Goal: Task Accomplishment & Management: Complete application form

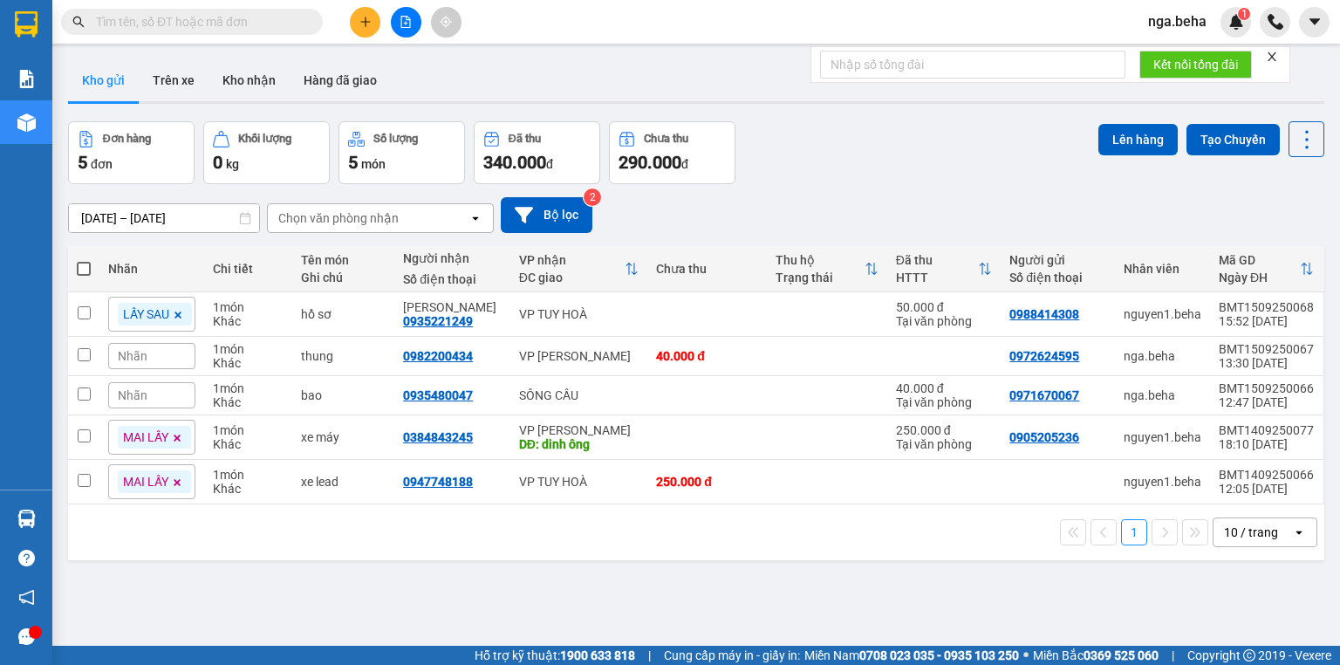
click at [209, 24] on input "text" at bounding box center [199, 21] width 206 height 19
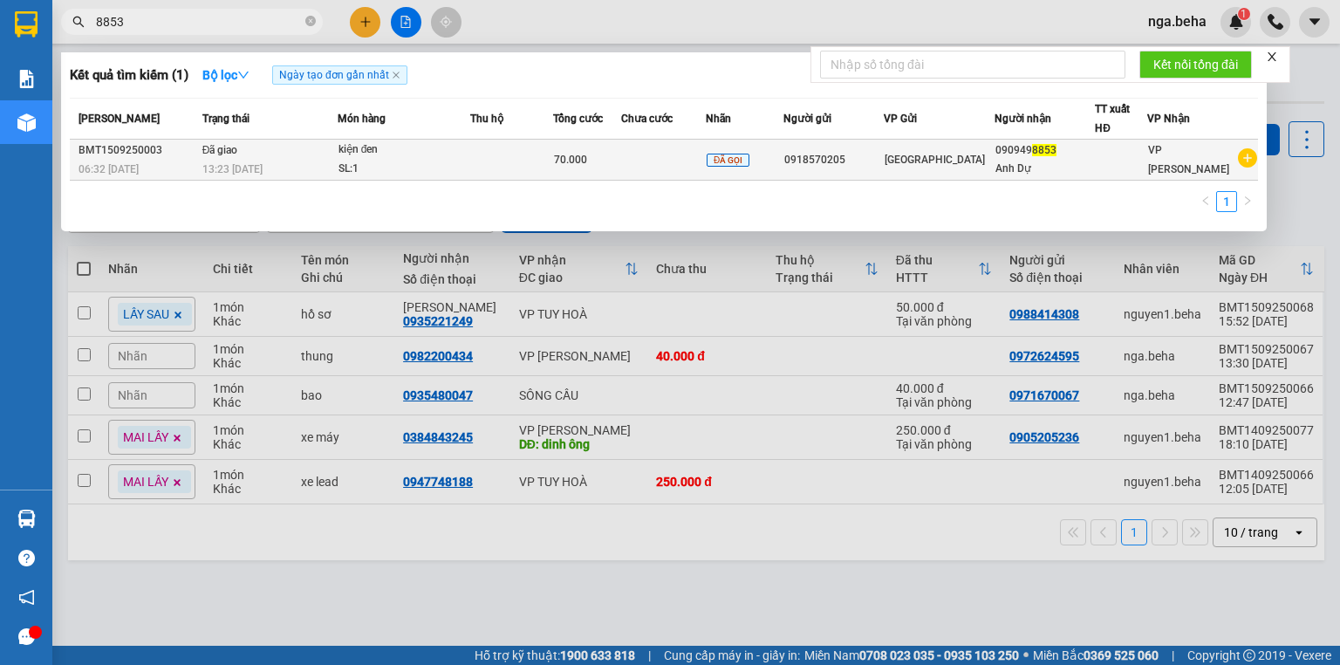
type input "8853"
click at [548, 153] on td at bounding box center [511, 160] width 83 height 41
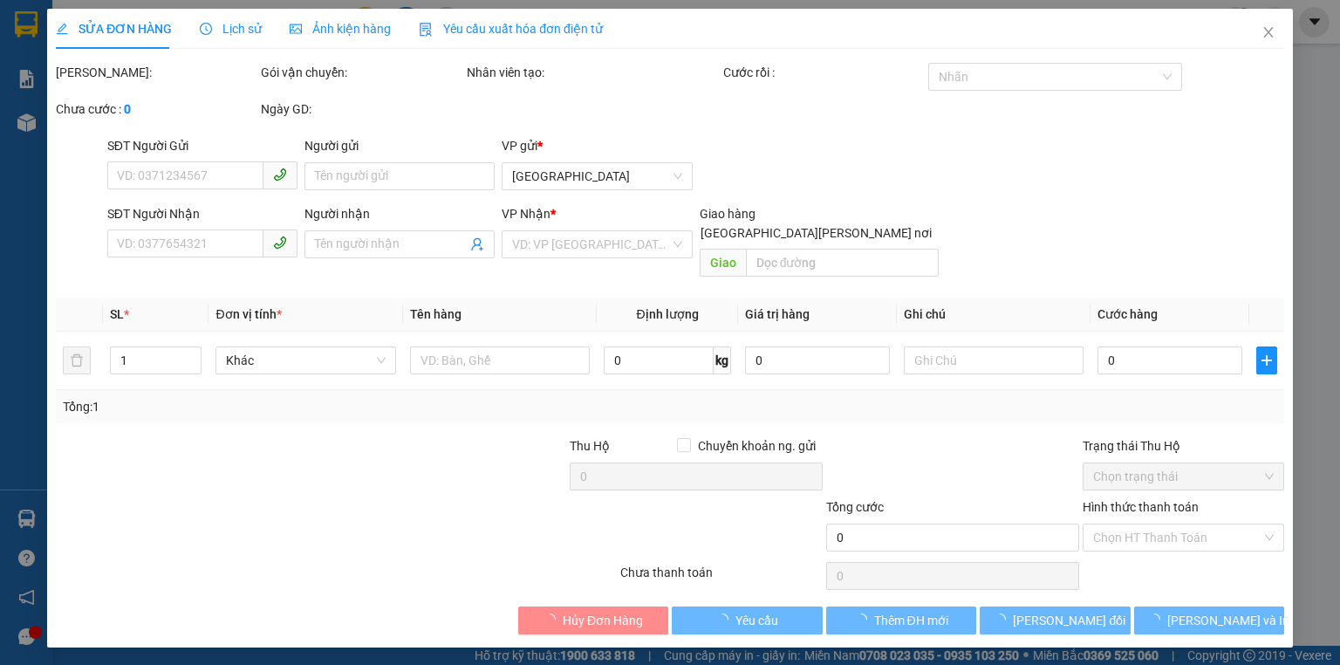
type input "0918570205"
type input "0909498853"
type input "Anh Dự"
type input "70.000"
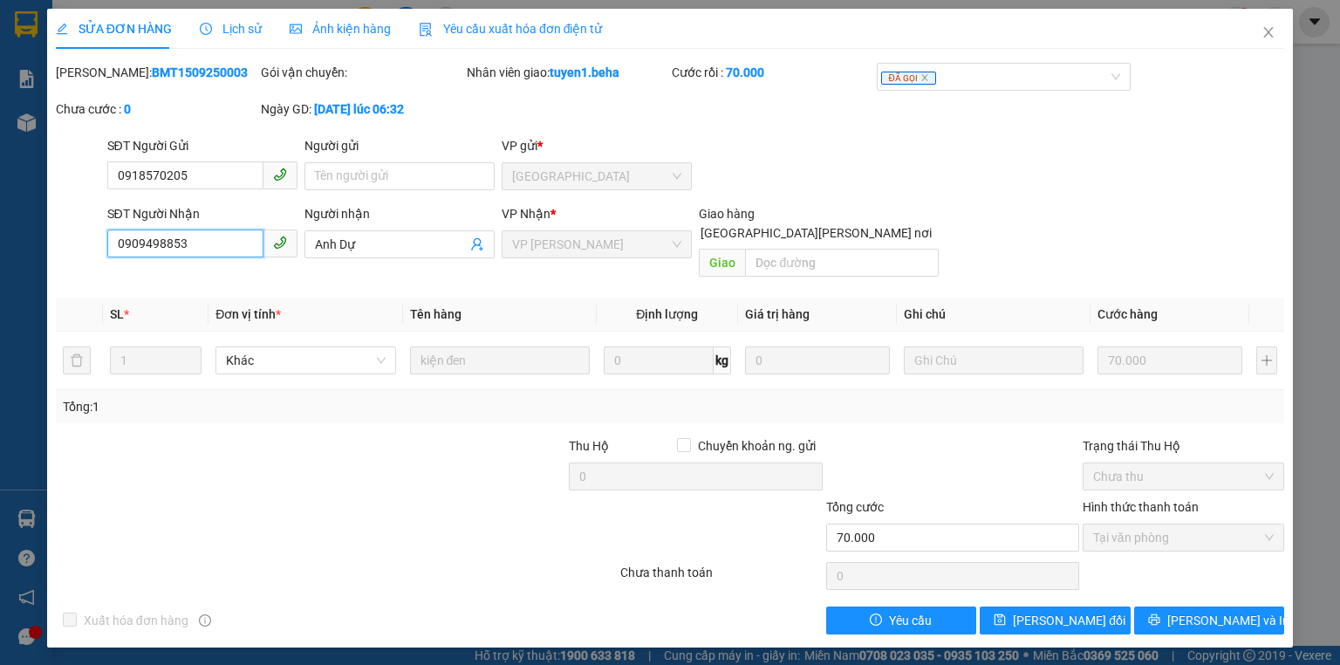
click at [234, 248] on input "0909498853" at bounding box center [185, 243] width 156 height 28
drag, startPoint x: 1267, startPoint y: 38, endPoint x: 261, endPoint y: 5, distance: 1007.0
click at [1268, 38] on icon "close" at bounding box center [1268, 32] width 14 height 14
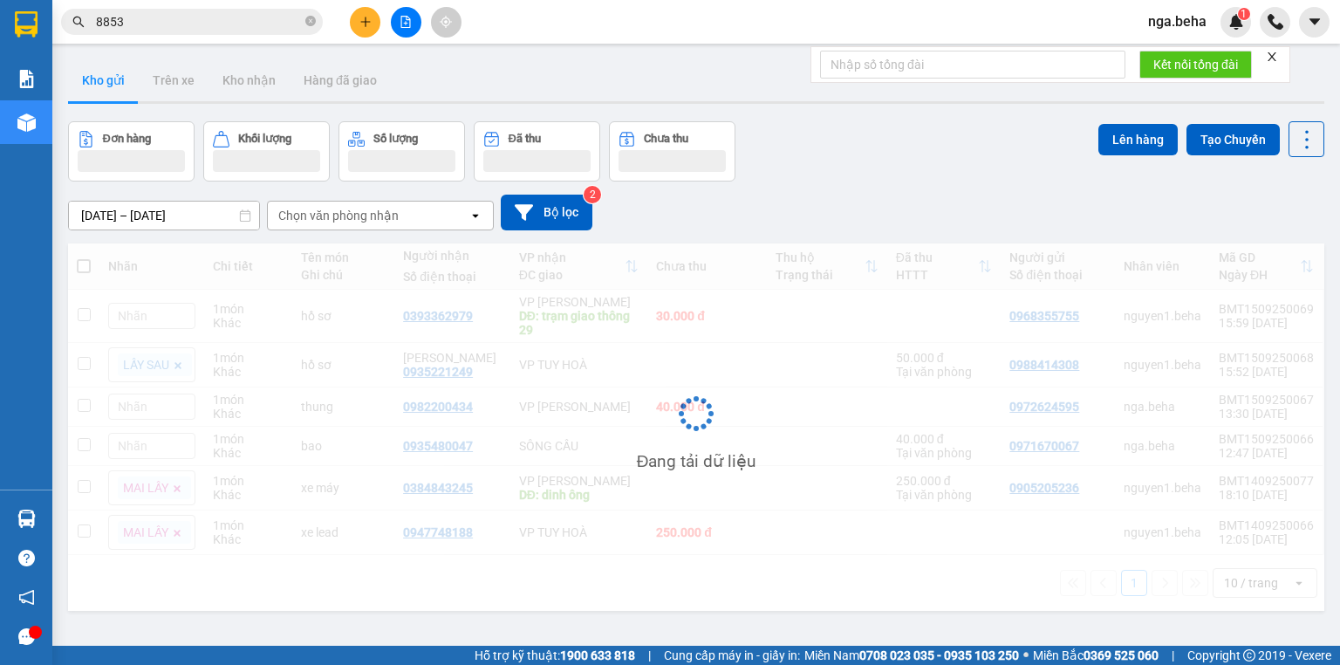
click at [164, 18] on input "8853" at bounding box center [199, 21] width 206 height 19
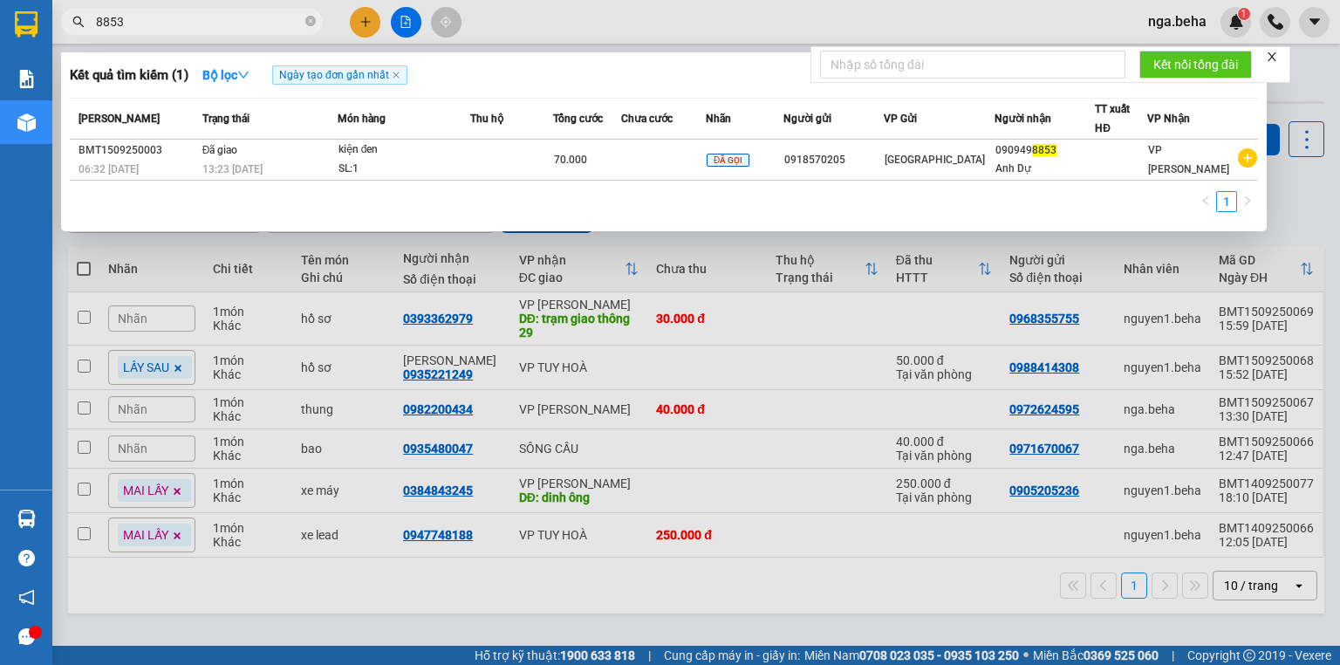
click at [164, 18] on input "8853" at bounding box center [199, 21] width 206 height 19
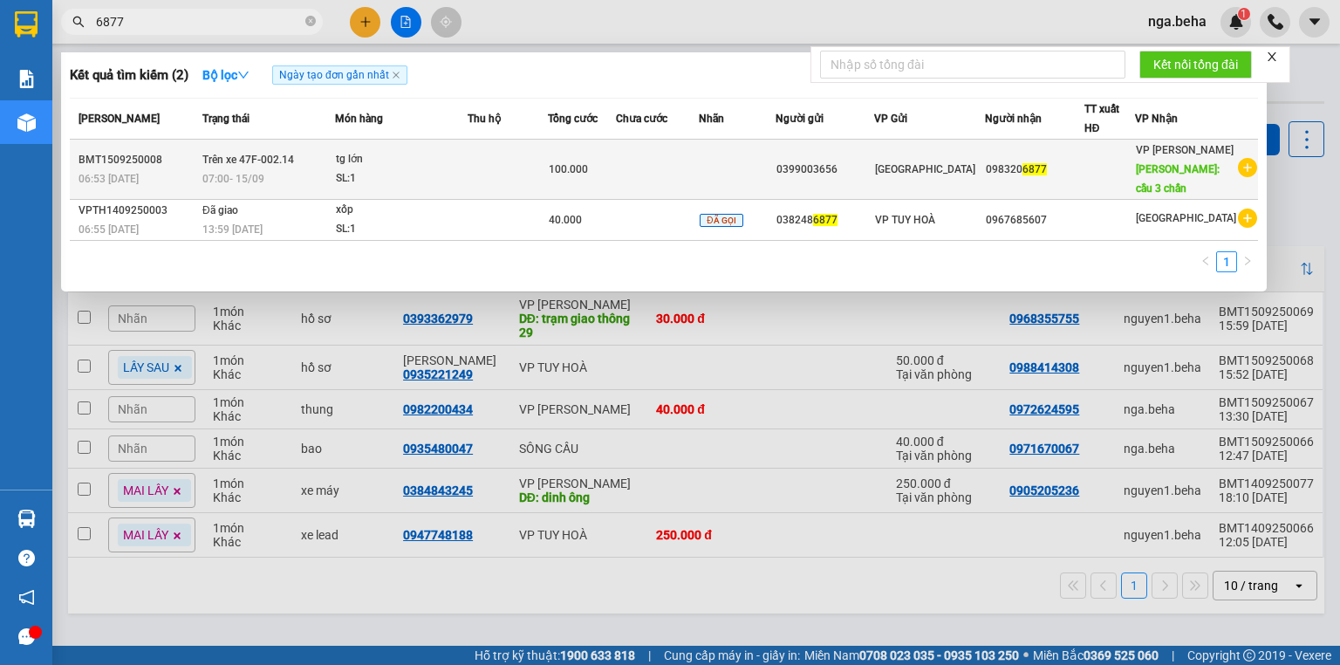
type input "6877"
click at [437, 178] on div "SL: 1" at bounding box center [401, 178] width 131 height 19
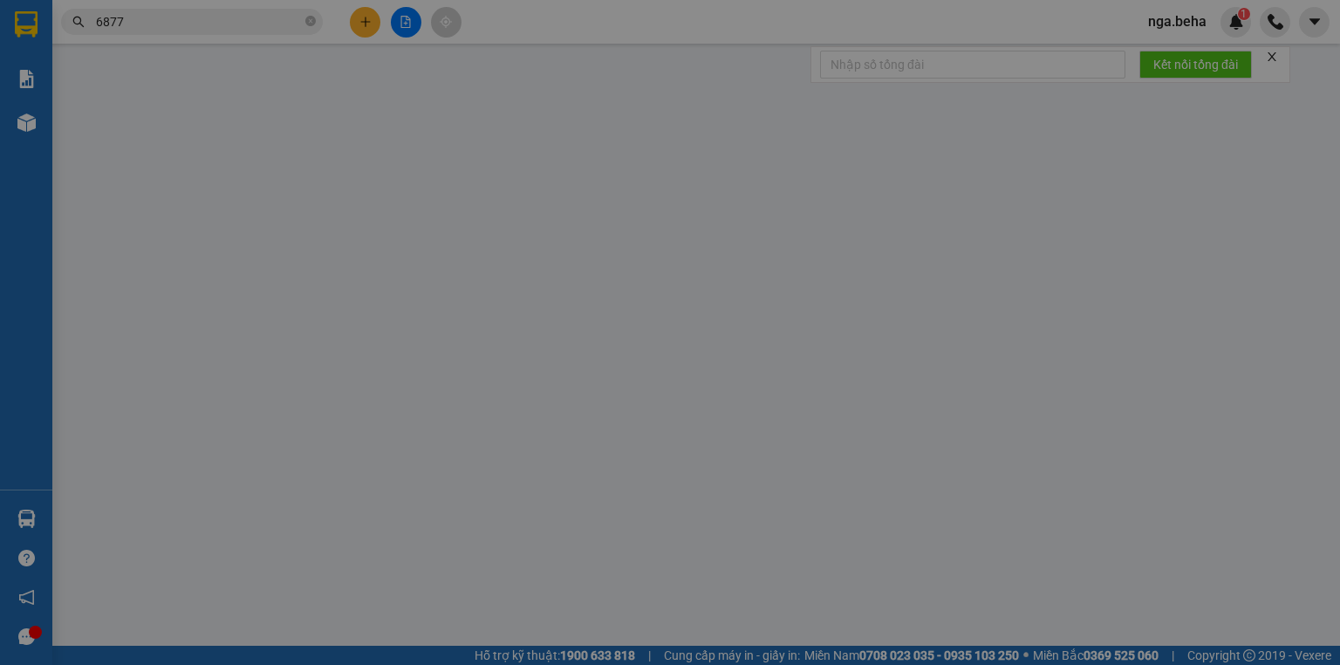
type input "0399003656"
type input "0983206877"
type input "cầu 3 chấn"
type input "100.000"
type input "0"
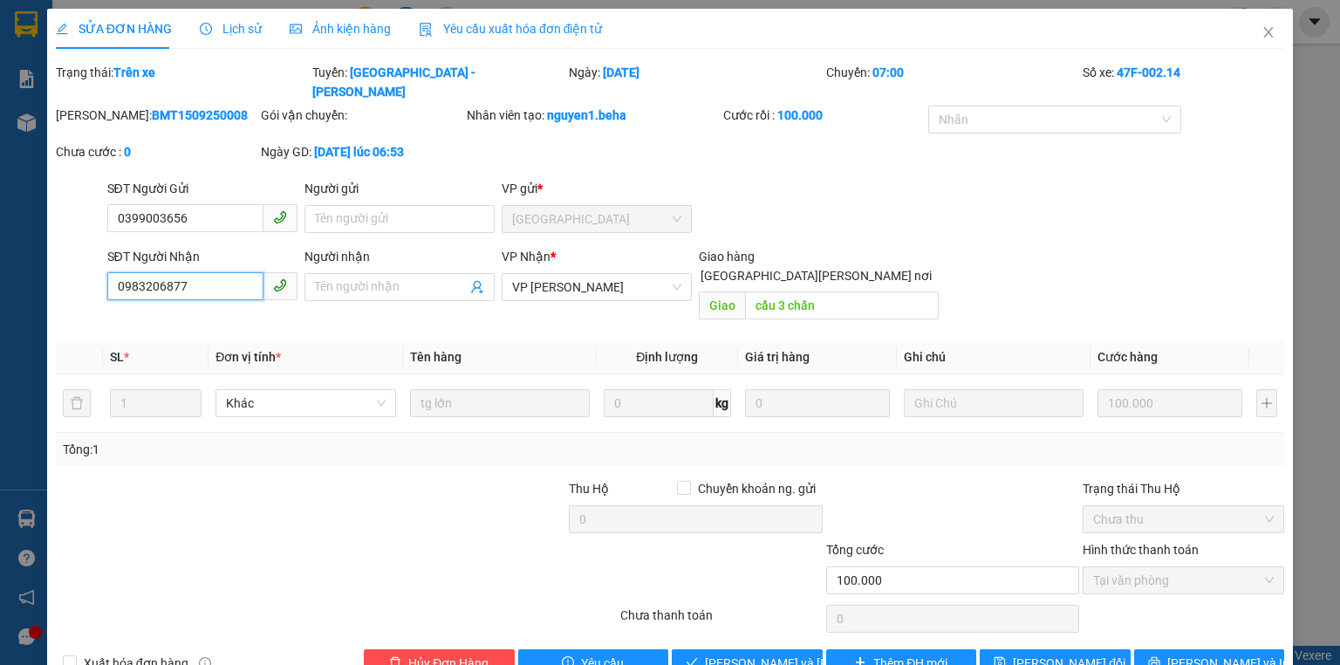
click at [200, 272] on input "0983206877" at bounding box center [185, 286] width 156 height 28
click at [1247, 34] on span "Close" at bounding box center [1268, 33] width 49 height 49
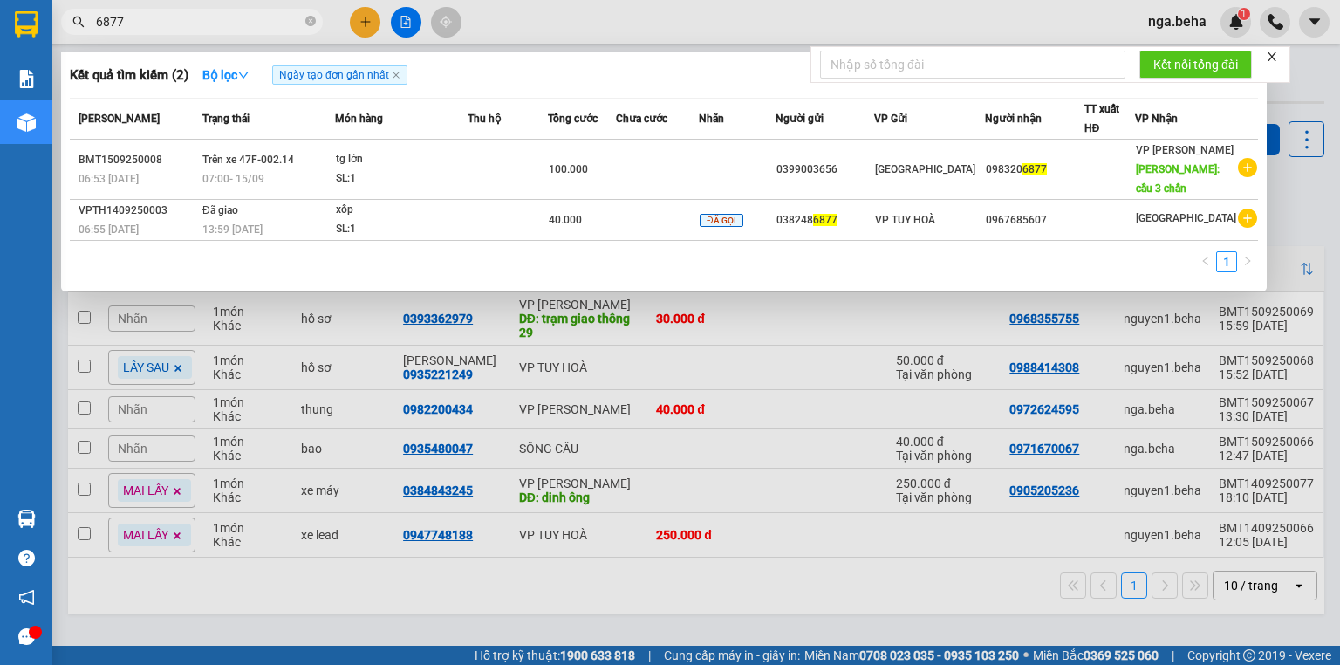
click at [171, 25] on input "6877" at bounding box center [199, 21] width 206 height 19
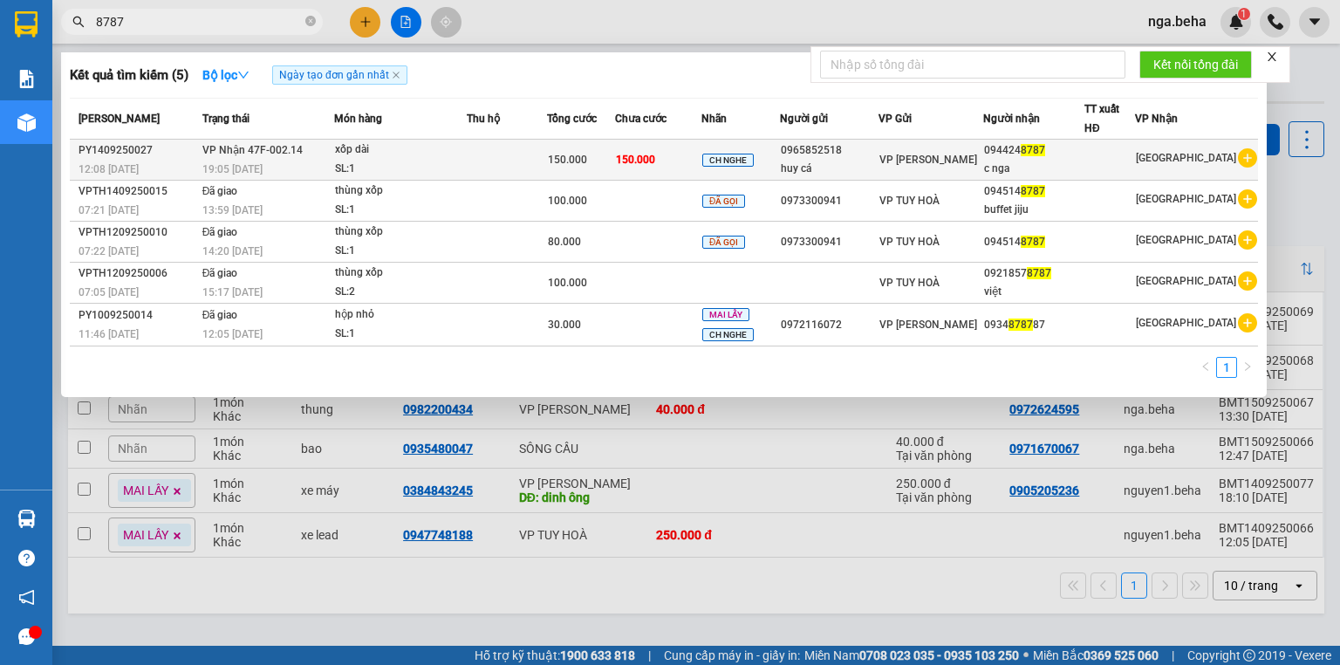
type input "8787"
click at [459, 165] on div "SL: 1" at bounding box center [400, 169] width 131 height 19
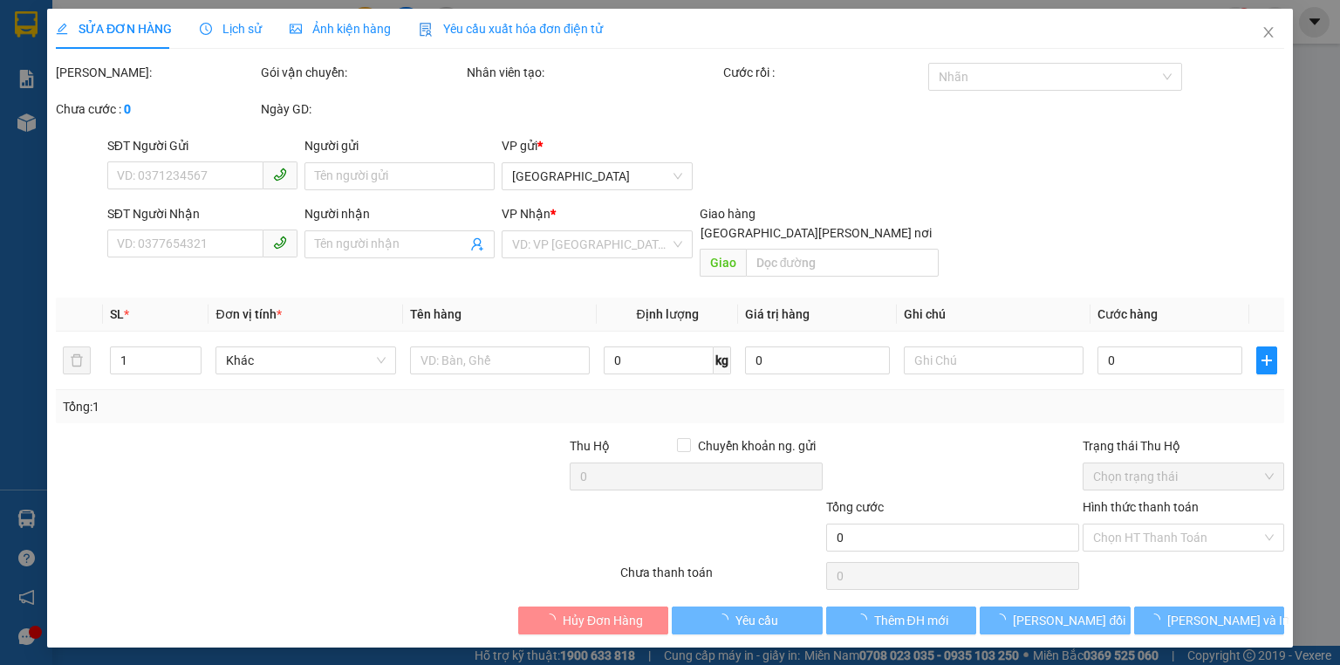
type input "0965852518"
type input "huy cá"
type input "0944248787"
type input "c nga"
type input "150.000"
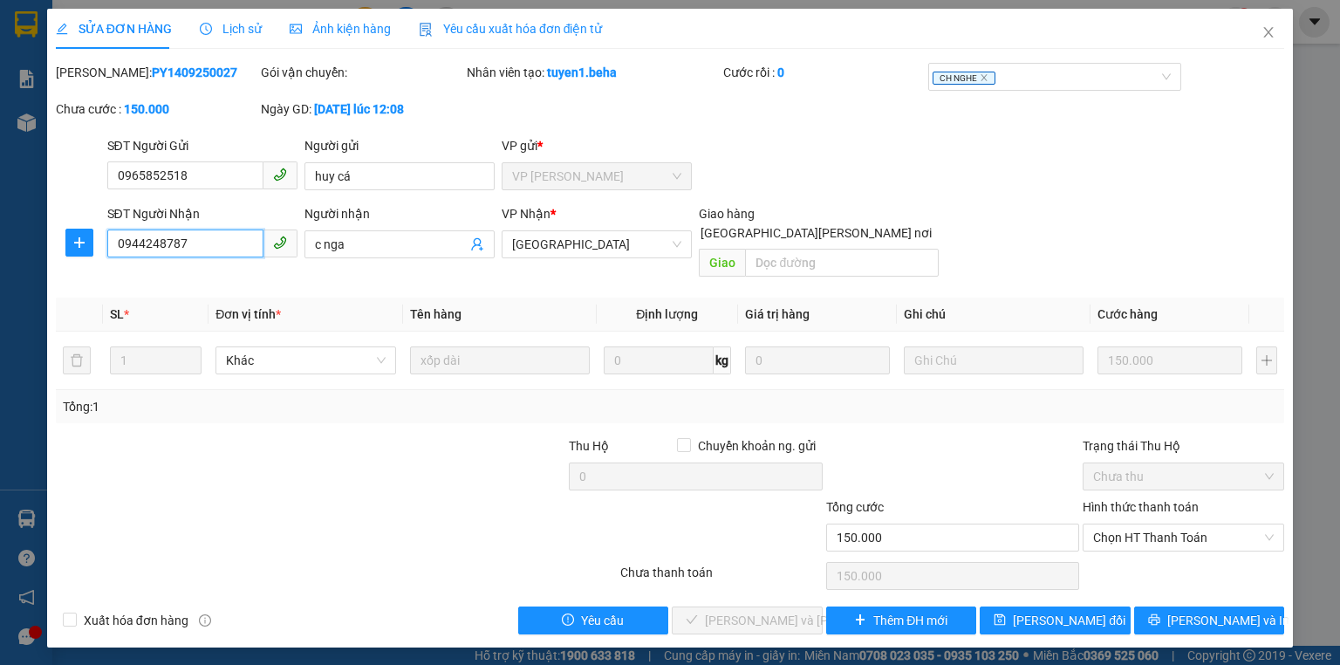
click at [216, 242] on input "0944248787" at bounding box center [185, 243] width 156 height 28
click at [1143, 524] on span "Chọn HT Thanh Toán" at bounding box center [1183, 537] width 181 height 26
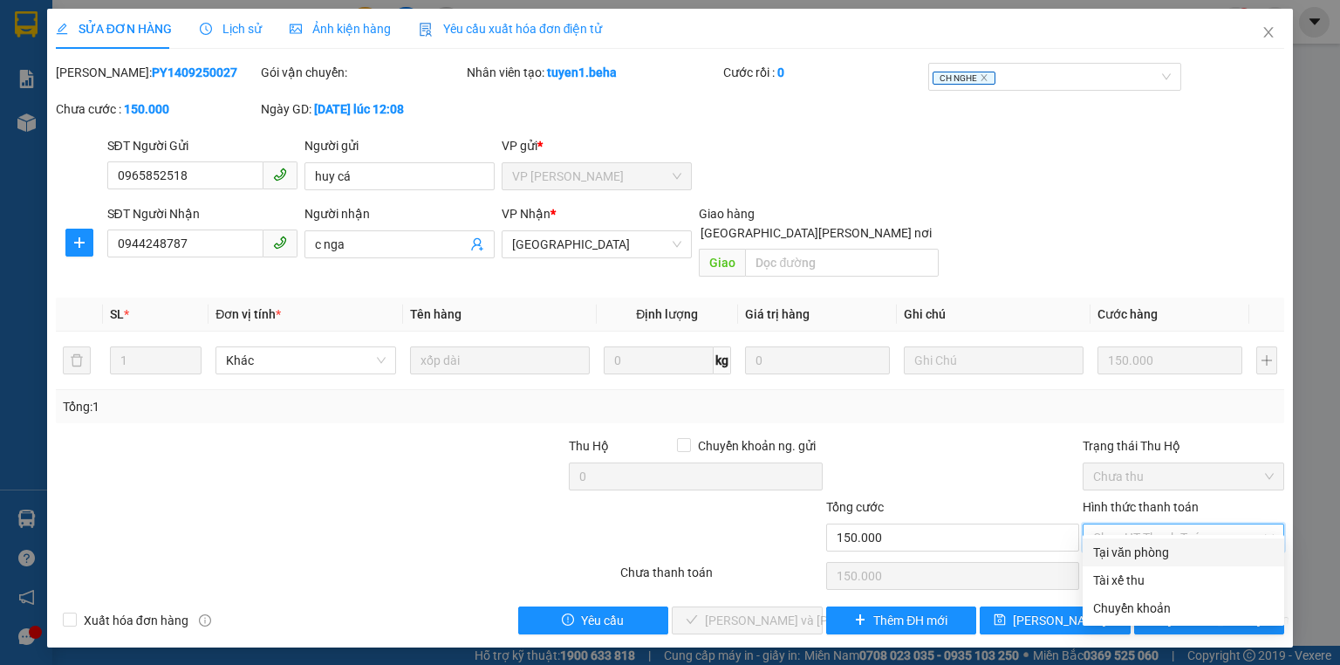
click at [1126, 542] on div "Tại văn phòng" at bounding box center [1183, 551] width 181 height 19
type input "0"
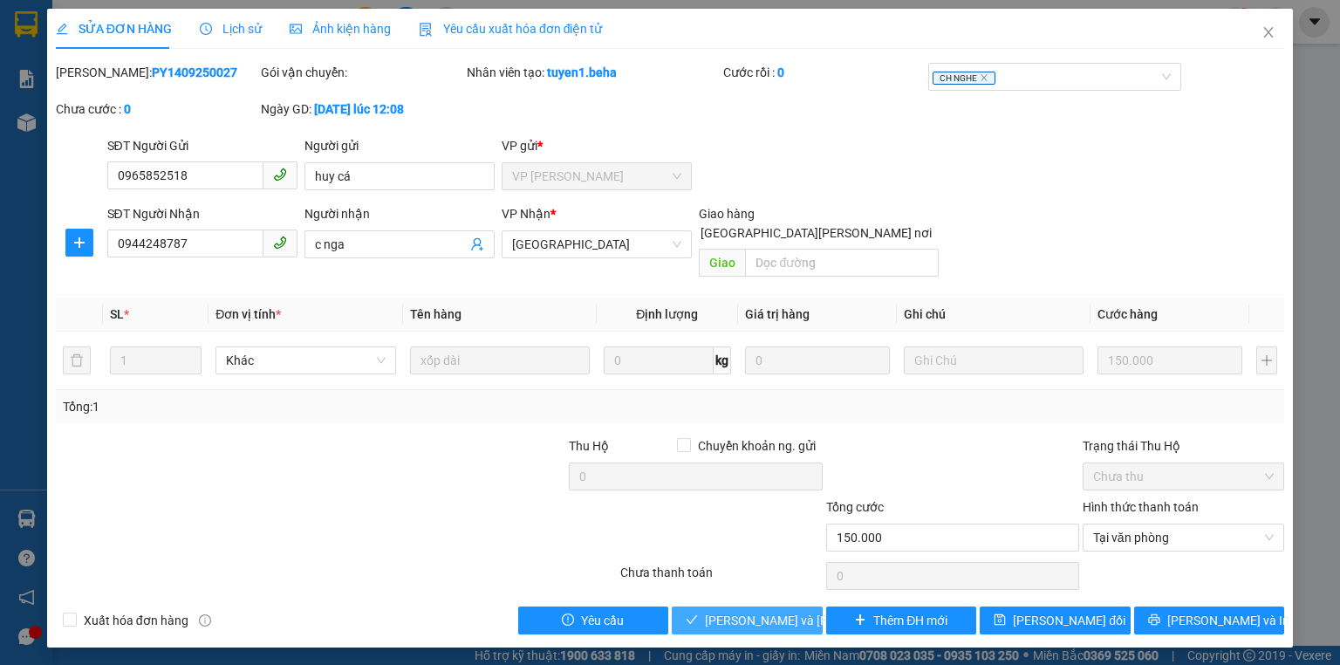
click at [760, 610] on span "[PERSON_NAME] và [PERSON_NAME] hàng" at bounding box center [822, 619] width 235 height 19
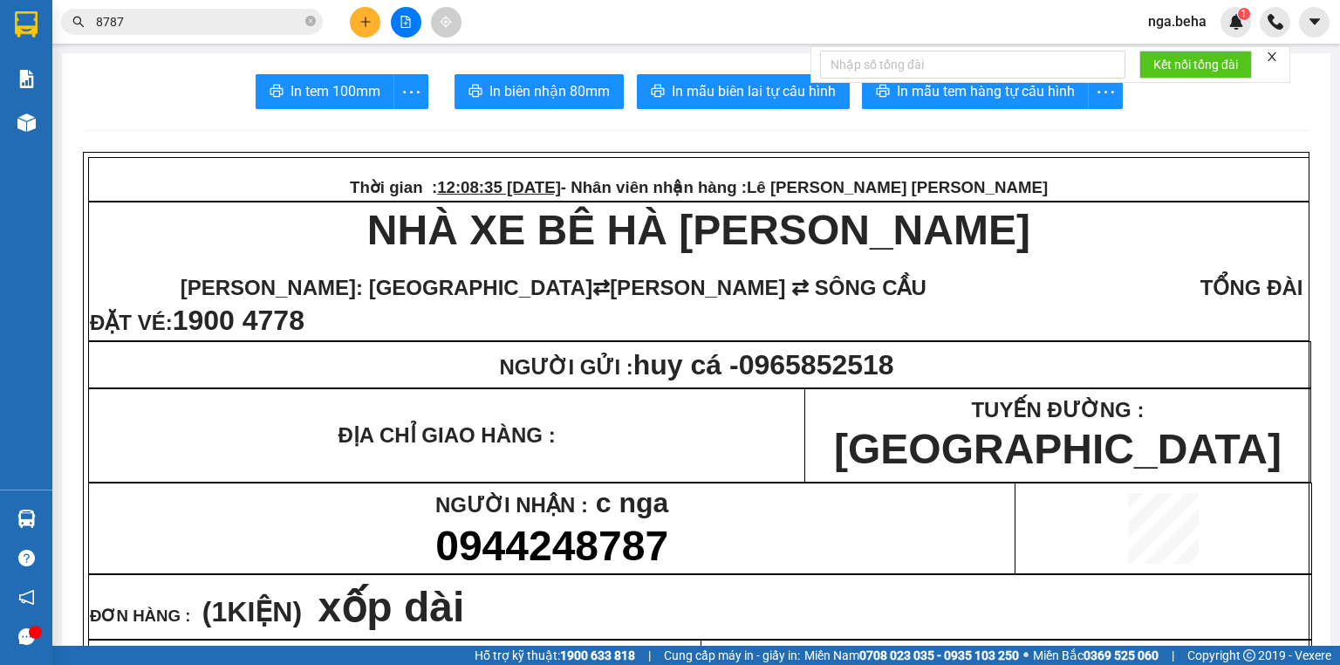
click at [188, 21] on input "8787" at bounding box center [199, 21] width 206 height 19
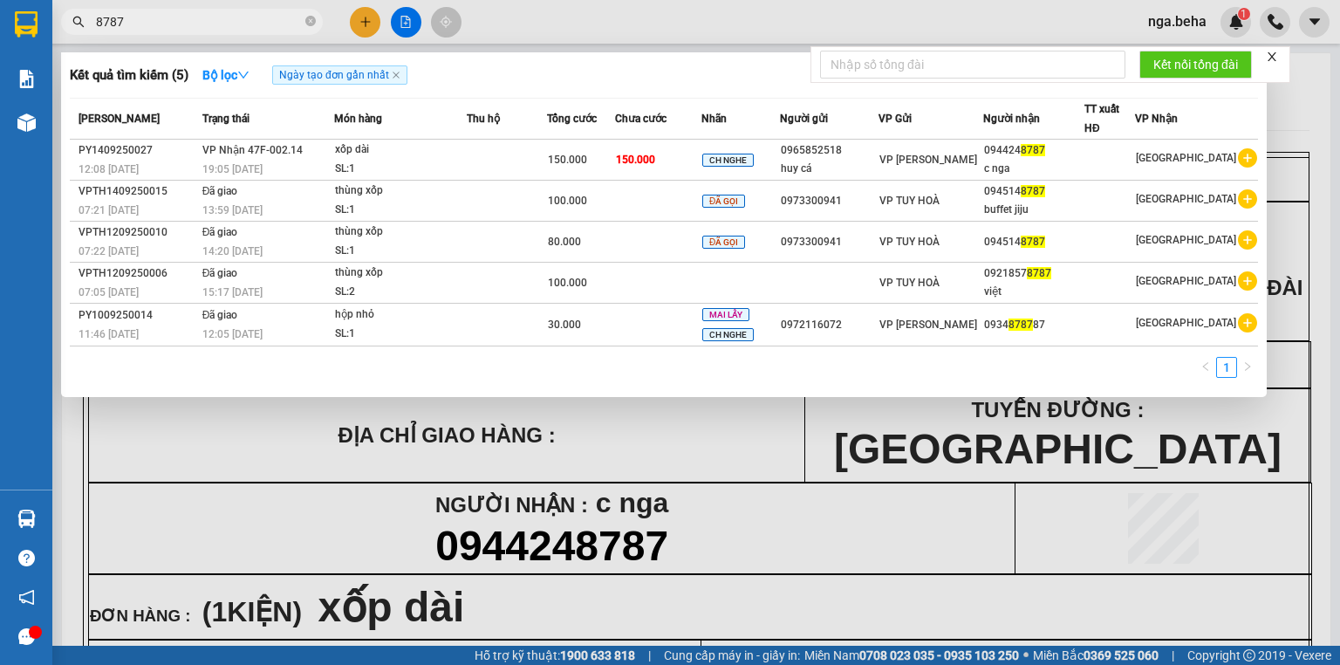
click at [188, 21] on input "8787" at bounding box center [199, 21] width 206 height 19
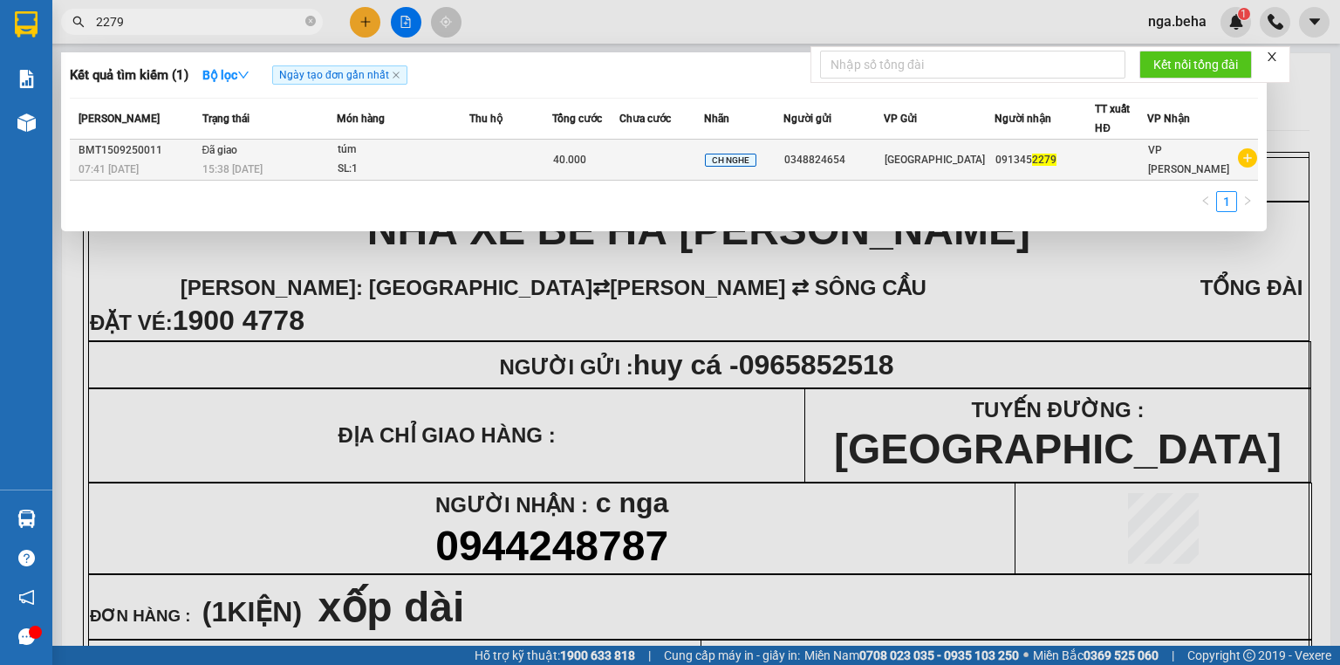
type input "2279"
click at [644, 153] on td at bounding box center [661, 160] width 85 height 41
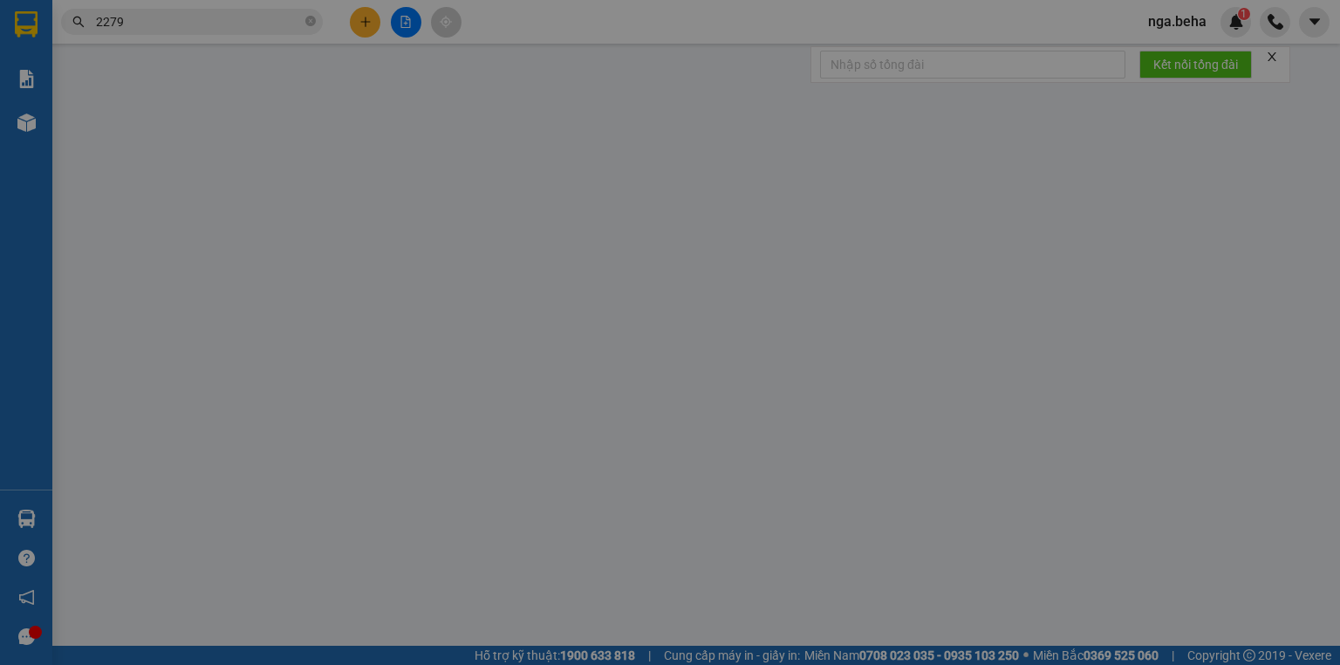
type input "0348824654"
type input "0913452279"
type input "40.000"
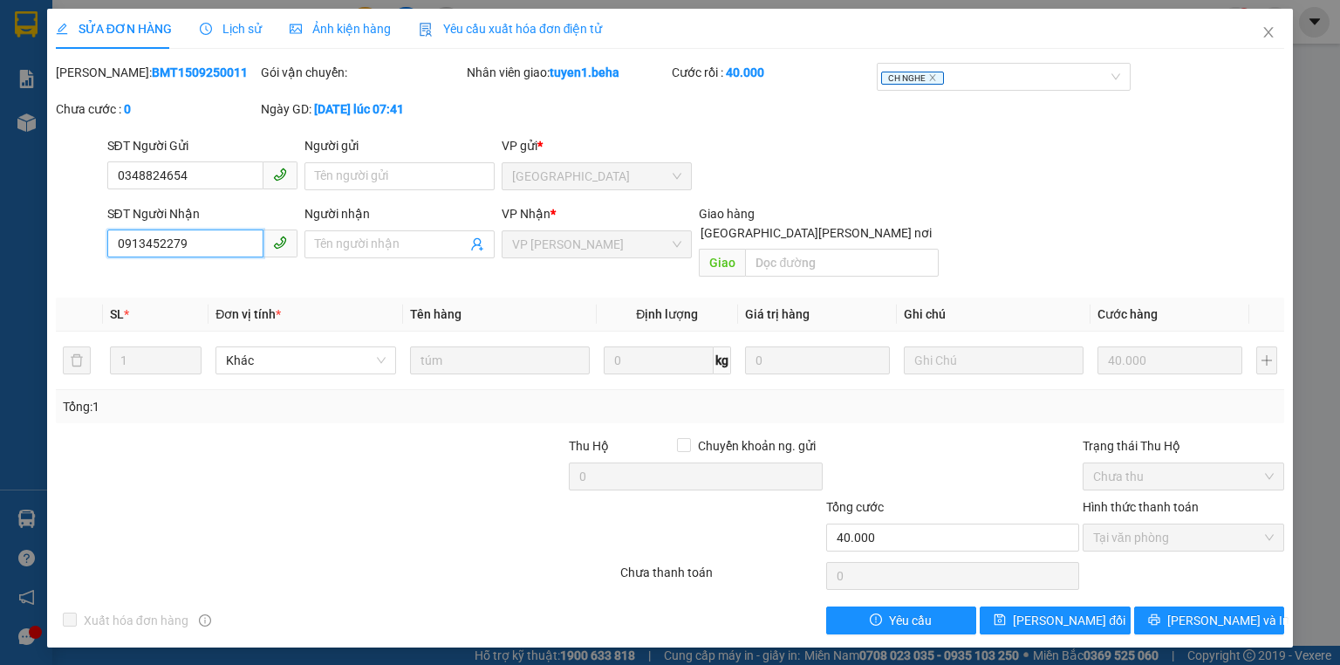
click at [226, 243] on input "0913452279" at bounding box center [185, 243] width 156 height 28
click at [226, 242] on input "0913452279" at bounding box center [185, 243] width 156 height 28
click at [1272, 30] on icon "close" at bounding box center [1268, 32] width 14 height 14
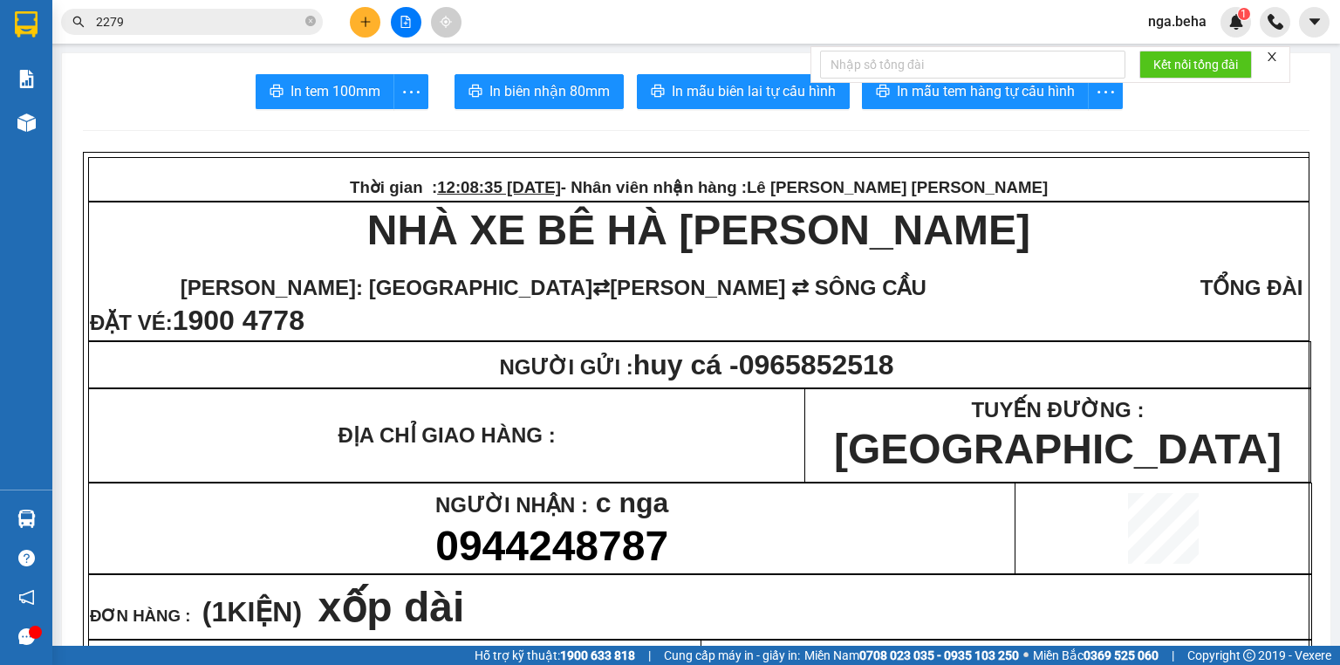
click at [155, 16] on input "2279" at bounding box center [199, 21] width 206 height 19
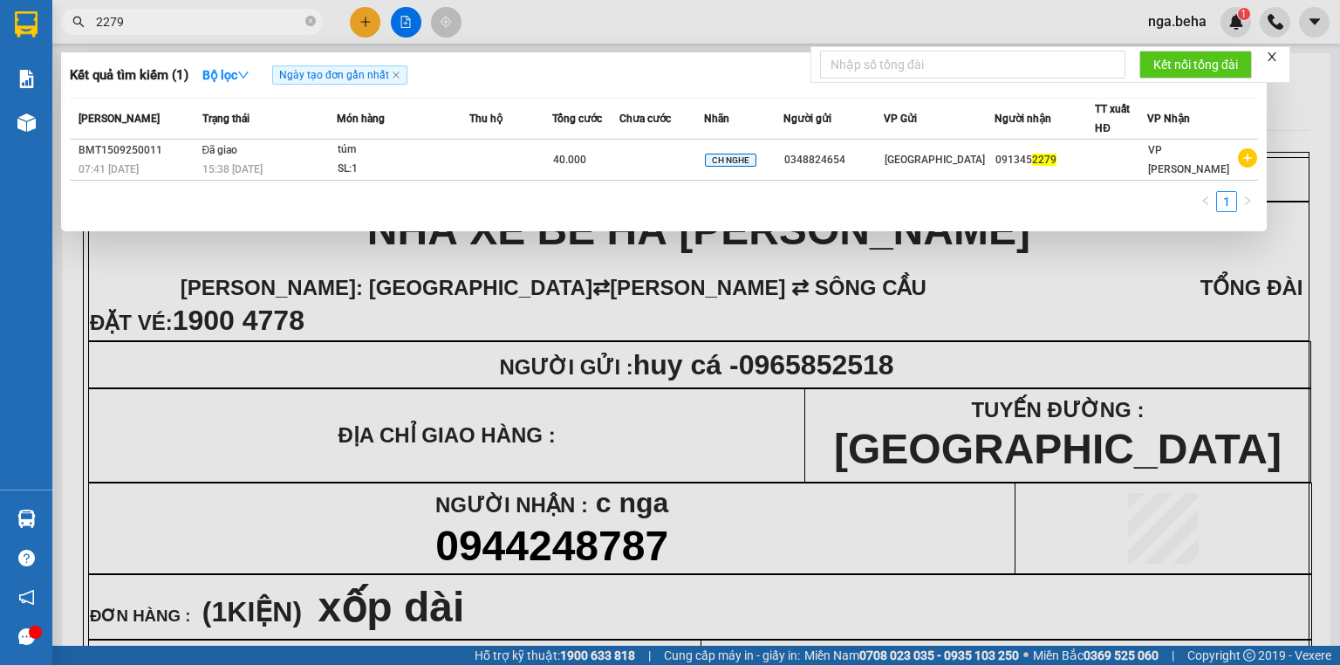
click at [155, 16] on input "2279" at bounding box center [199, 21] width 206 height 19
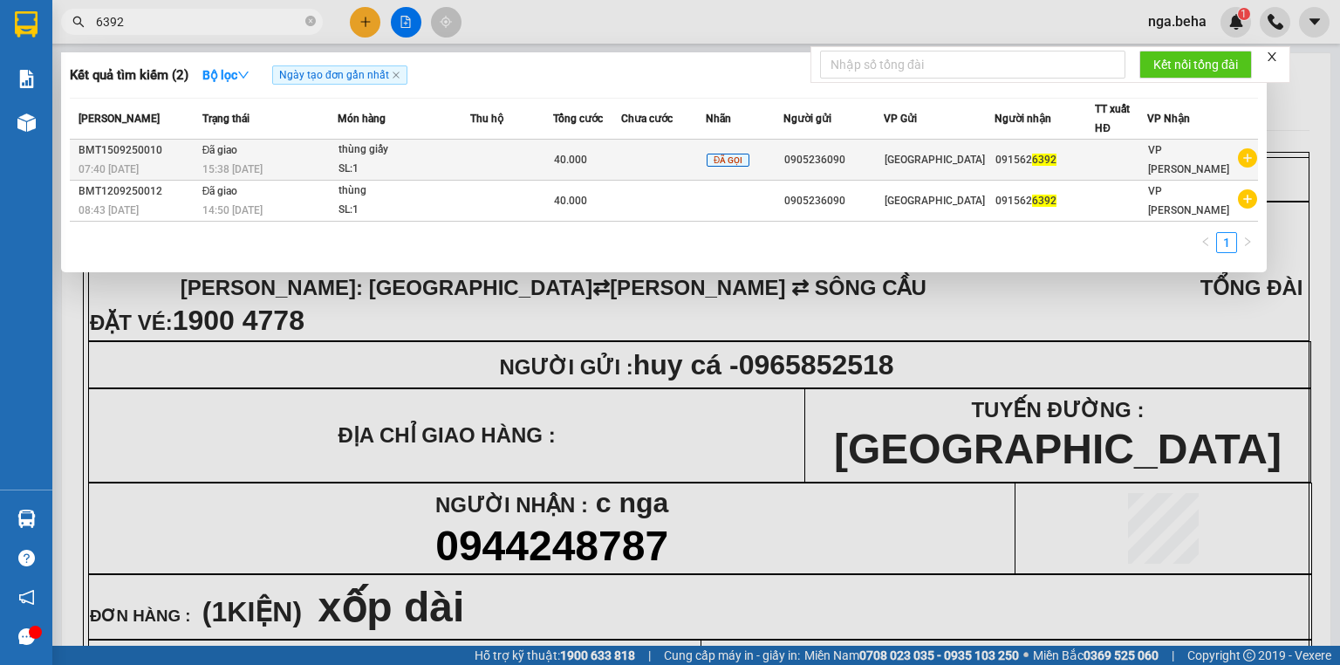
type input "6392"
click at [415, 163] on div "SL: 1" at bounding box center [403, 169] width 131 height 19
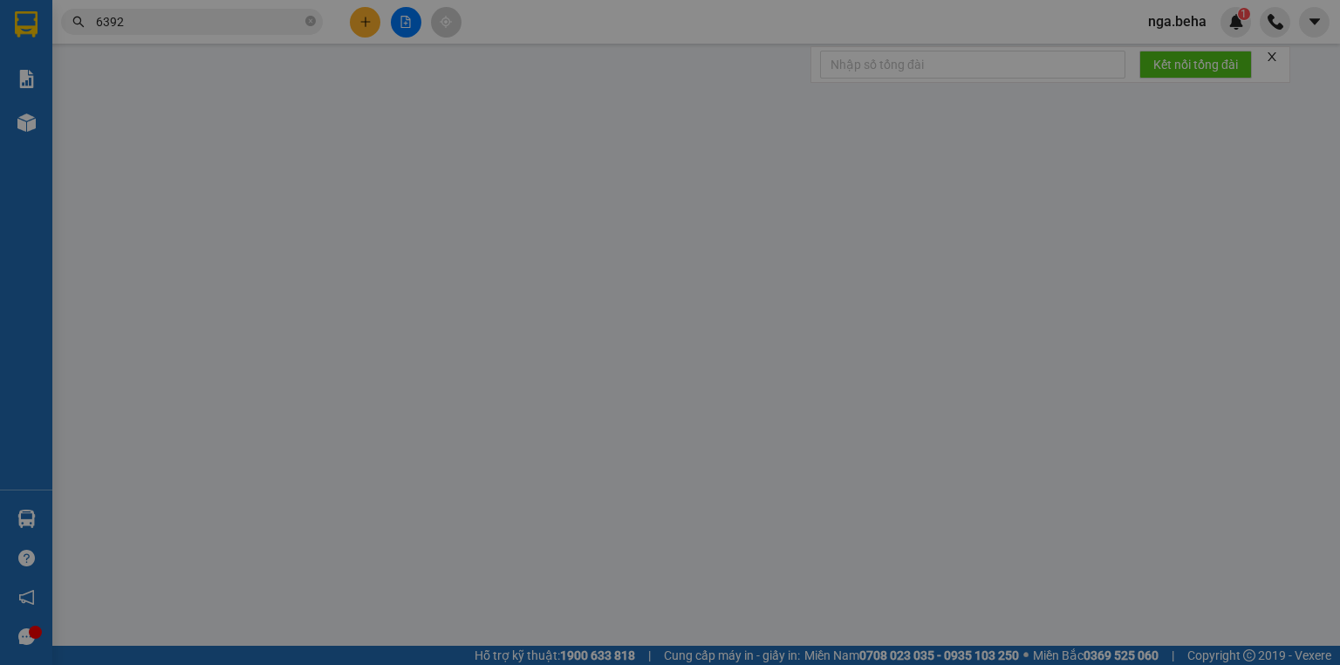
type input "0905236090"
type input "0915626392"
type input "40.000"
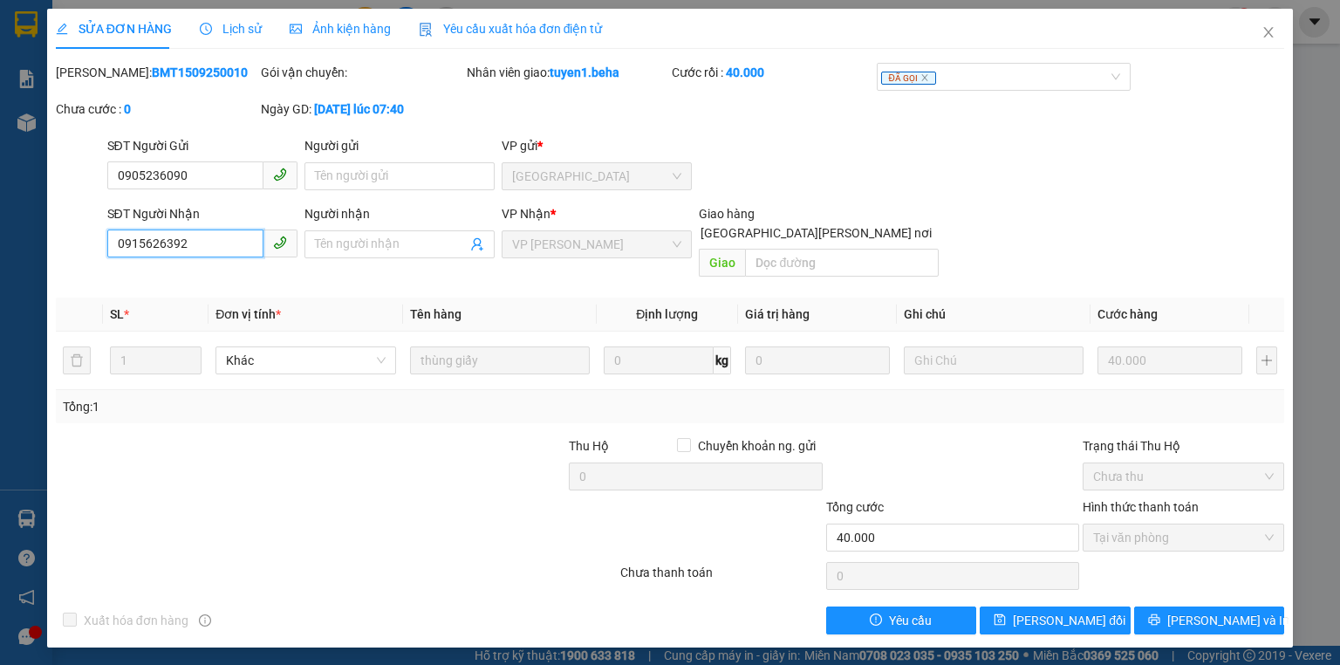
click at [221, 249] on input "0915626392" at bounding box center [185, 243] width 156 height 28
click at [1266, 38] on icon "close" at bounding box center [1268, 32] width 14 height 14
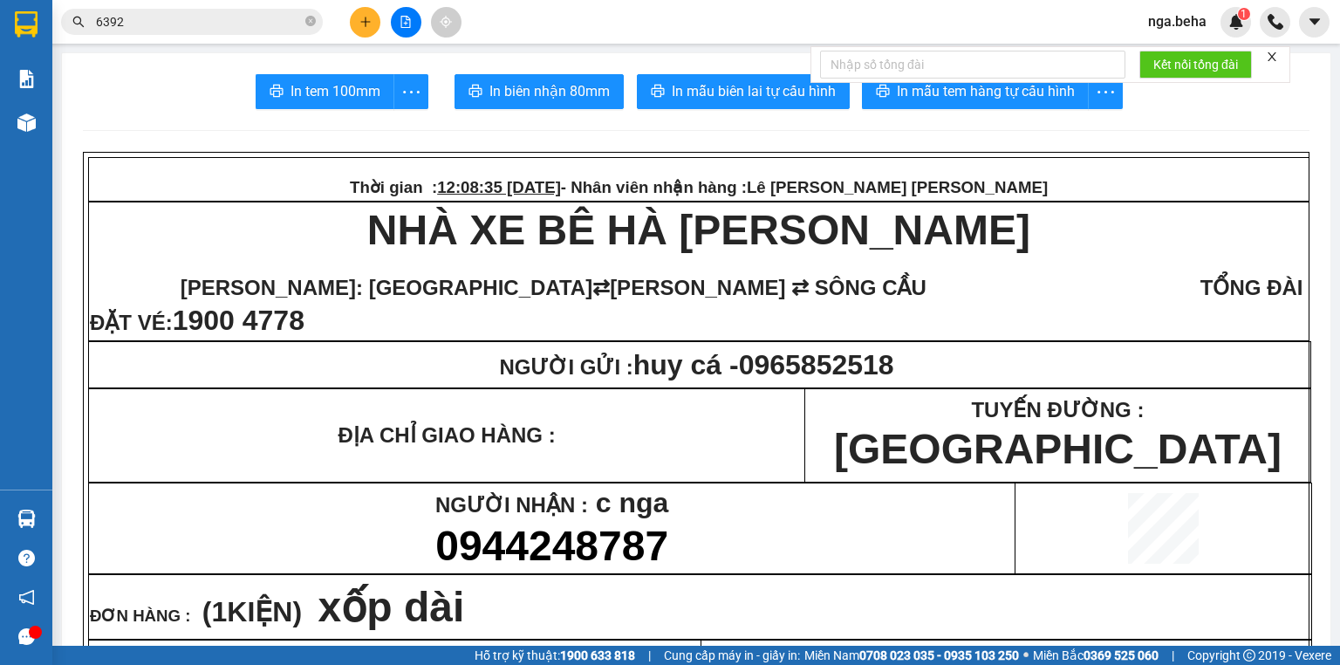
click at [191, 15] on input "6392" at bounding box center [199, 21] width 206 height 19
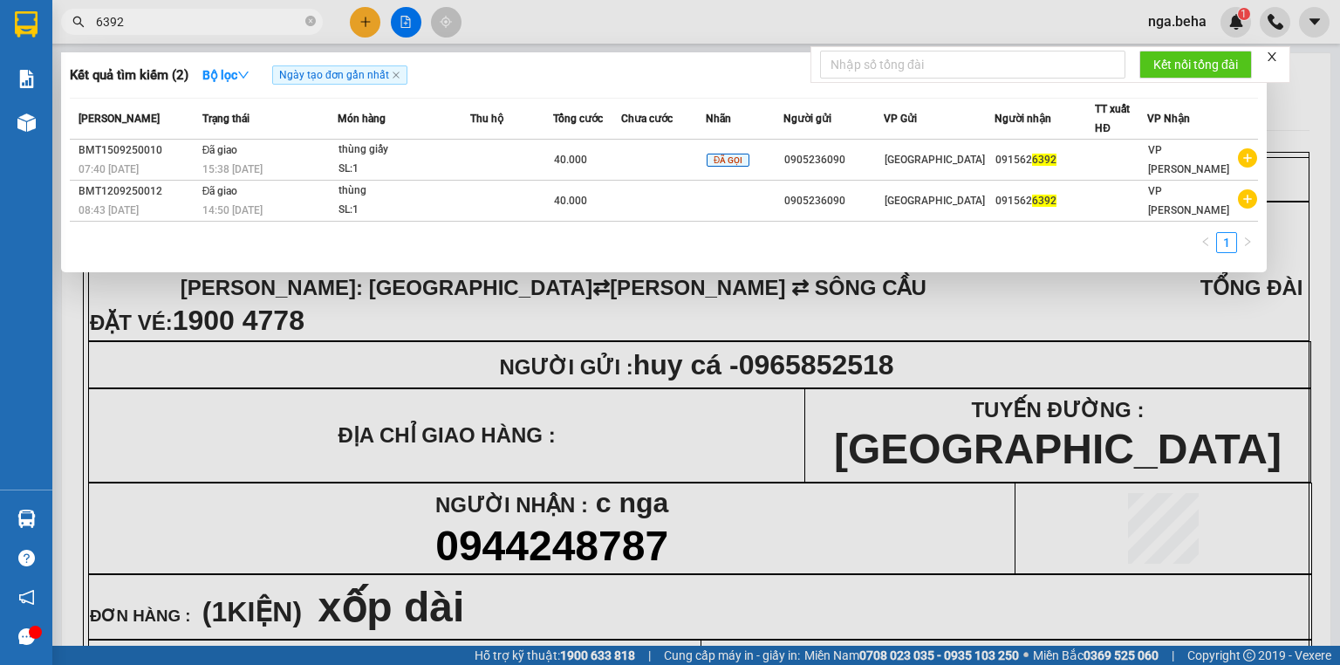
click at [191, 15] on input "6392" at bounding box center [199, 21] width 206 height 19
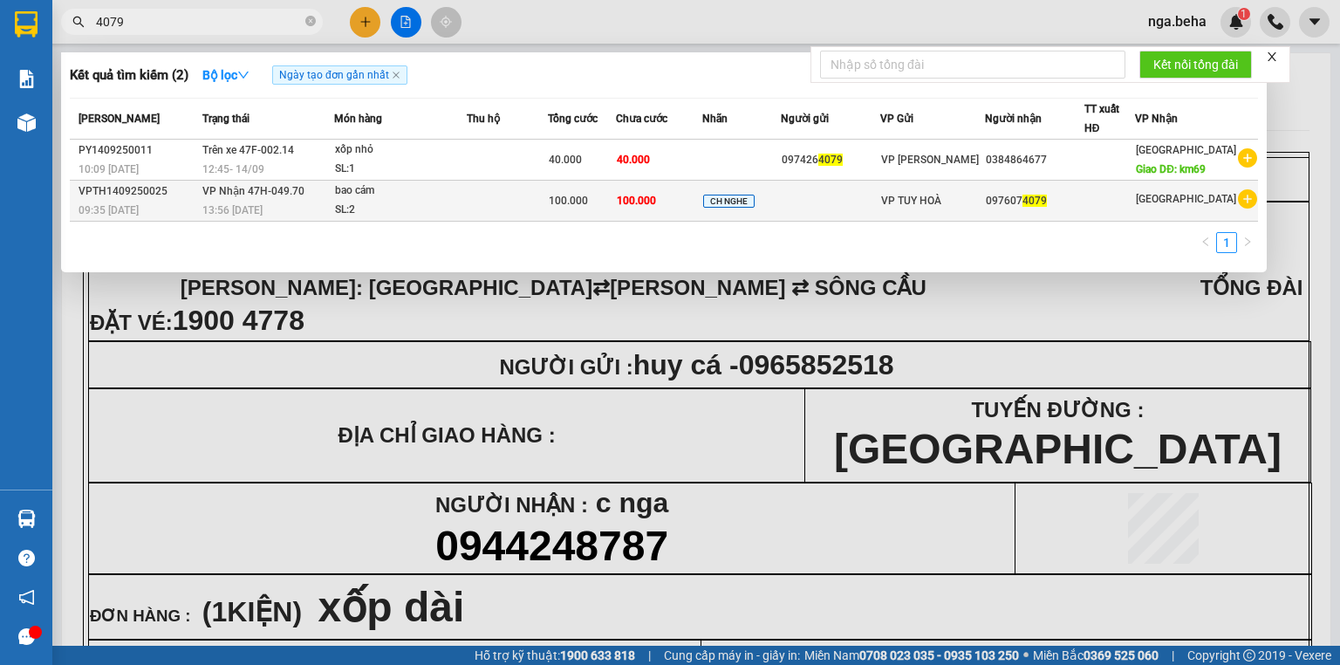
type input "4079"
click at [377, 210] on div "SL: 2" at bounding box center [400, 210] width 131 height 19
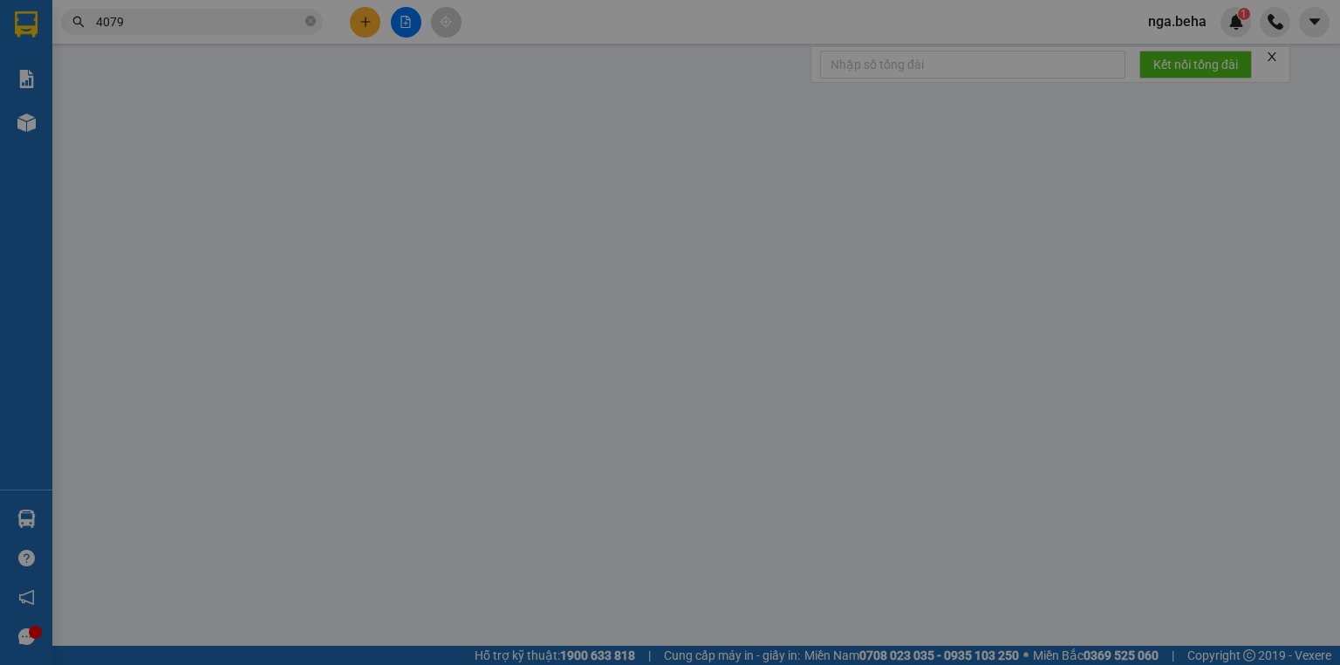
type input "0976074079"
type input "100.000"
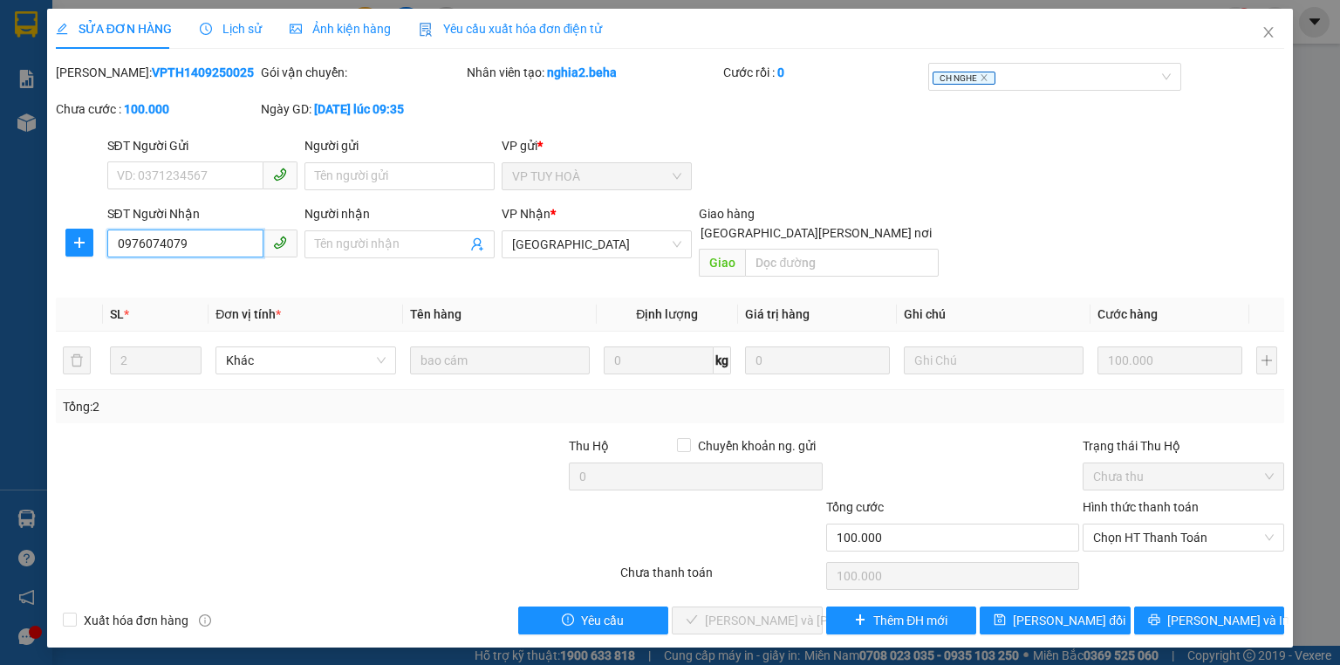
click at [193, 240] on input "0976074079" at bounding box center [185, 243] width 156 height 28
click at [1151, 524] on span "Chọn HT Thanh Toán" at bounding box center [1183, 537] width 181 height 26
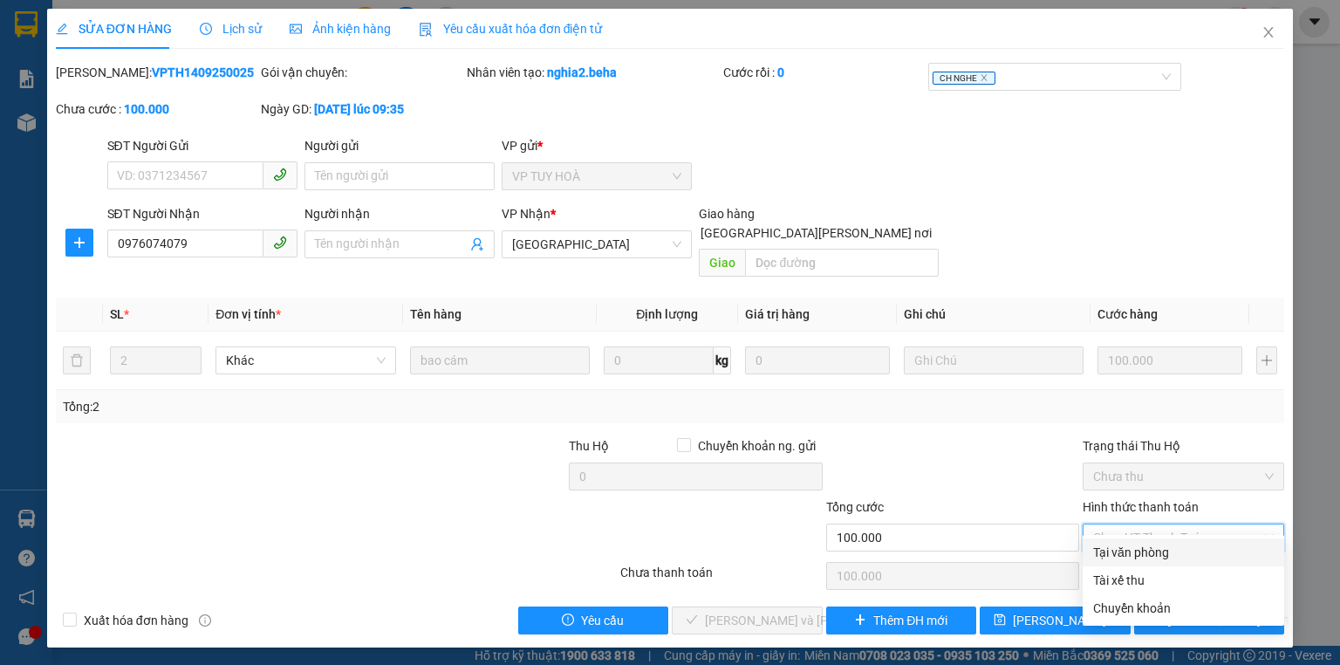
click at [1151, 541] on div "Tại văn phòng" at bounding box center [1182, 552] width 201 height 28
type input "0"
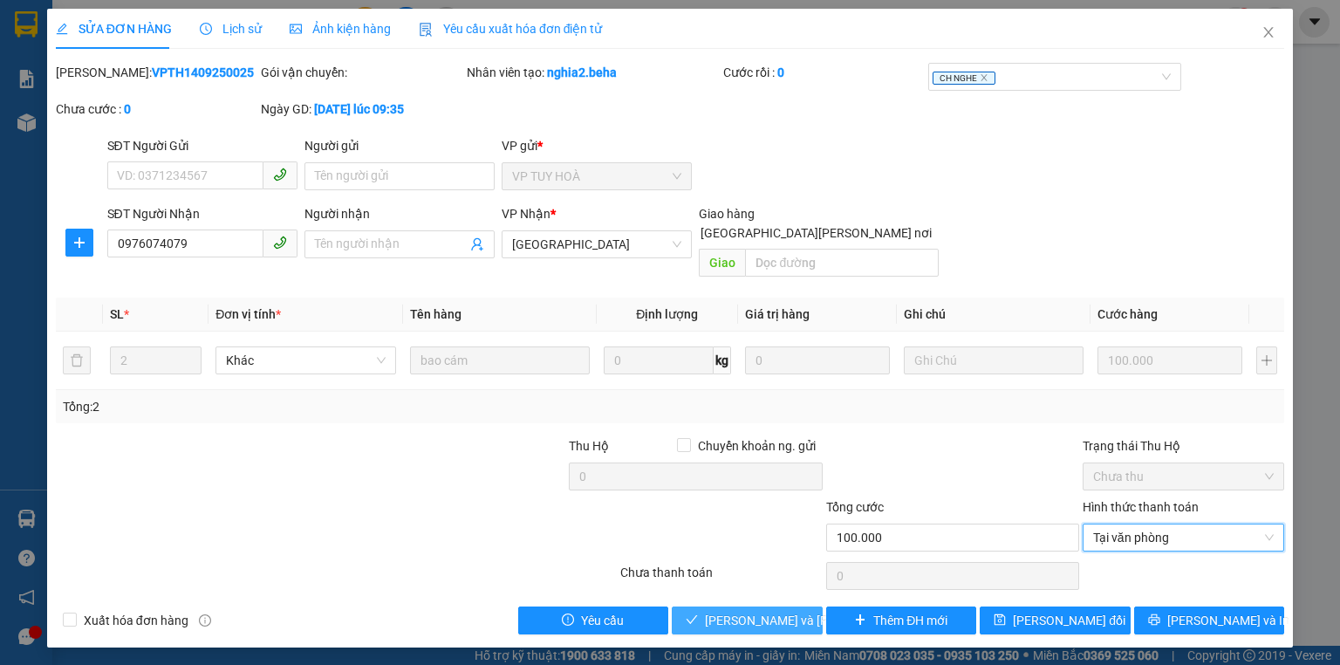
click at [760, 610] on span "[PERSON_NAME] và [PERSON_NAME] hàng" at bounding box center [822, 619] width 235 height 19
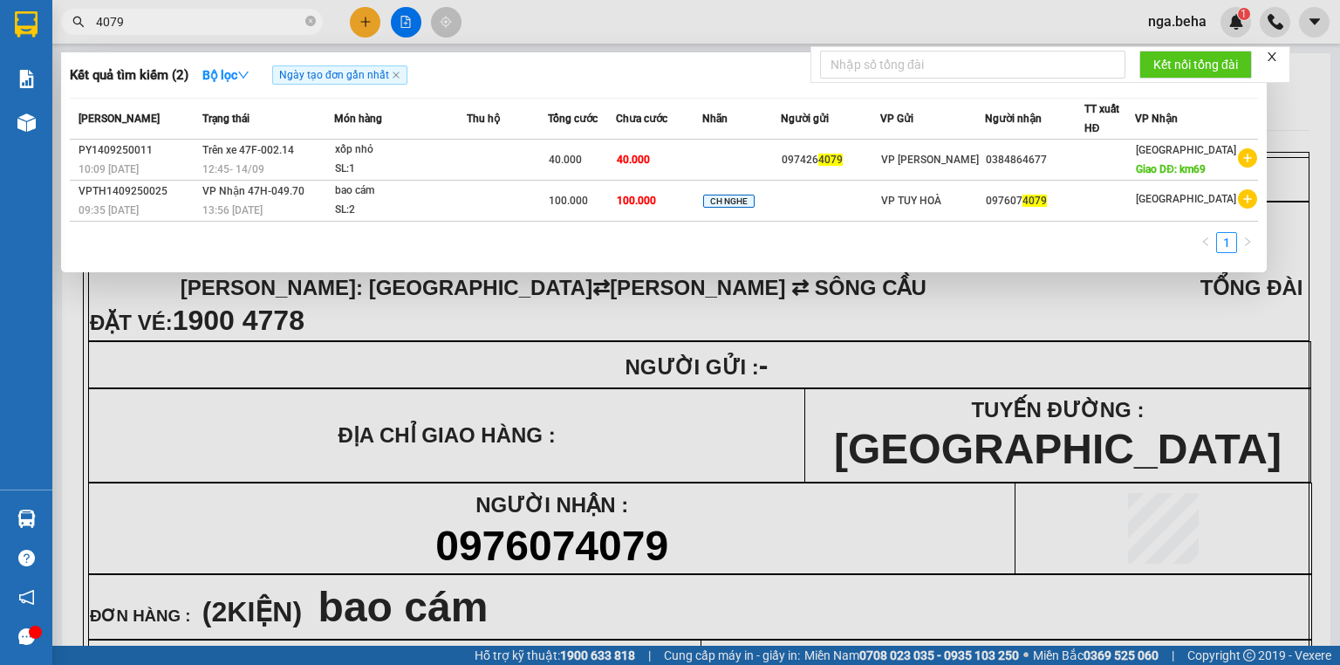
click at [140, 21] on input "4079" at bounding box center [199, 21] width 206 height 19
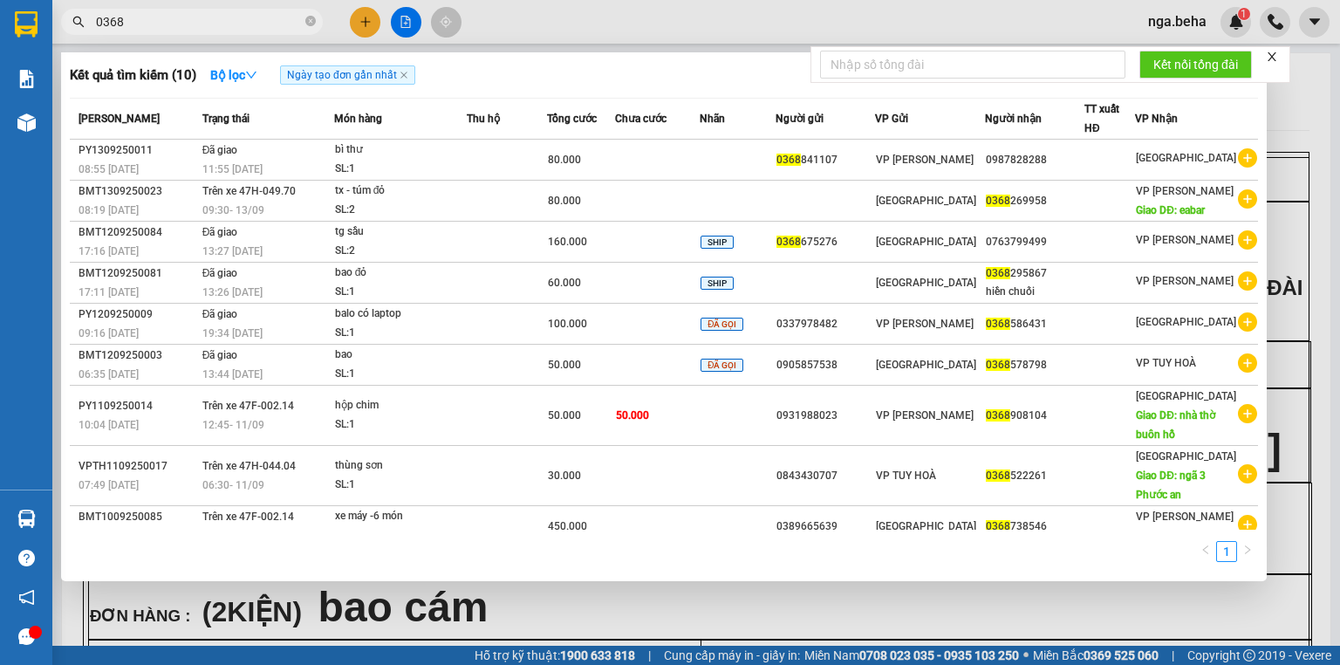
click at [161, 17] on input "0368" at bounding box center [199, 21] width 206 height 19
click at [160, 17] on input "0368" at bounding box center [199, 21] width 206 height 19
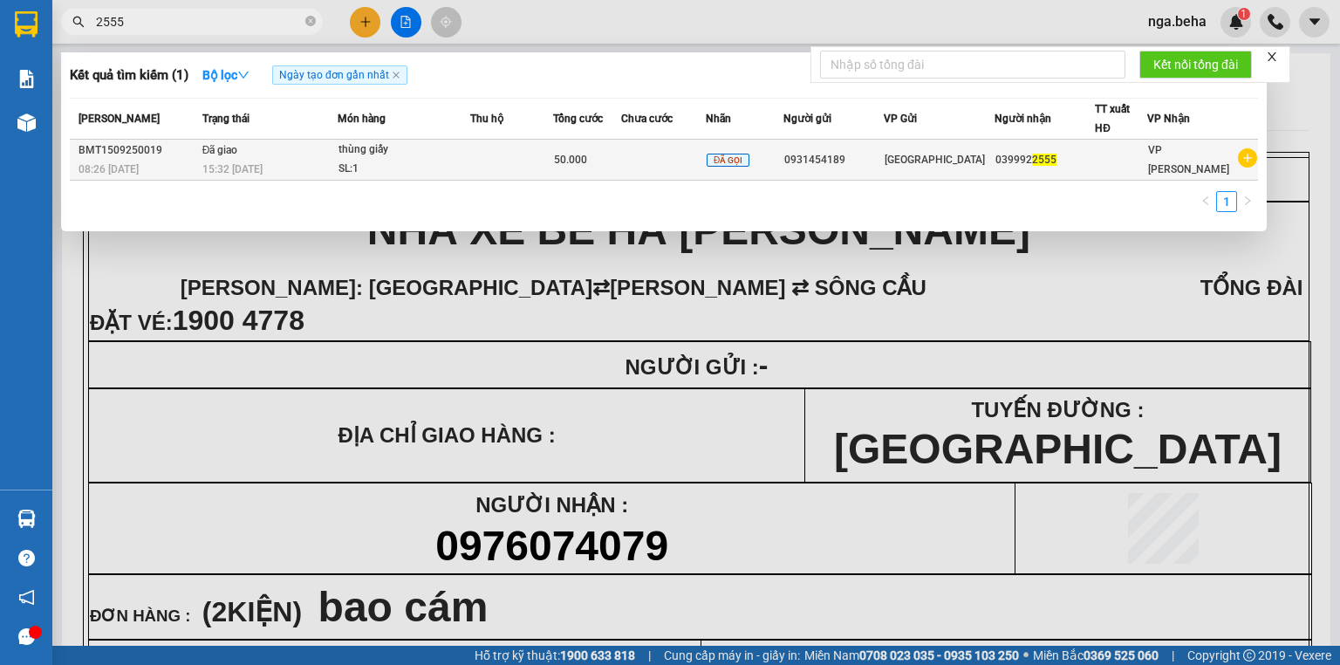
type input "2555"
click at [504, 171] on td at bounding box center [511, 160] width 83 height 41
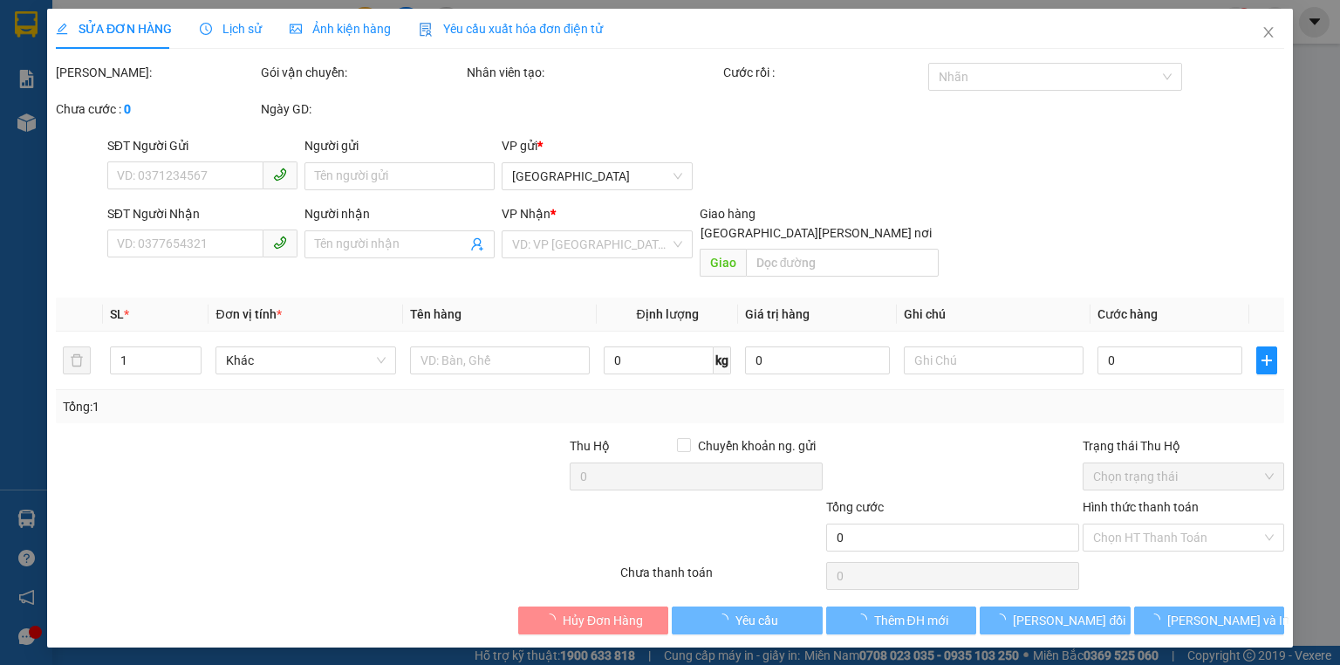
type input "0931454189"
type input "0399922555"
type input "50.000"
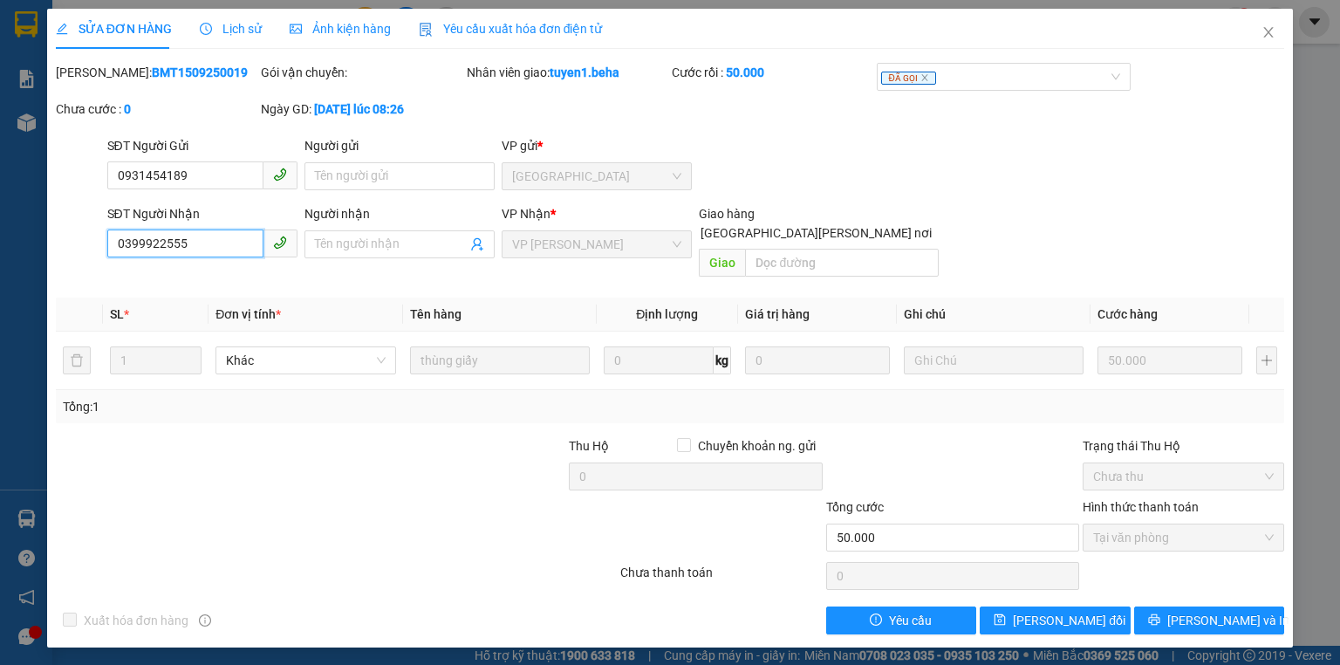
click at [204, 237] on input "0399922555" at bounding box center [185, 243] width 156 height 28
drag, startPoint x: 1268, startPoint y: 28, endPoint x: 353, endPoint y: 48, distance: 915.1
click at [1268, 29] on icon "close" at bounding box center [1268, 32] width 14 height 14
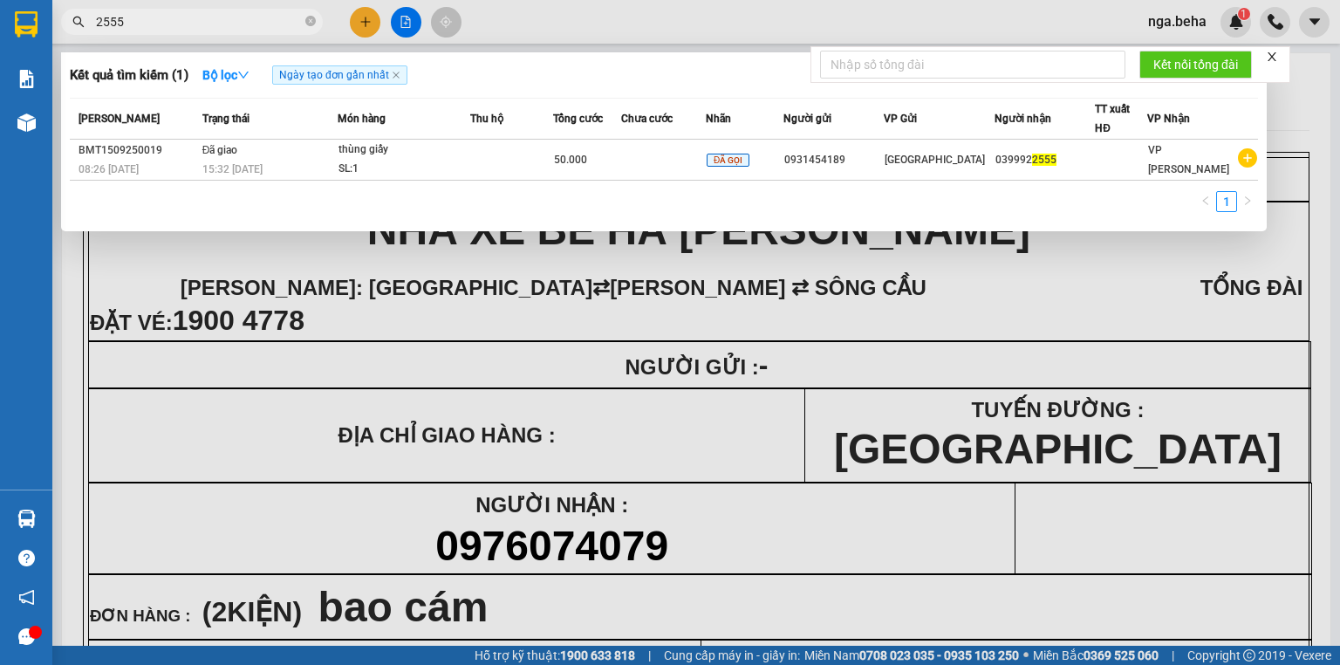
click at [129, 14] on input "2555" at bounding box center [199, 21] width 206 height 19
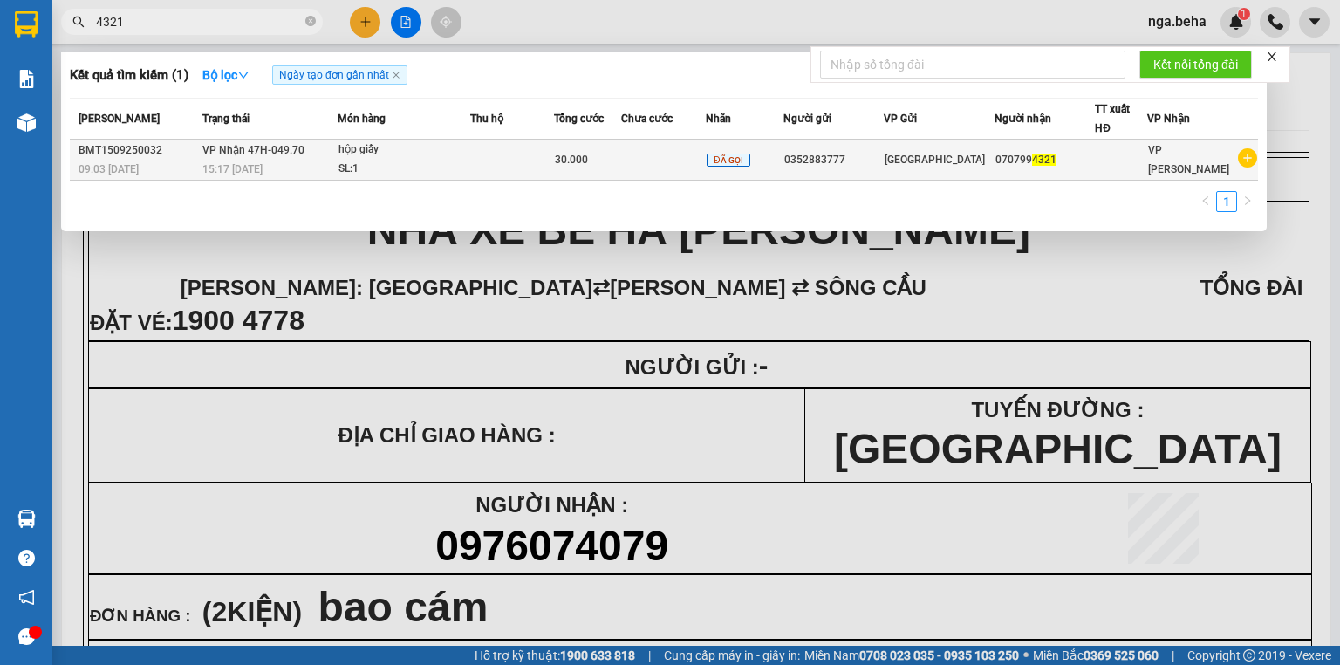
type input "4321"
click at [426, 169] on div "SL: 1" at bounding box center [403, 169] width 131 height 19
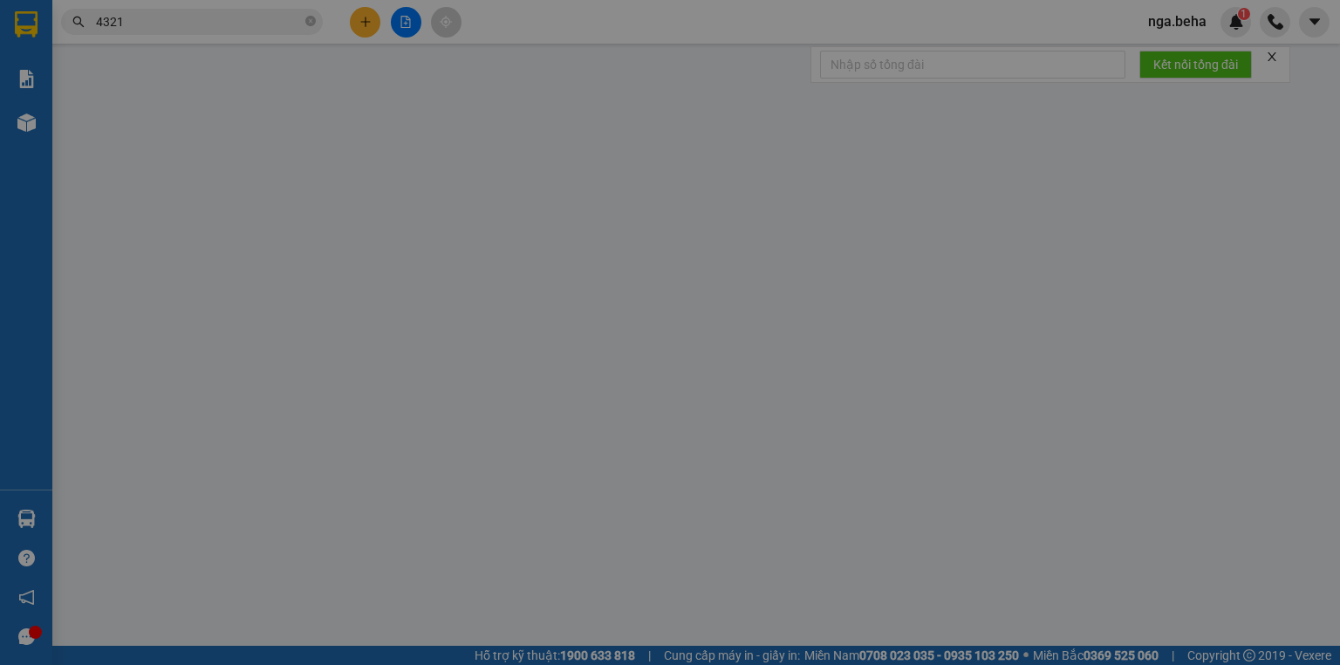
type input "0352883777"
type input "0707994321"
type input "30.000"
type input "0"
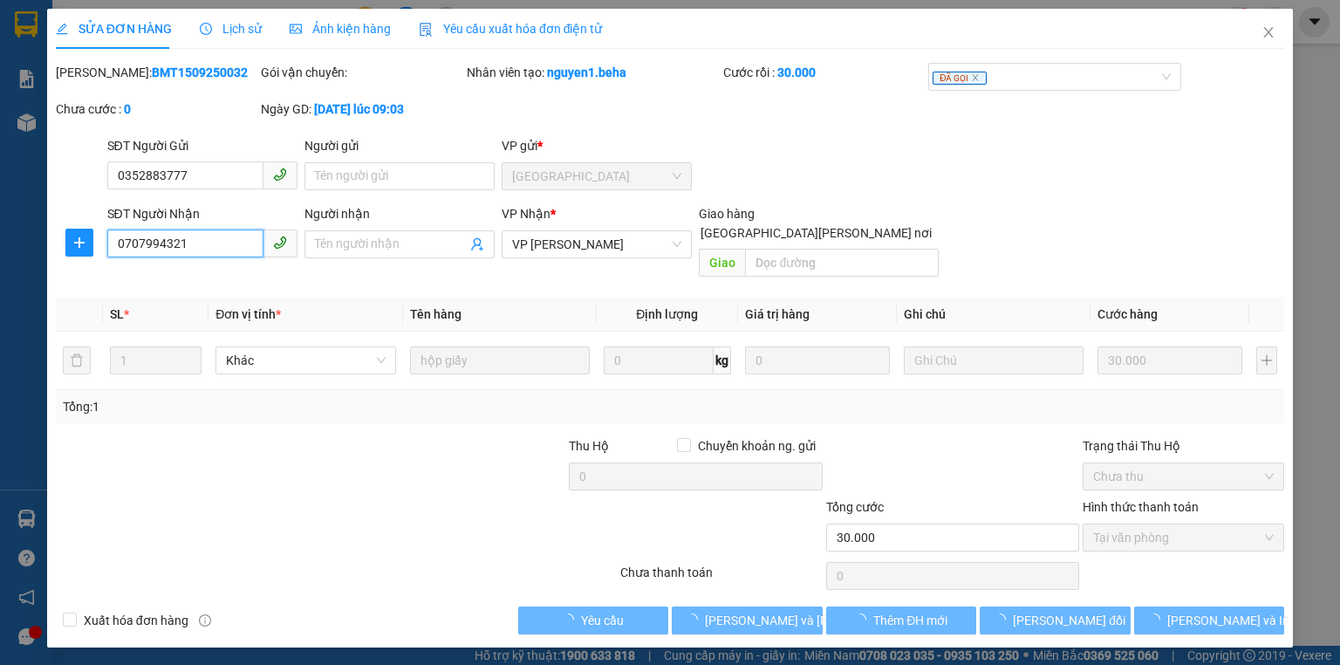
click at [209, 248] on input "0707994321" at bounding box center [185, 243] width 156 height 28
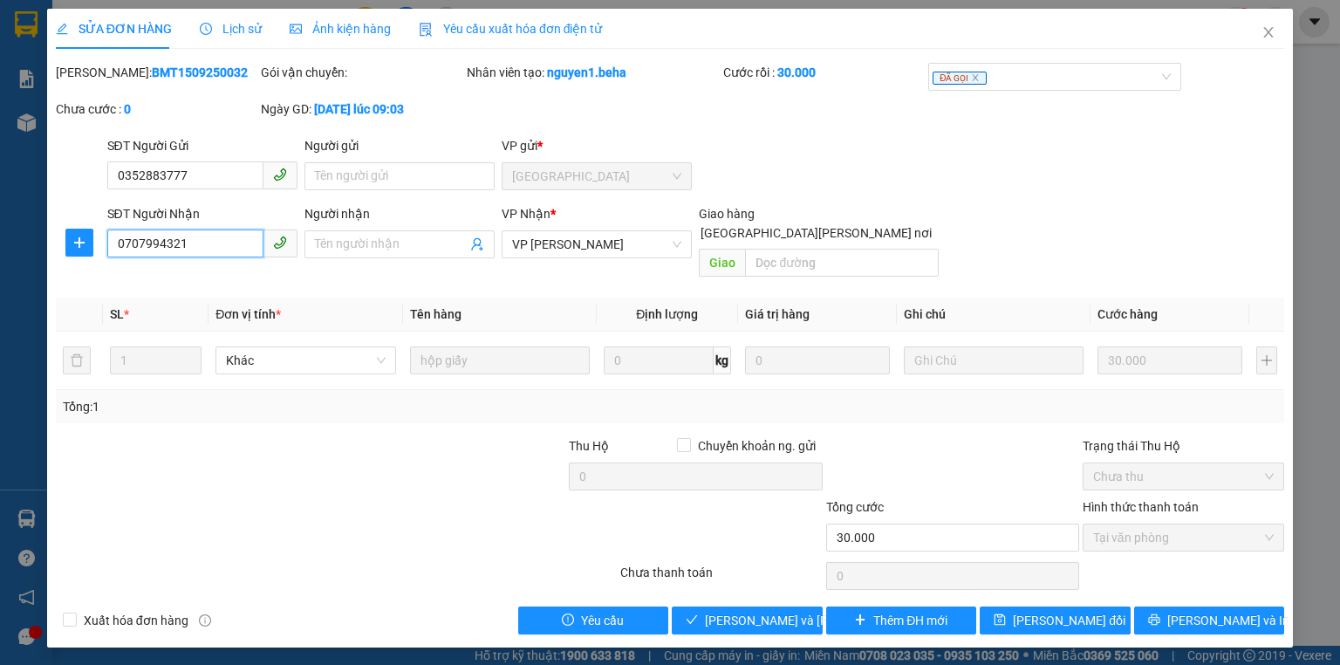
click at [209, 248] on input "0707994321" at bounding box center [185, 243] width 156 height 28
click at [216, 234] on input "0707994321" at bounding box center [185, 243] width 156 height 28
drag, startPoint x: 1273, startPoint y: 31, endPoint x: 683, endPoint y: 0, distance: 591.3
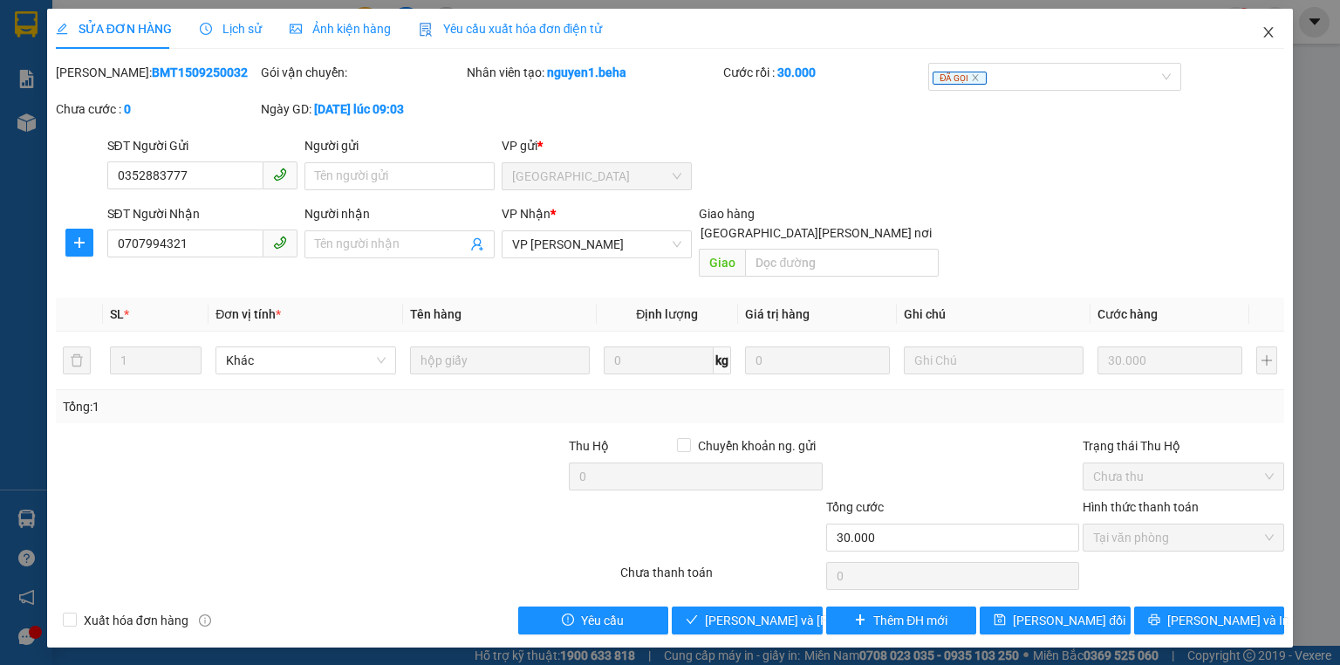
click at [1272, 31] on icon "close" at bounding box center [1268, 32] width 14 height 14
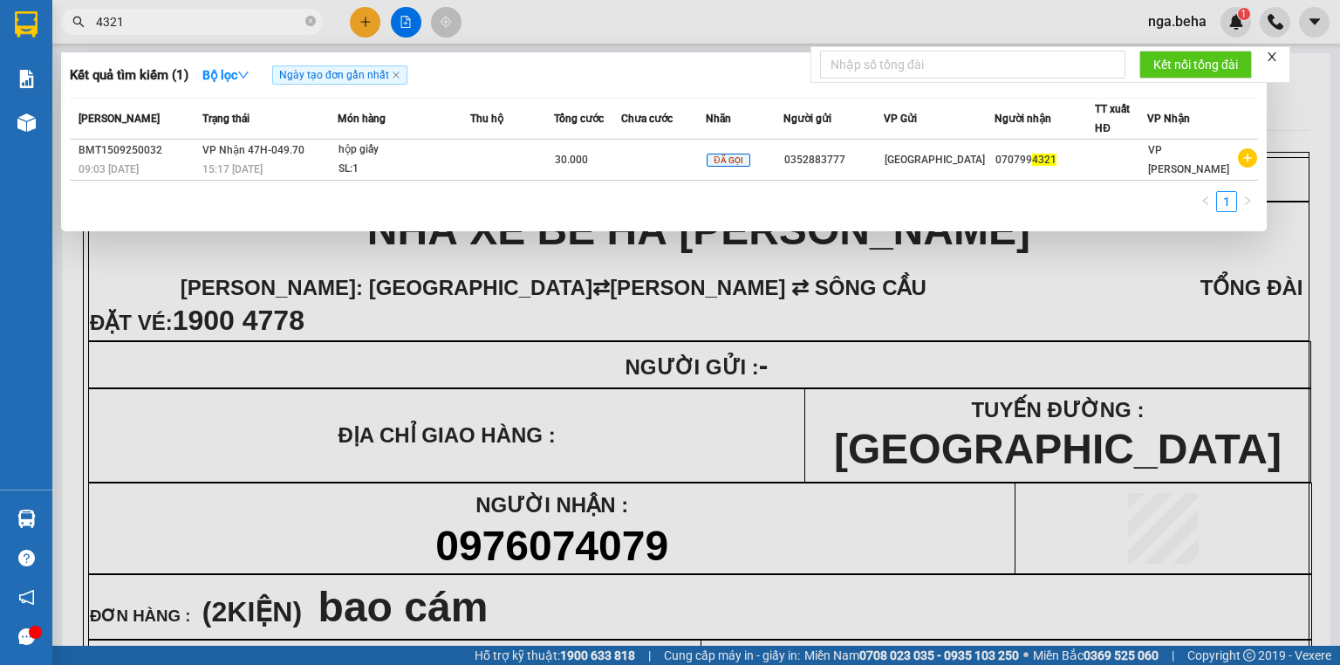
click at [160, 23] on input "4321" at bounding box center [199, 21] width 206 height 19
click at [153, 27] on input "4321" at bounding box center [199, 21] width 206 height 19
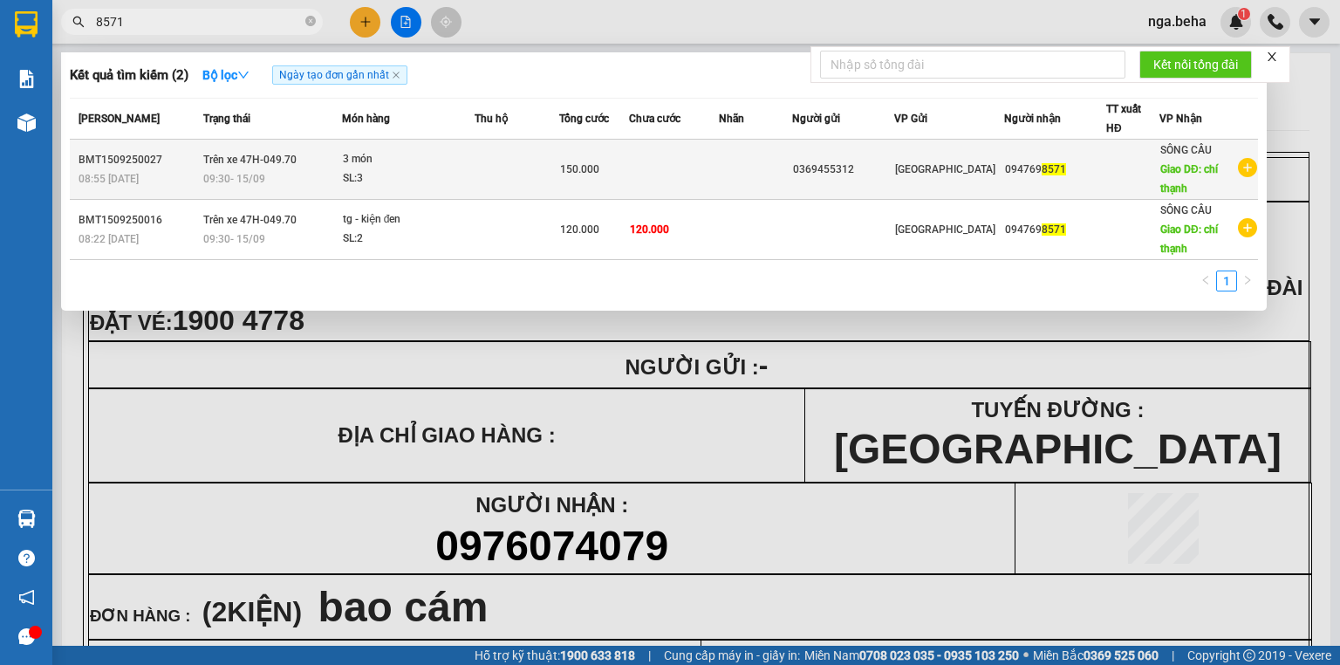
type input "8571"
click at [338, 169] on div "09:30 [DATE]" at bounding box center [272, 178] width 138 height 19
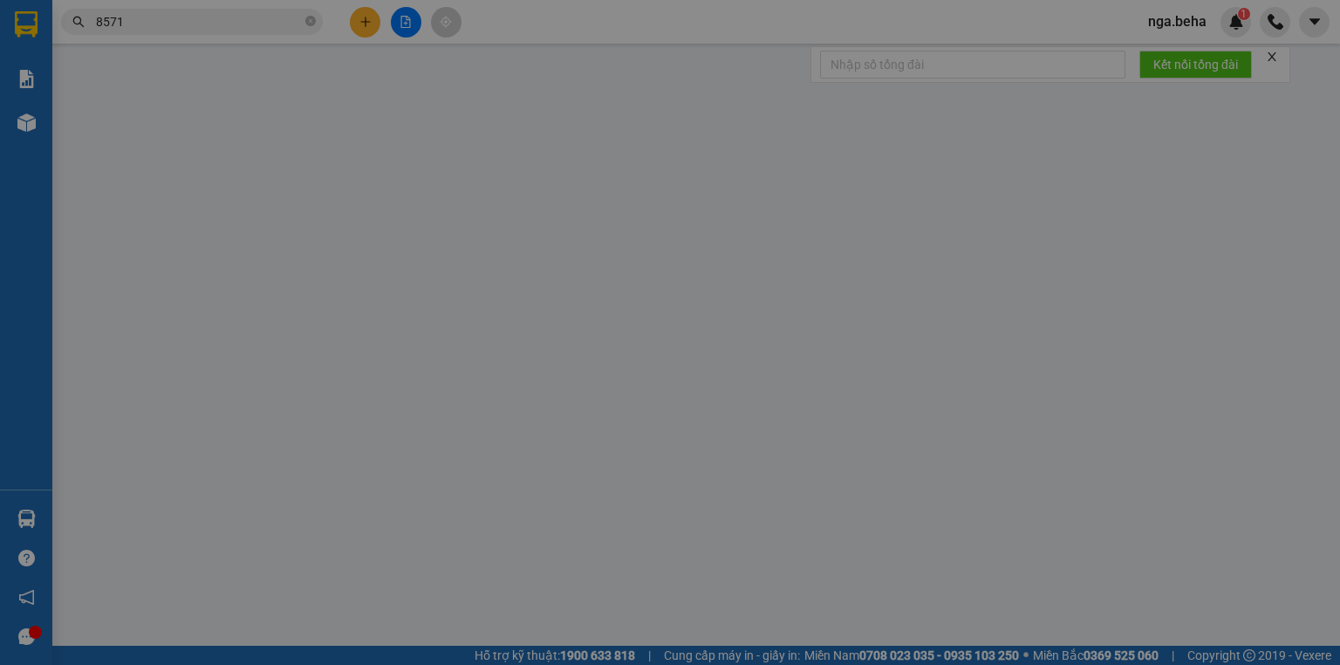
type input "0369455312"
type input "0947698571"
type input "chí thạnh"
type input "150.000"
type input "0"
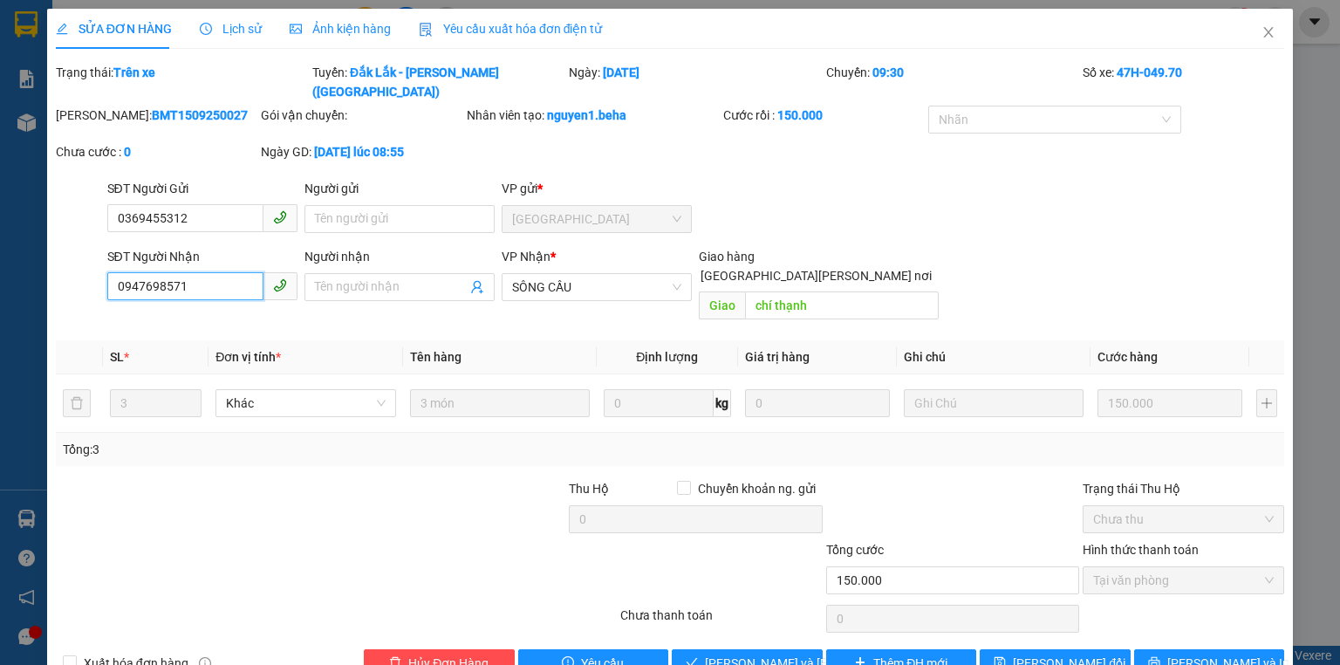
click at [201, 272] on input "0947698571" at bounding box center [185, 286] width 156 height 28
click at [1261, 35] on icon "close" at bounding box center [1268, 32] width 14 height 14
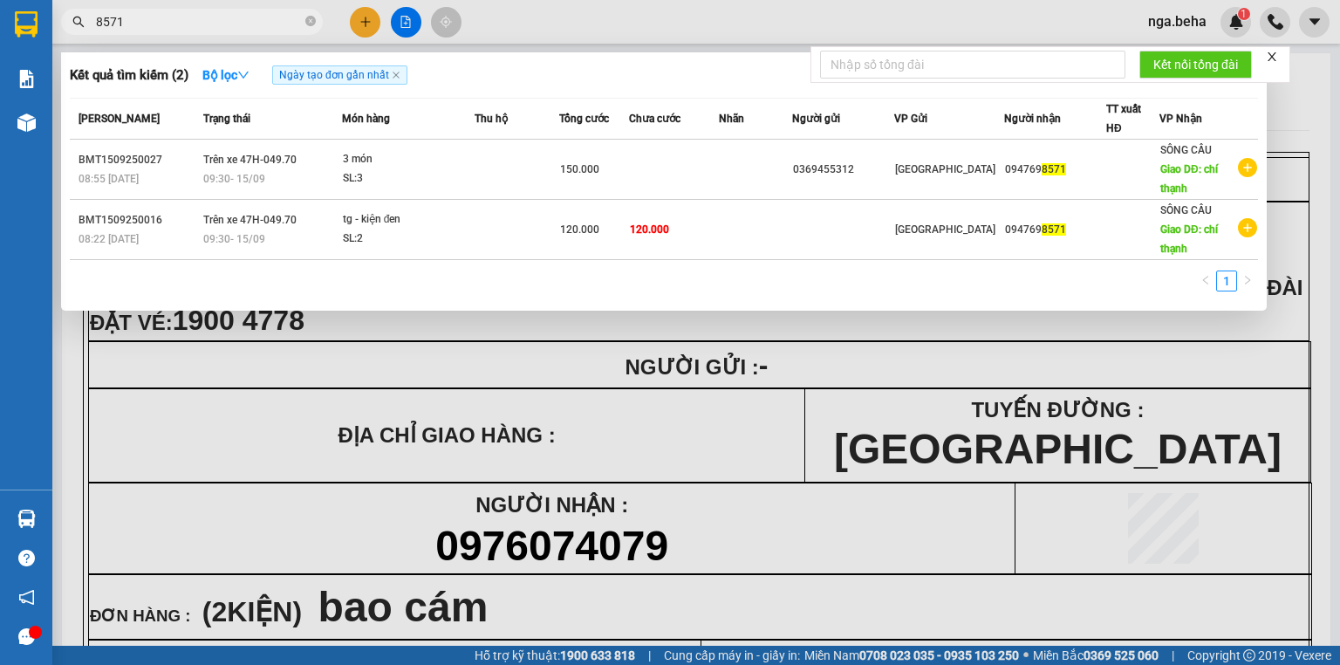
click at [208, 26] on input "8571" at bounding box center [199, 21] width 206 height 19
click at [164, 28] on input "8571" at bounding box center [199, 21] width 206 height 19
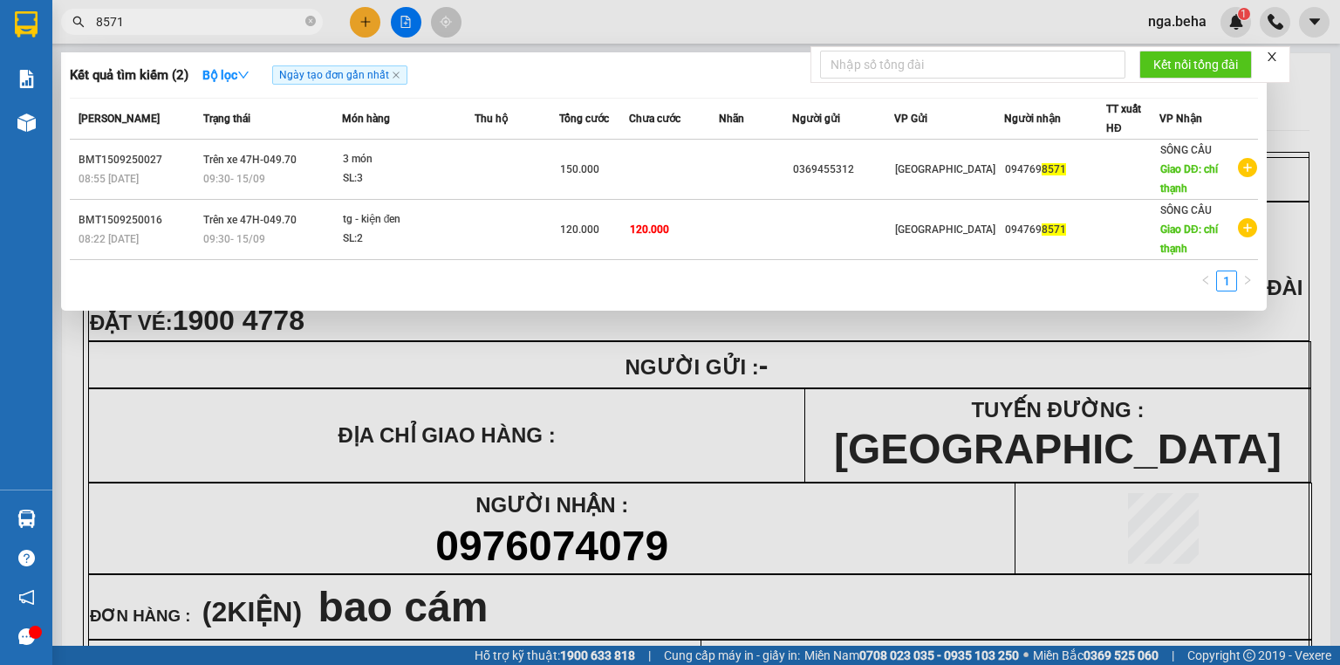
click at [164, 28] on input "8571" at bounding box center [199, 21] width 206 height 19
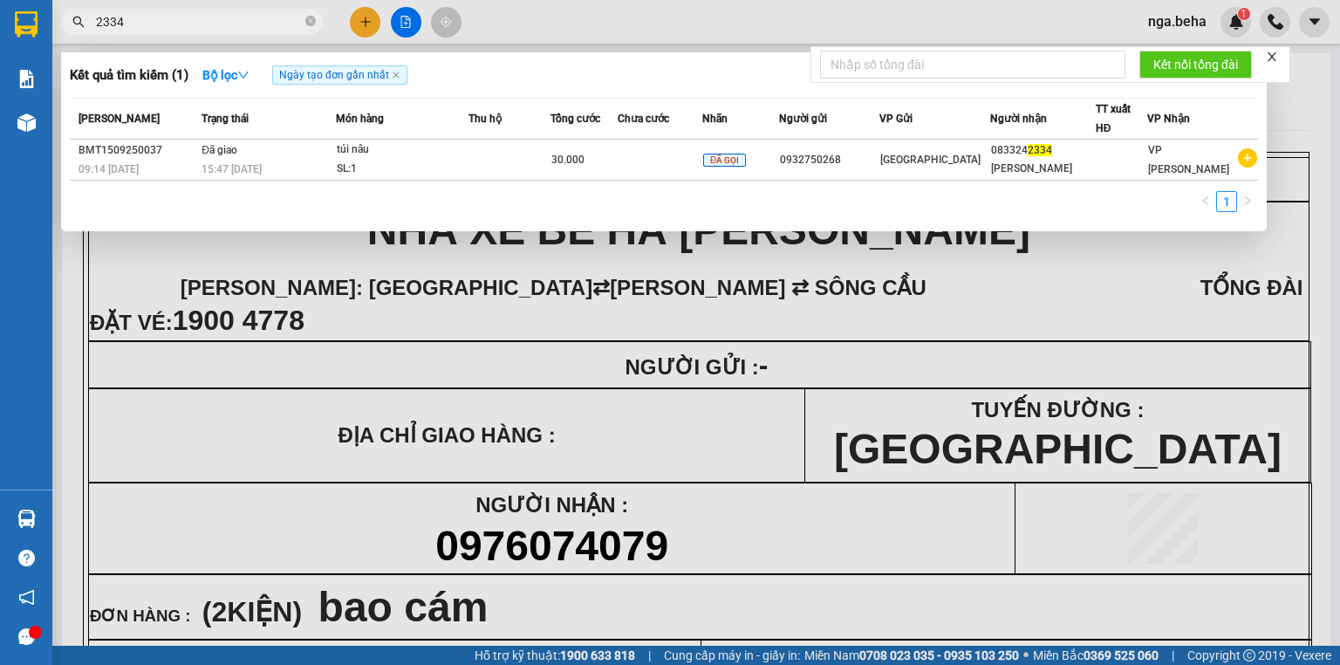
type input "2334"
click at [408, 181] on div "[PERSON_NAME] thái Món hàng Thu hộ Tổng [PERSON_NAME] [PERSON_NAME] Người gửi V…" at bounding box center [664, 160] width 1188 height 125
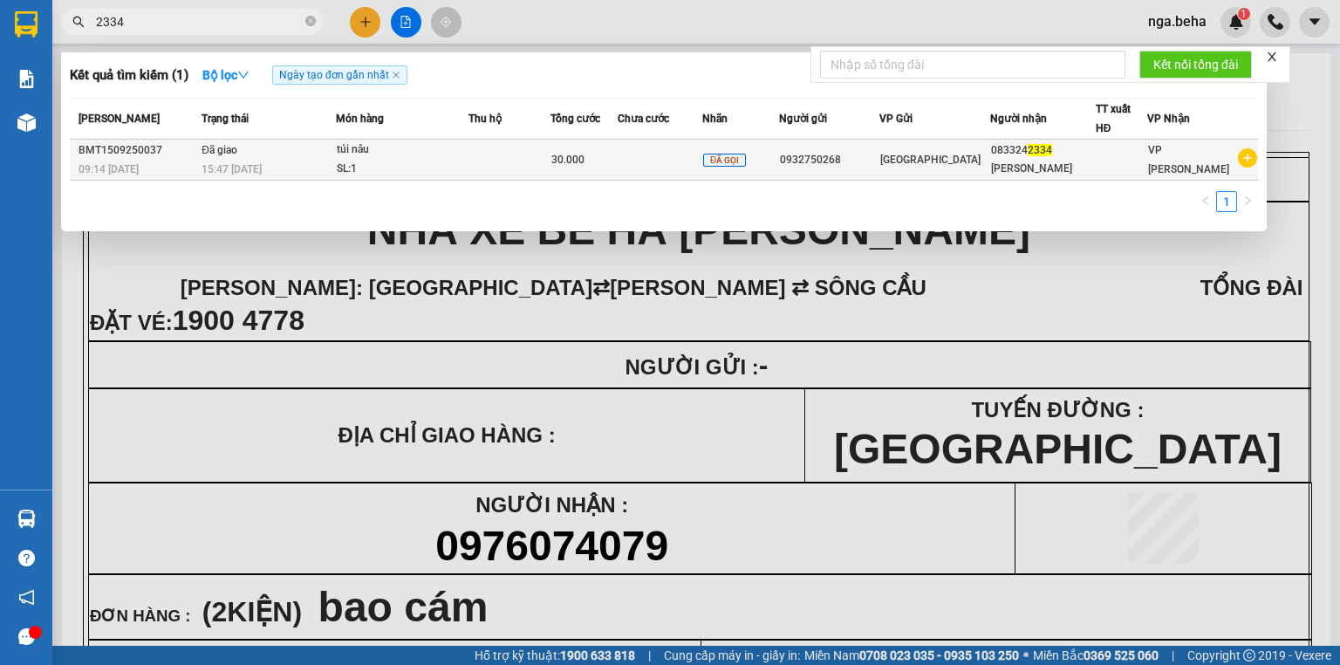
click at [415, 167] on div "SL: 1" at bounding box center [402, 169] width 131 height 19
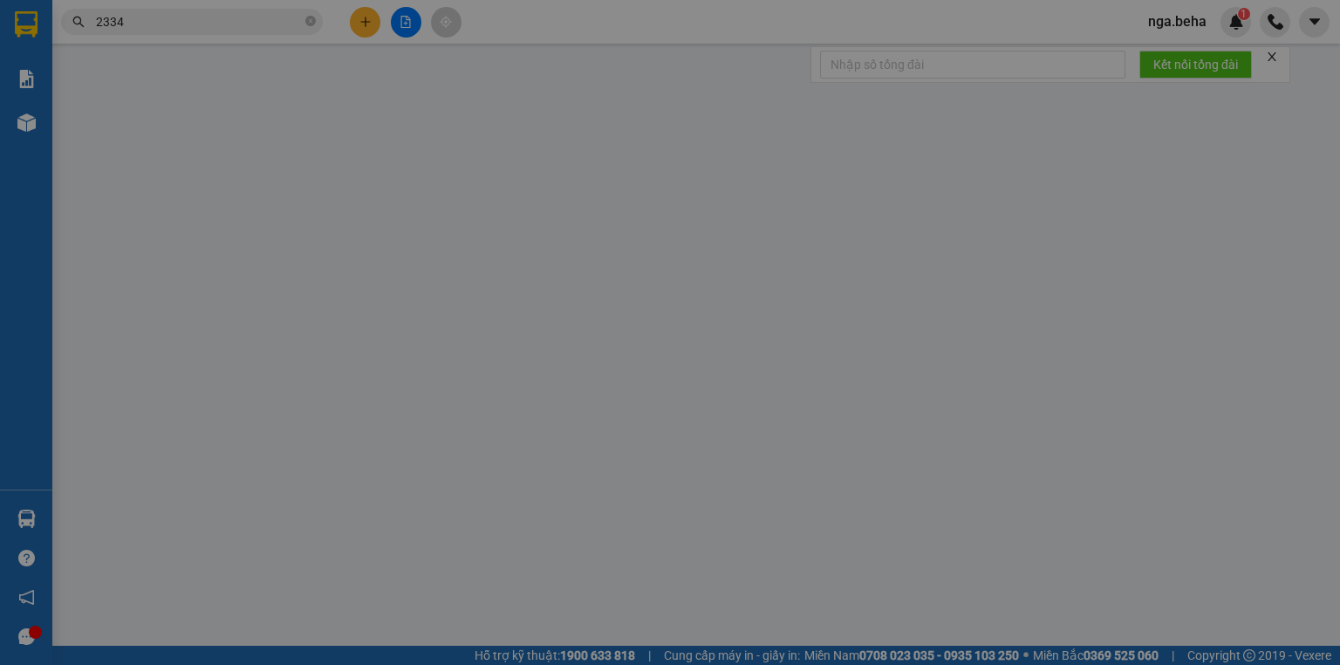
type input "0932750268"
type input "0833242334"
type input "[PERSON_NAME]"
type input "30.000"
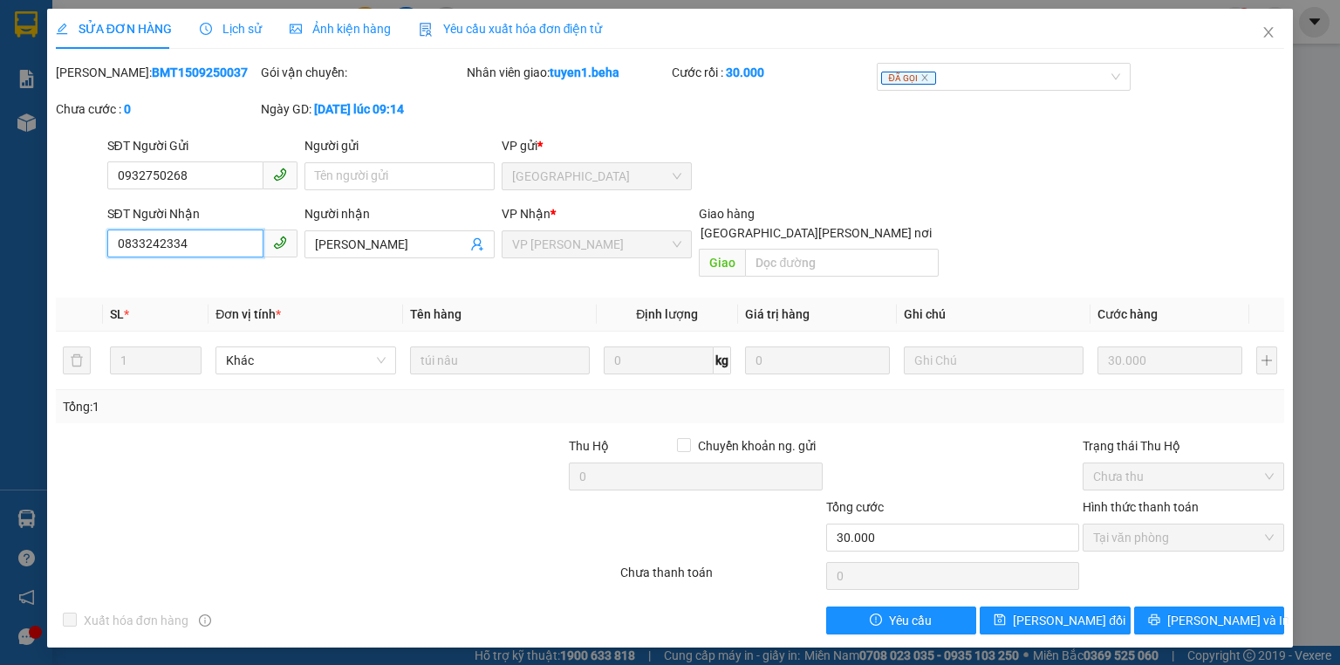
click at [213, 250] on input "0833242334" at bounding box center [185, 243] width 156 height 28
click at [1268, 38] on icon "close" at bounding box center [1268, 32] width 14 height 14
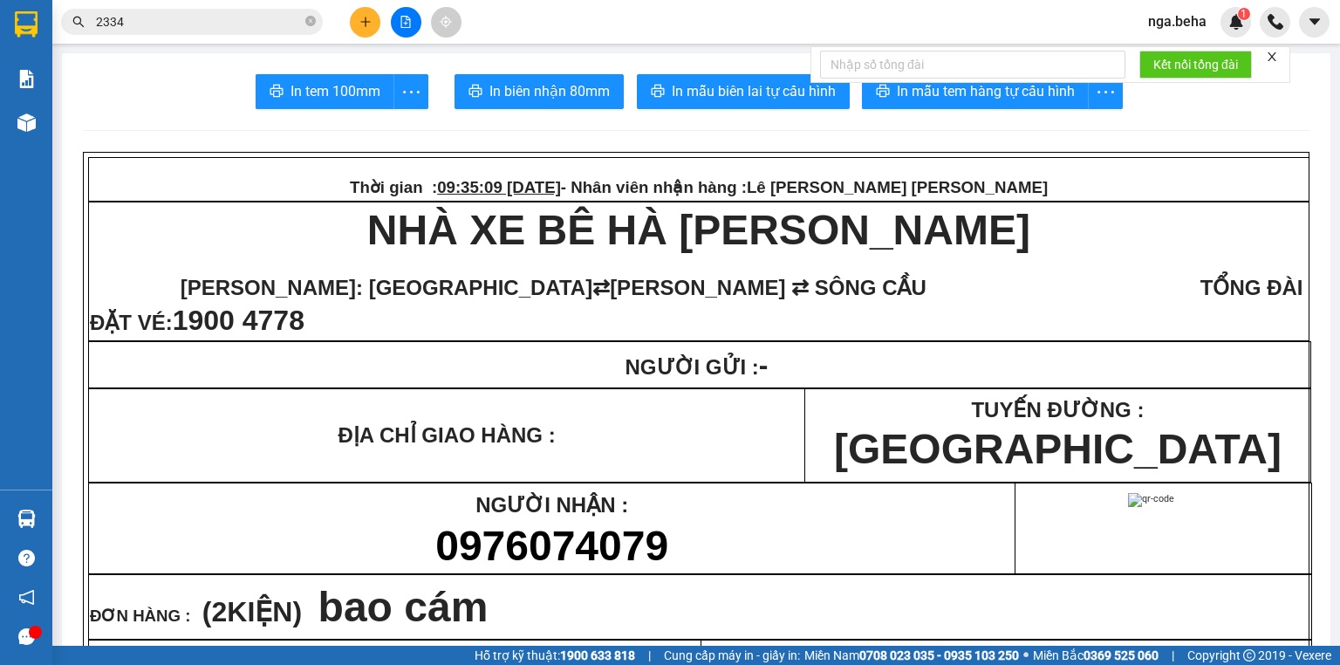
click at [184, 31] on input "2334" at bounding box center [199, 21] width 206 height 19
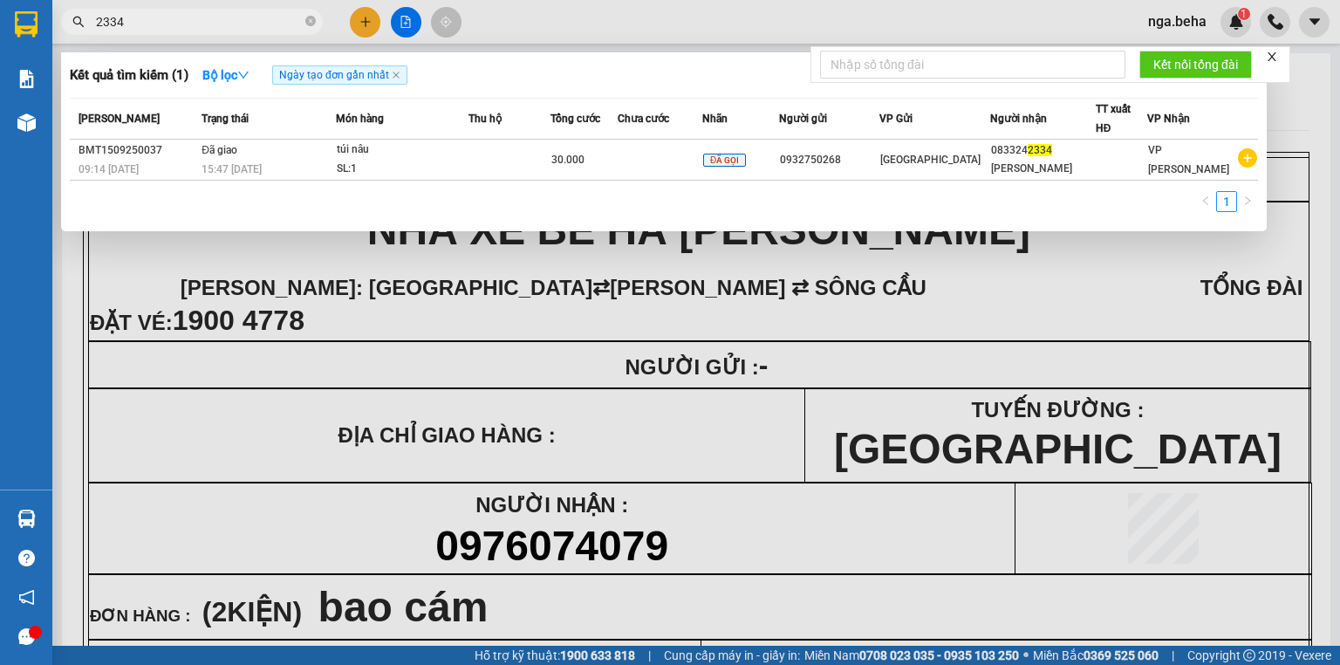
click at [184, 31] on input "2334" at bounding box center [199, 21] width 206 height 19
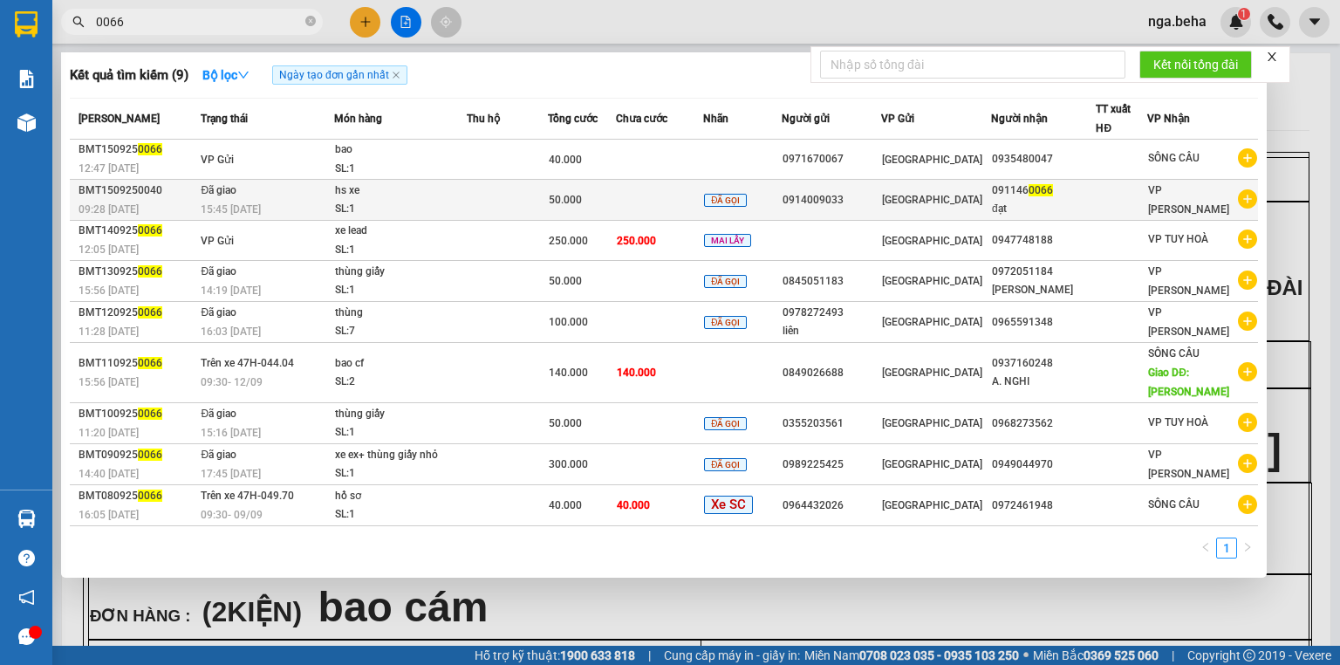
type input "0066"
click at [405, 206] on div "SL: 1" at bounding box center [400, 209] width 131 height 19
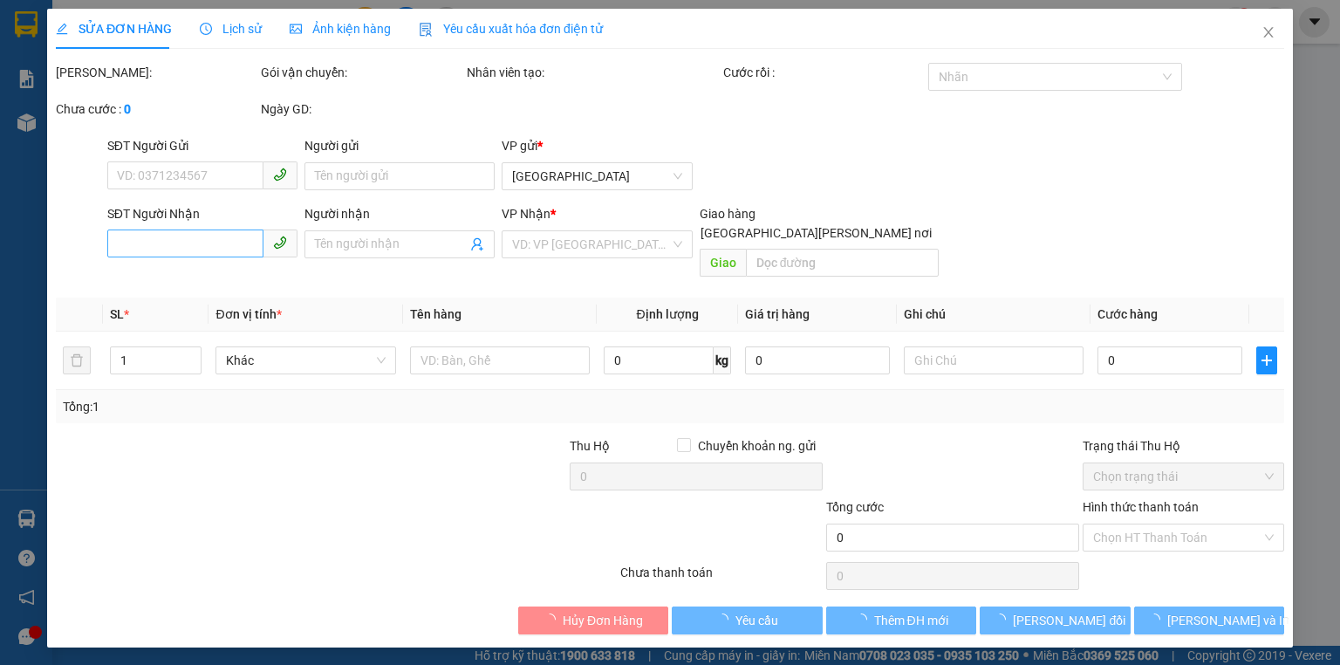
type input "0914009033"
type input "0911460066"
type input "đạt"
type input "50.000"
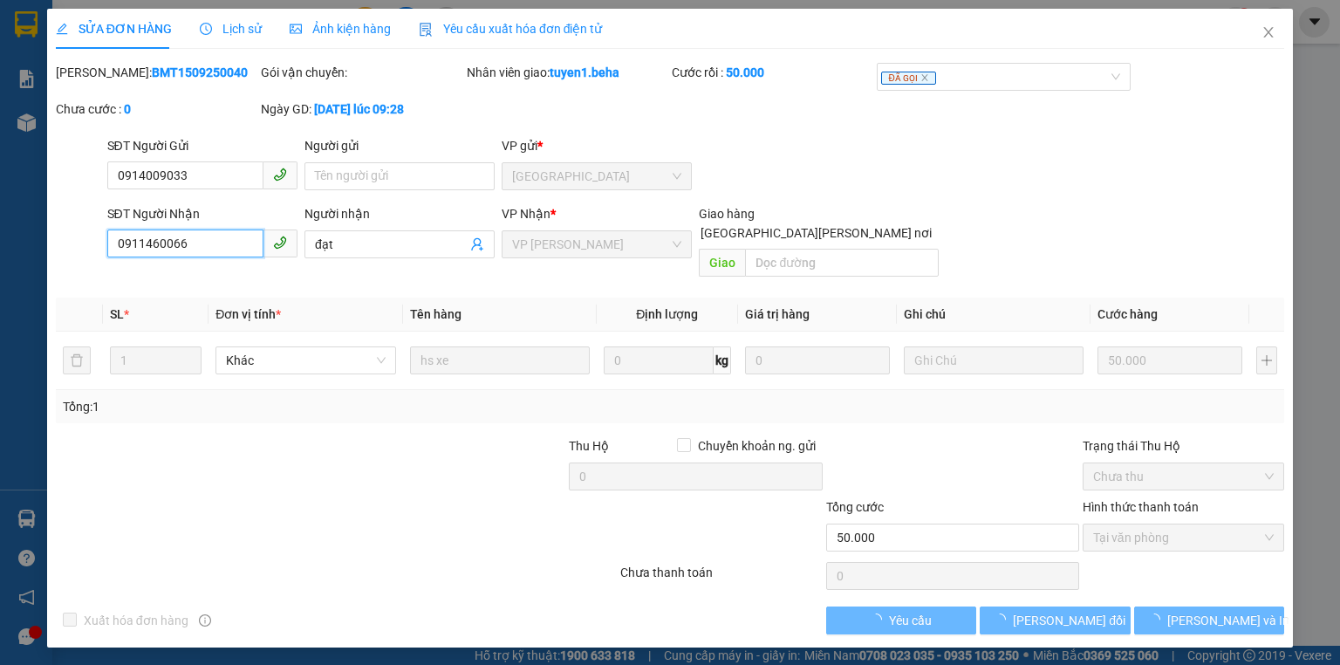
click at [203, 236] on input "0911460066" at bounding box center [185, 243] width 156 height 28
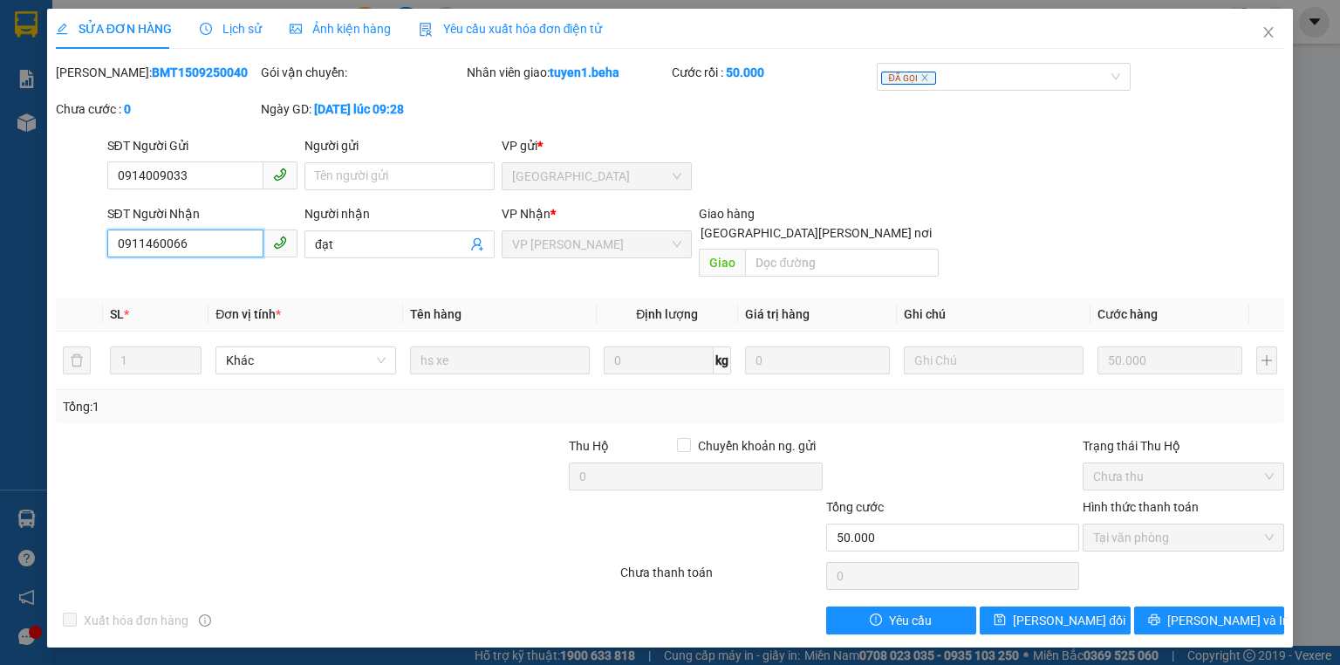
click at [205, 242] on input "0911460066" at bounding box center [185, 243] width 156 height 28
drag, startPoint x: 1278, startPoint y: 25, endPoint x: 1161, endPoint y: 37, distance: 117.4
click at [1279, 25] on span "Close" at bounding box center [1268, 33] width 49 height 49
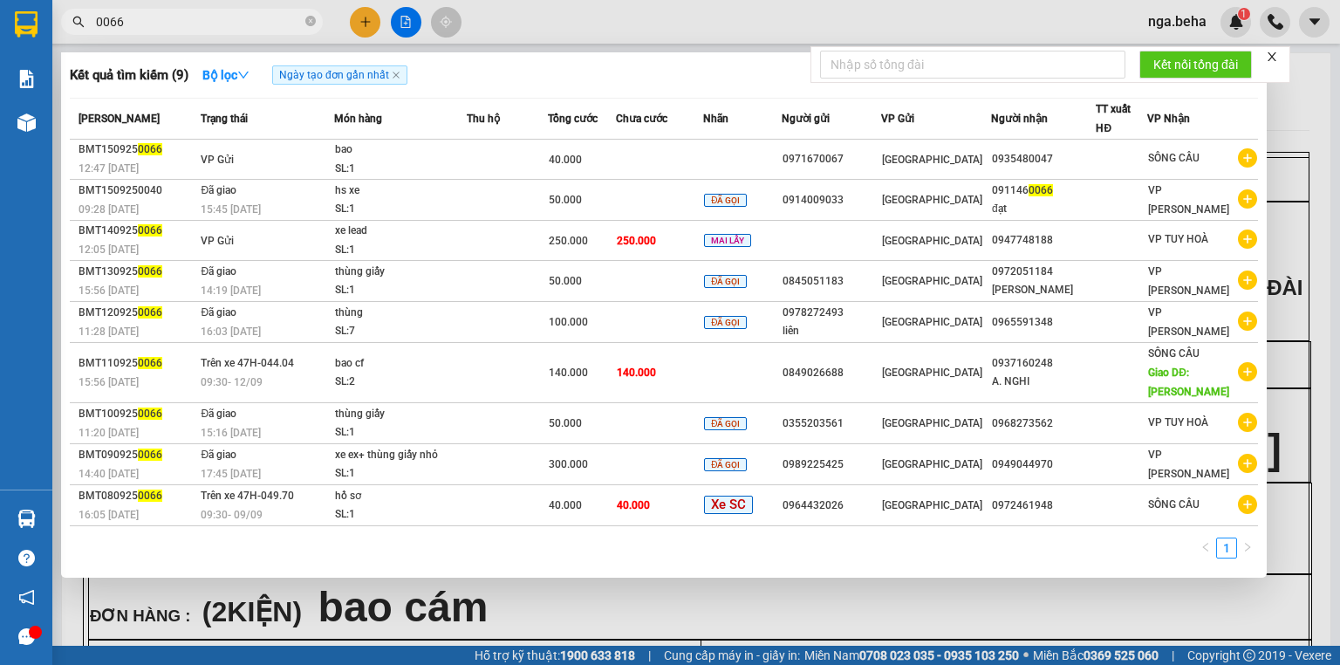
click at [194, 21] on input "0066" at bounding box center [199, 21] width 206 height 19
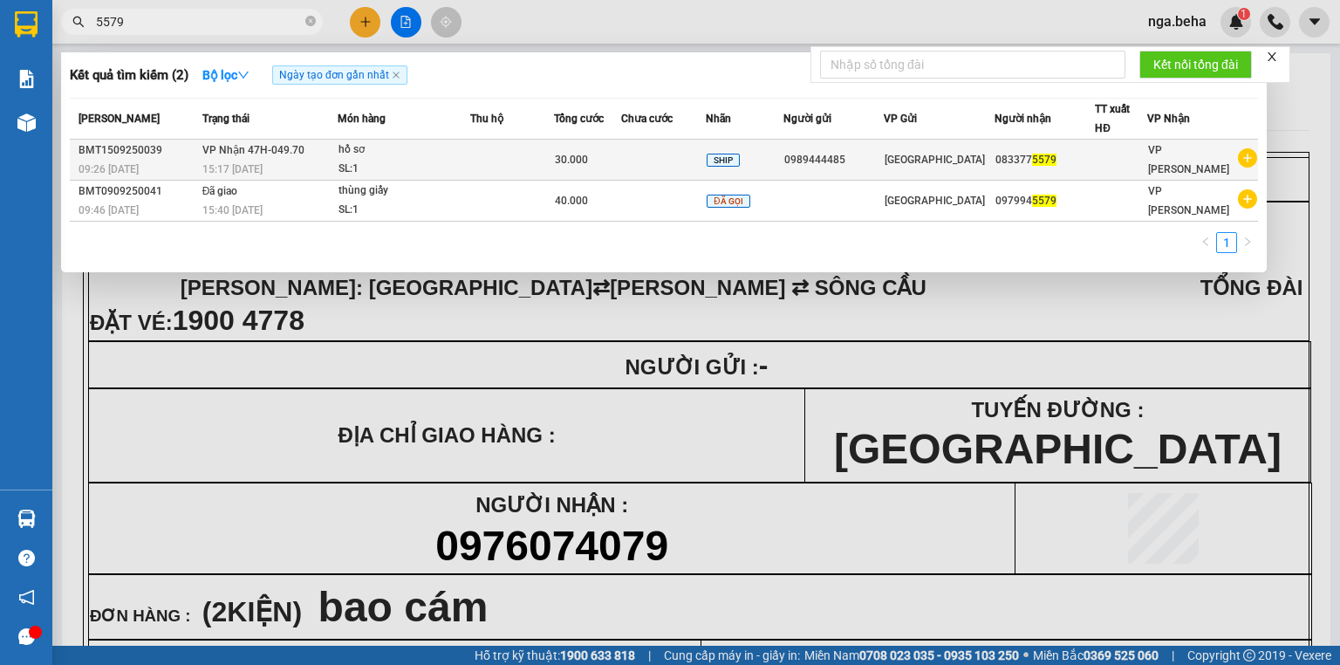
type input "5579"
click at [467, 165] on div "SL: 1" at bounding box center [403, 169] width 131 height 19
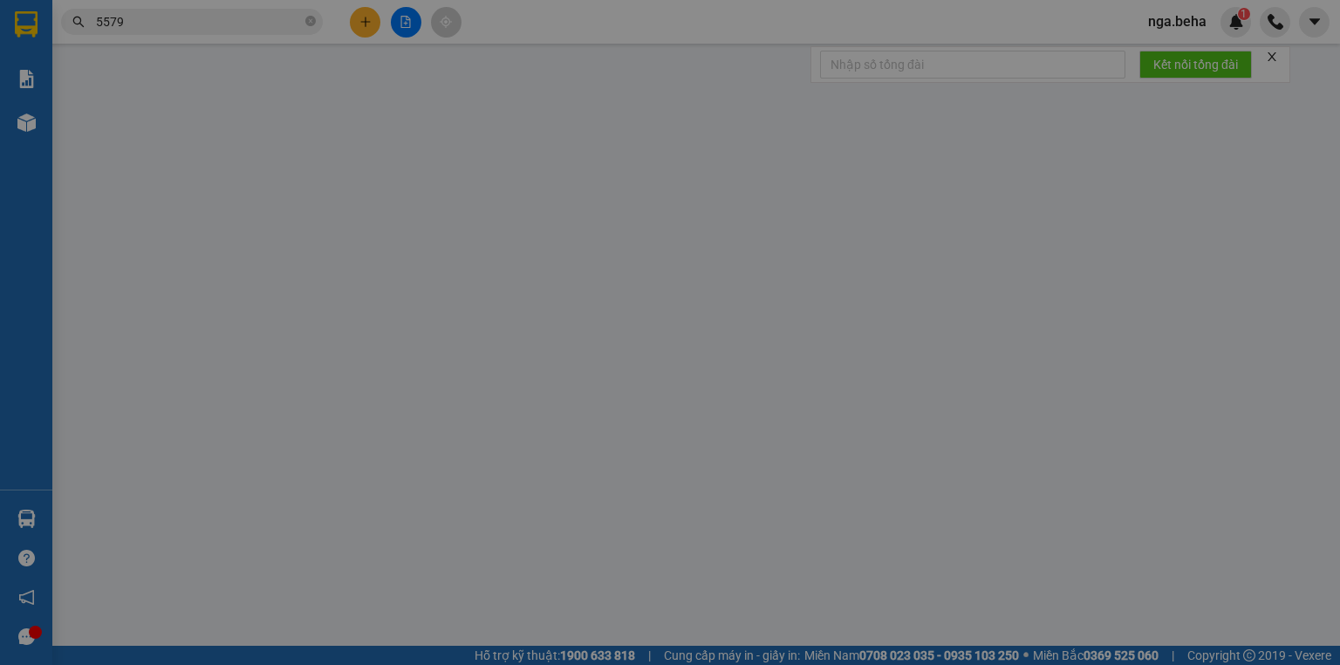
type input "0989444485"
type input "0833775579"
type input "30.000"
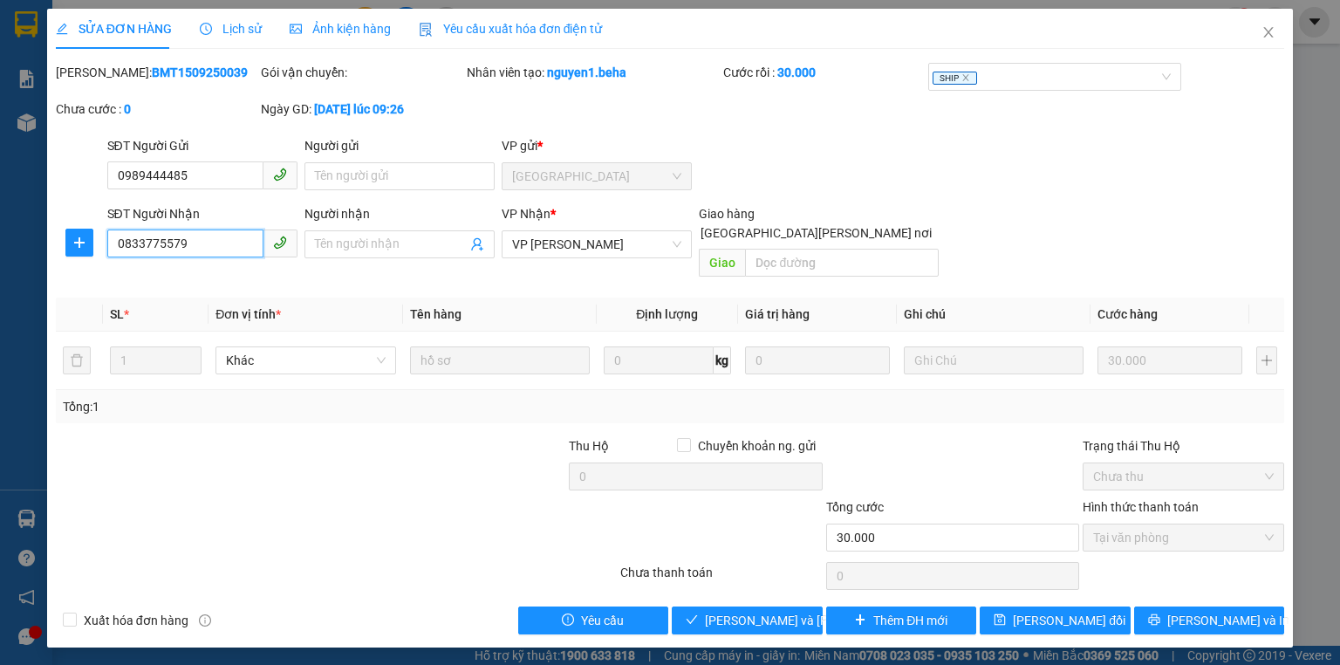
click at [174, 245] on input "0833775579" at bounding box center [185, 243] width 156 height 28
click at [1261, 28] on icon "close" at bounding box center [1268, 32] width 14 height 14
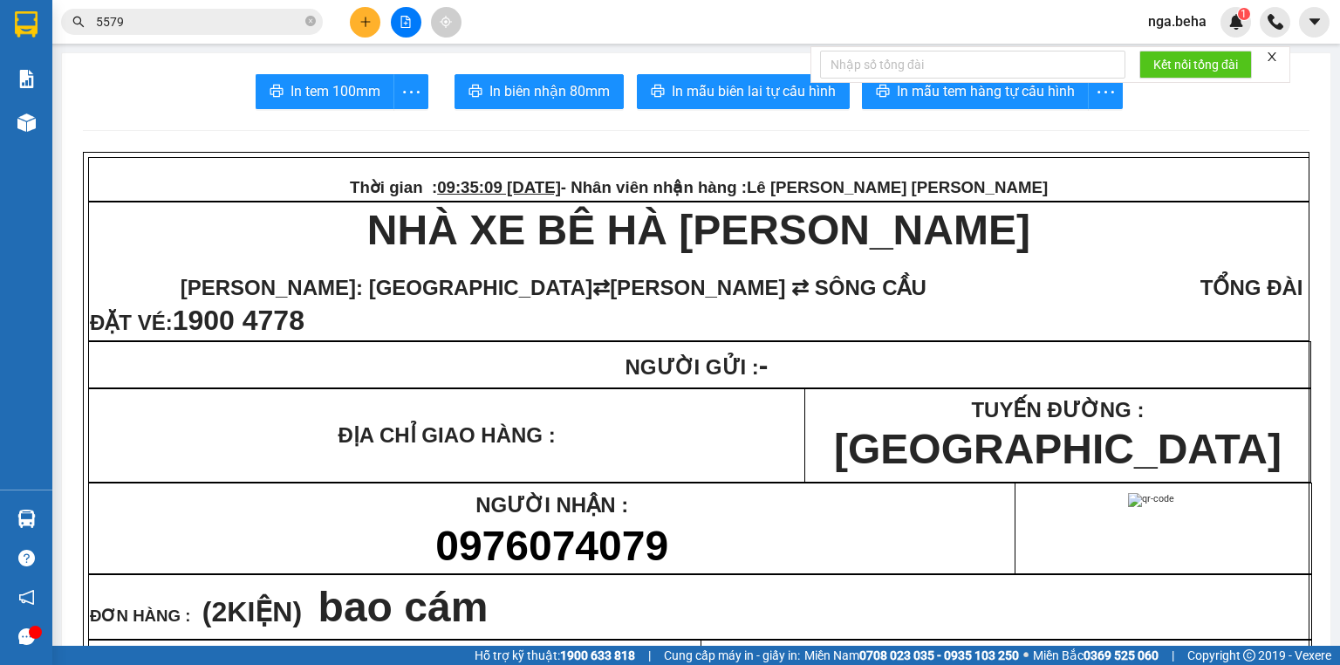
click at [223, 26] on input "5579" at bounding box center [199, 21] width 206 height 19
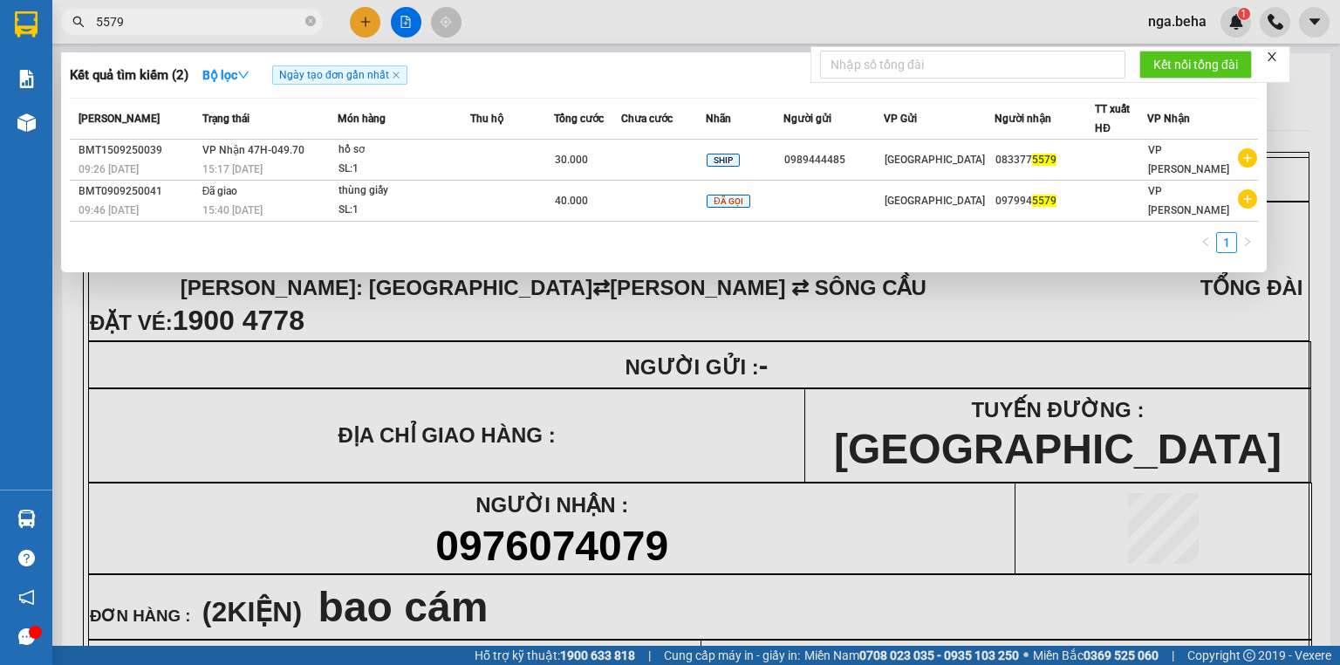
click at [223, 26] on input "5579" at bounding box center [199, 21] width 206 height 19
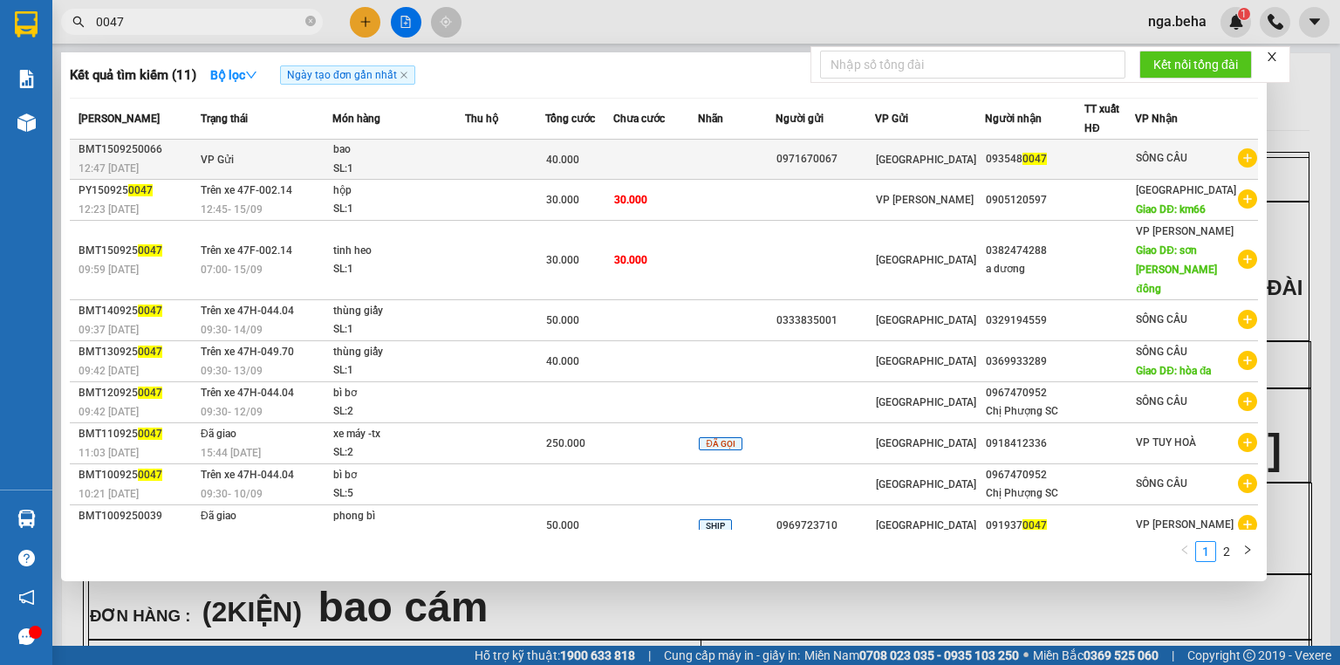
type input "0047"
click at [502, 147] on td at bounding box center [505, 160] width 80 height 40
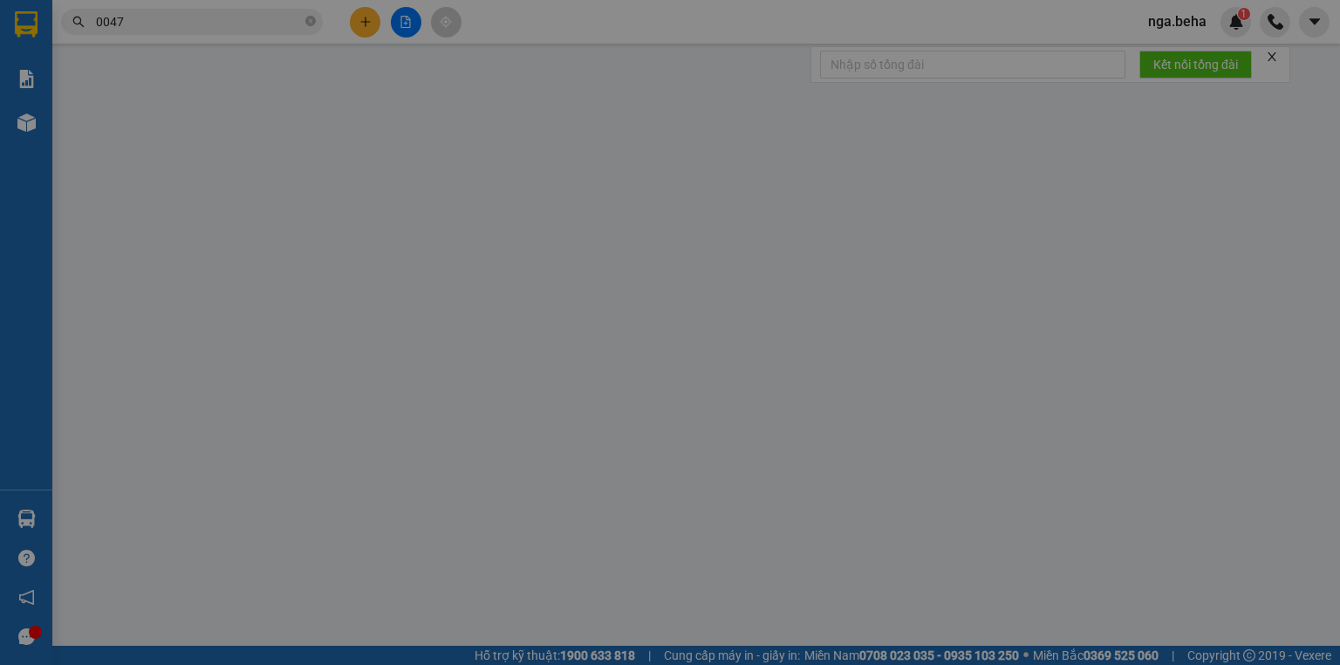
type input "0971670067"
type input "0935480047"
type input "40.000"
type input "0"
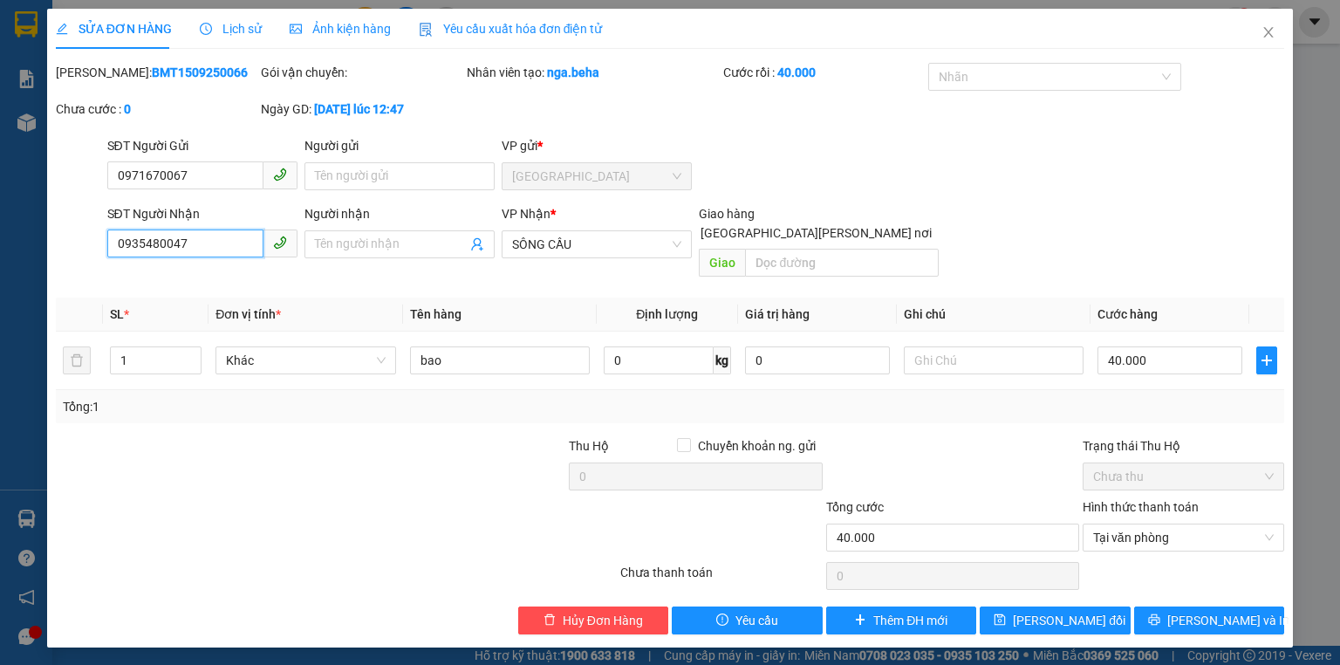
click at [187, 237] on input "0935480047" at bounding box center [185, 243] width 156 height 28
click at [1261, 31] on span "Close" at bounding box center [1268, 33] width 49 height 49
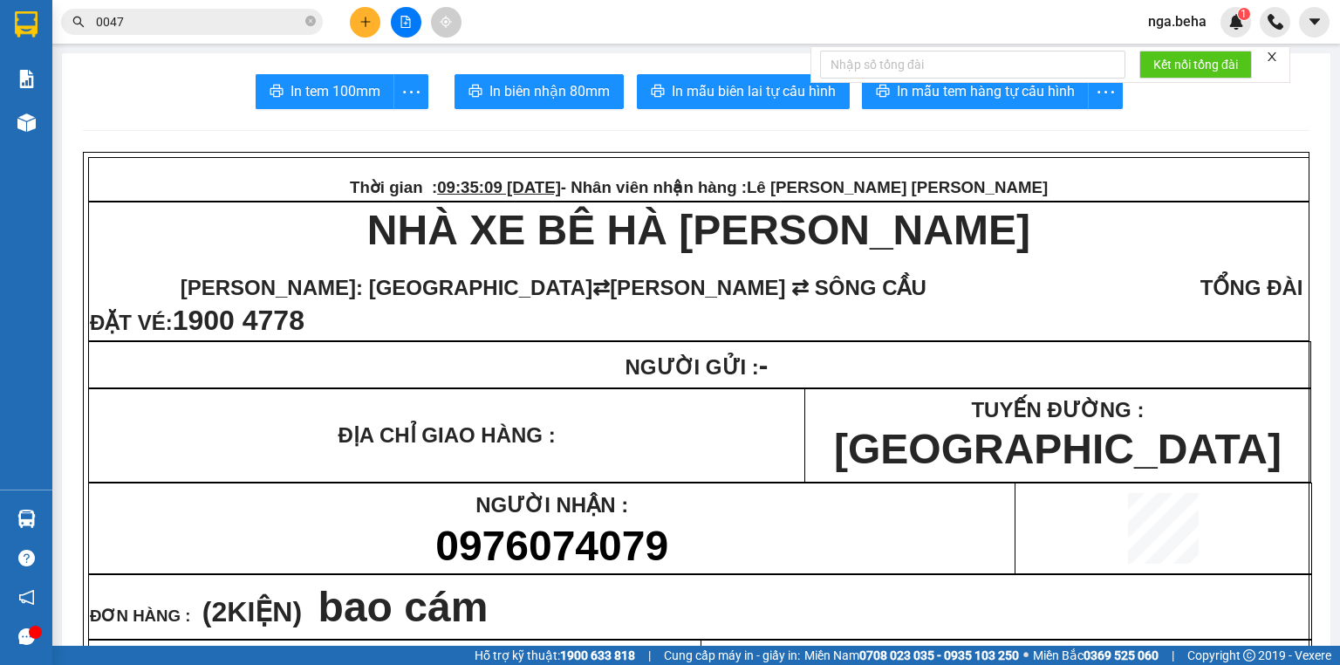
click at [198, 29] on input "0047" at bounding box center [199, 21] width 206 height 19
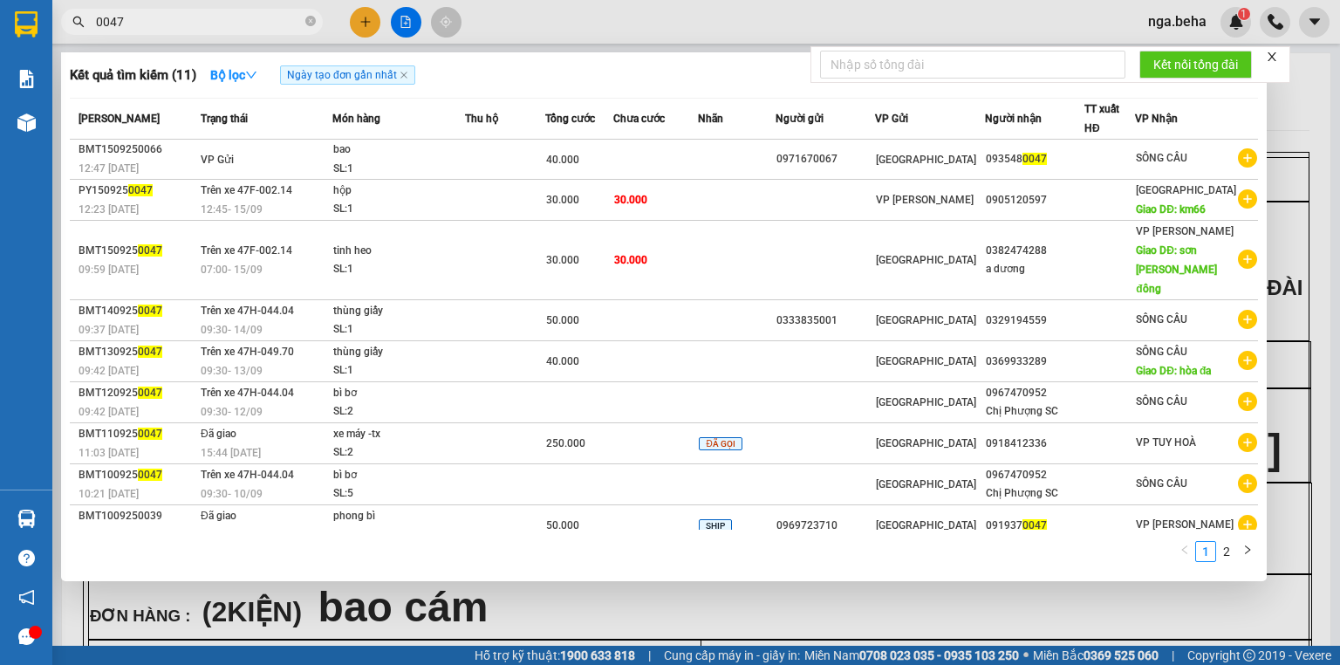
click at [198, 29] on input "0047" at bounding box center [199, 21] width 206 height 19
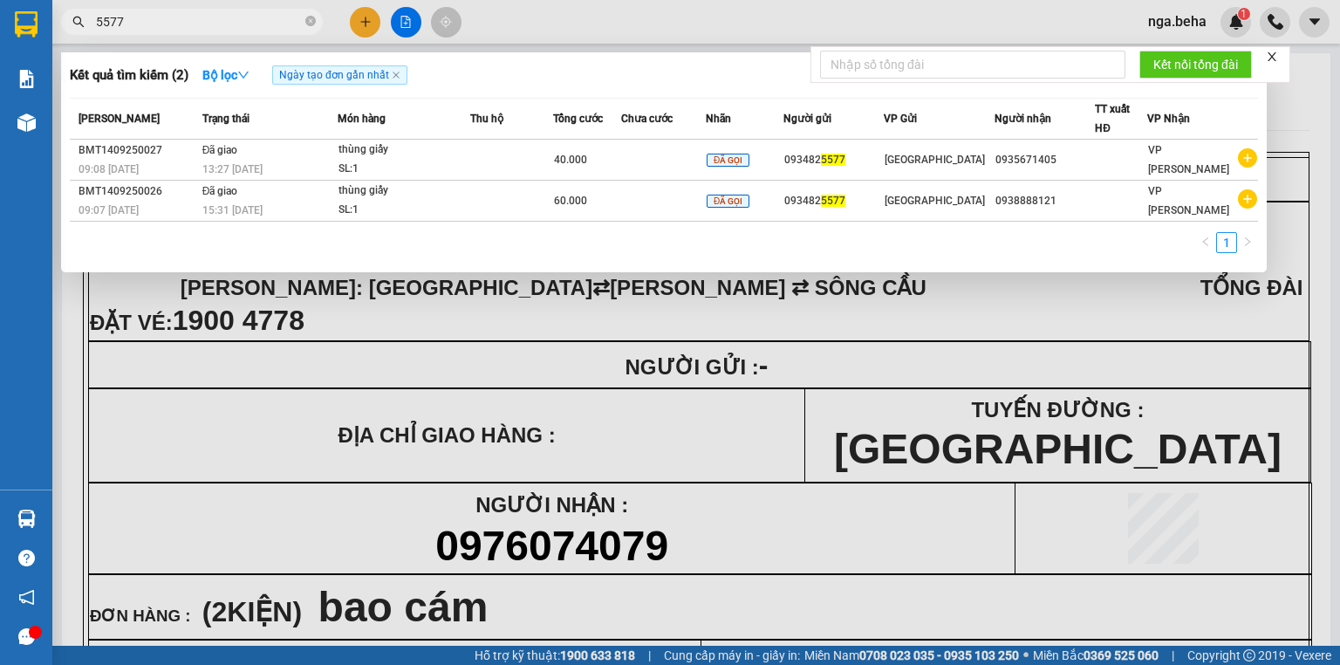
click at [181, 17] on input "5577" at bounding box center [199, 21] width 206 height 19
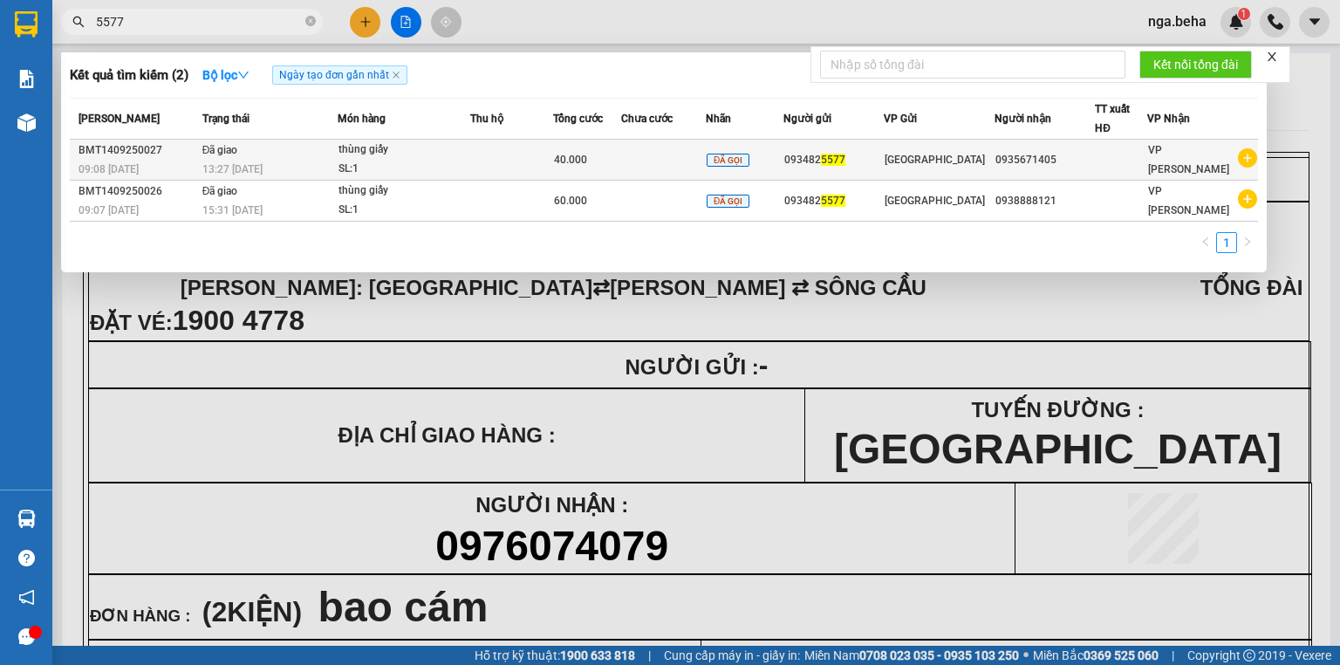
type input "5577"
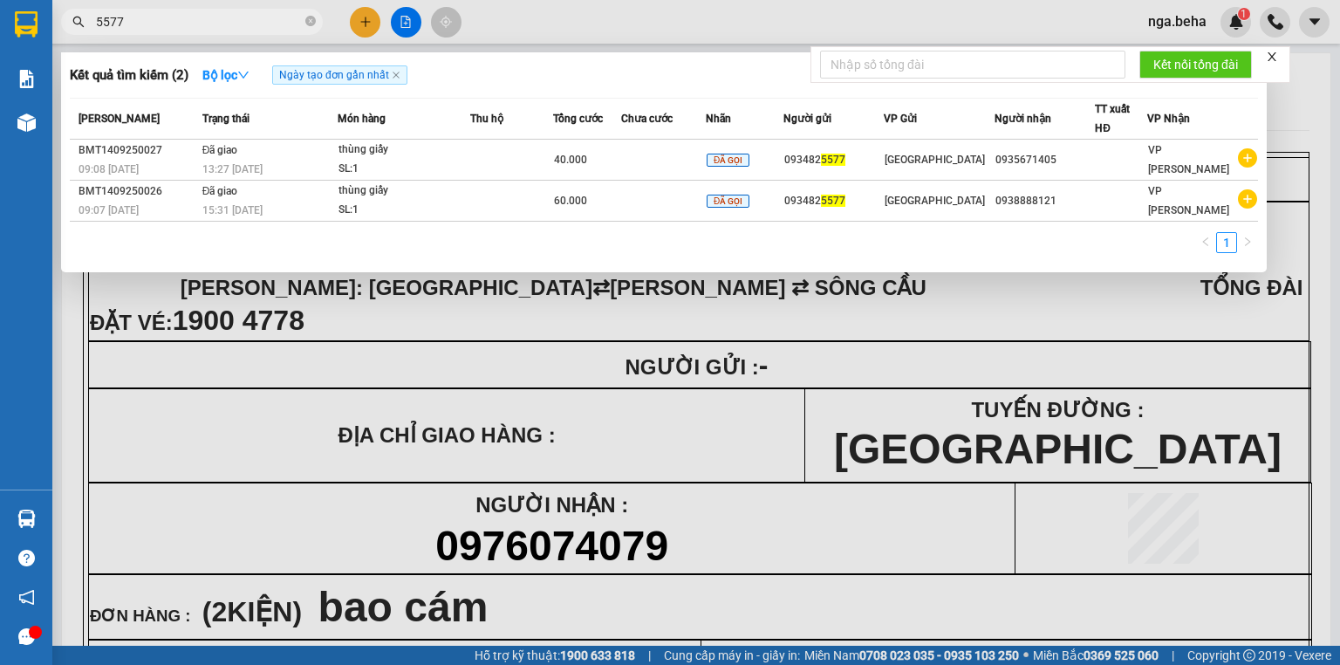
click at [204, 31] on span "5577" at bounding box center [192, 22] width 262 height 26
click at [207, 21] on input "5577" at bounding box center [199, 21] width 206 height 19
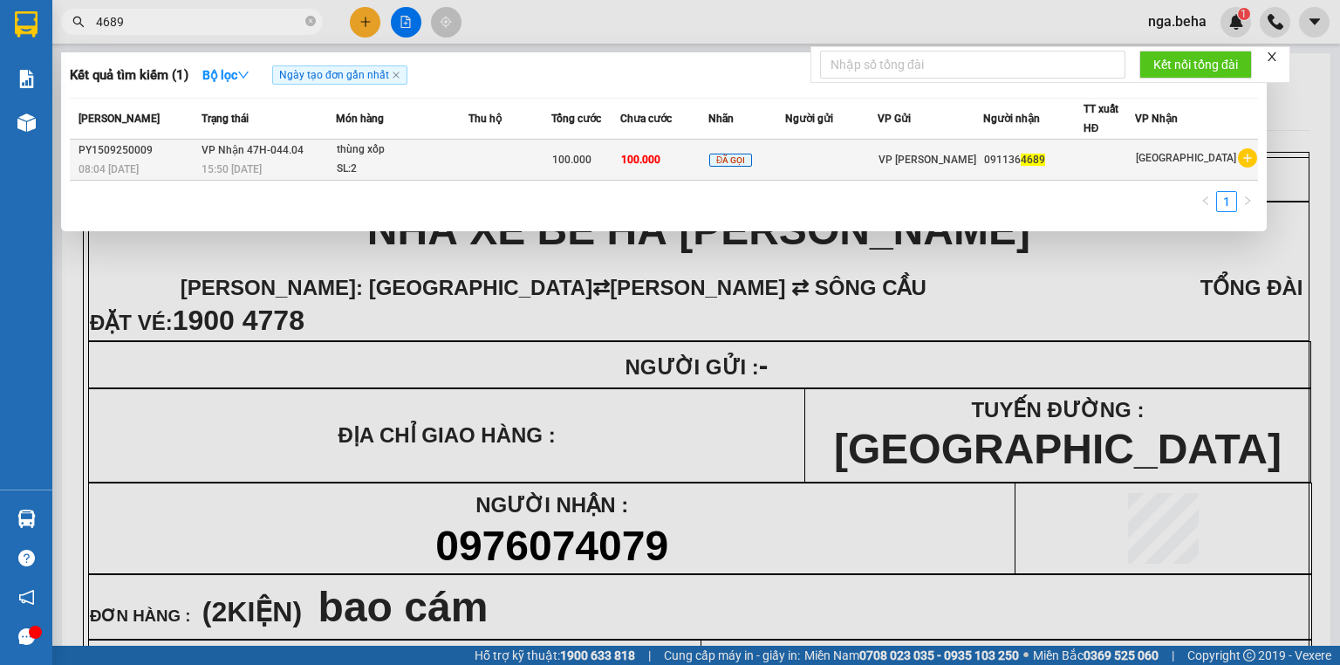
type input "4689"
click at [530, 153] on td at bounding box center [509, 160] width 83 height 41
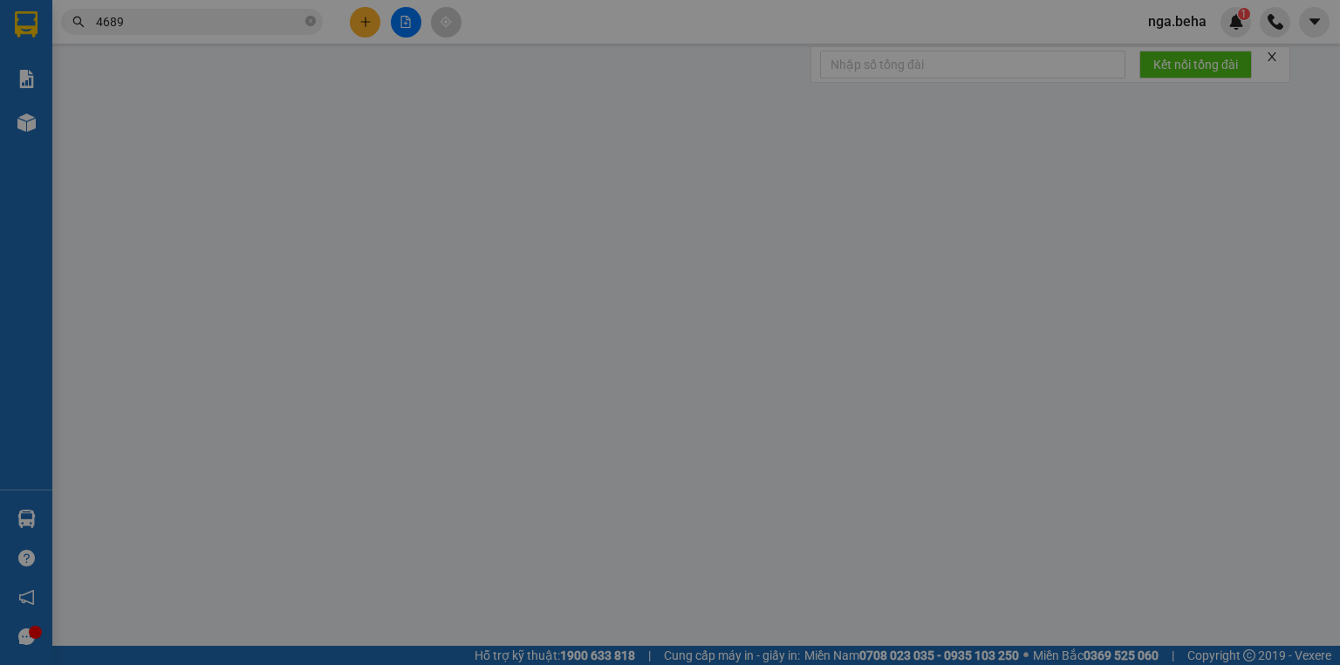
type input "0911364689"
type input "100.000"
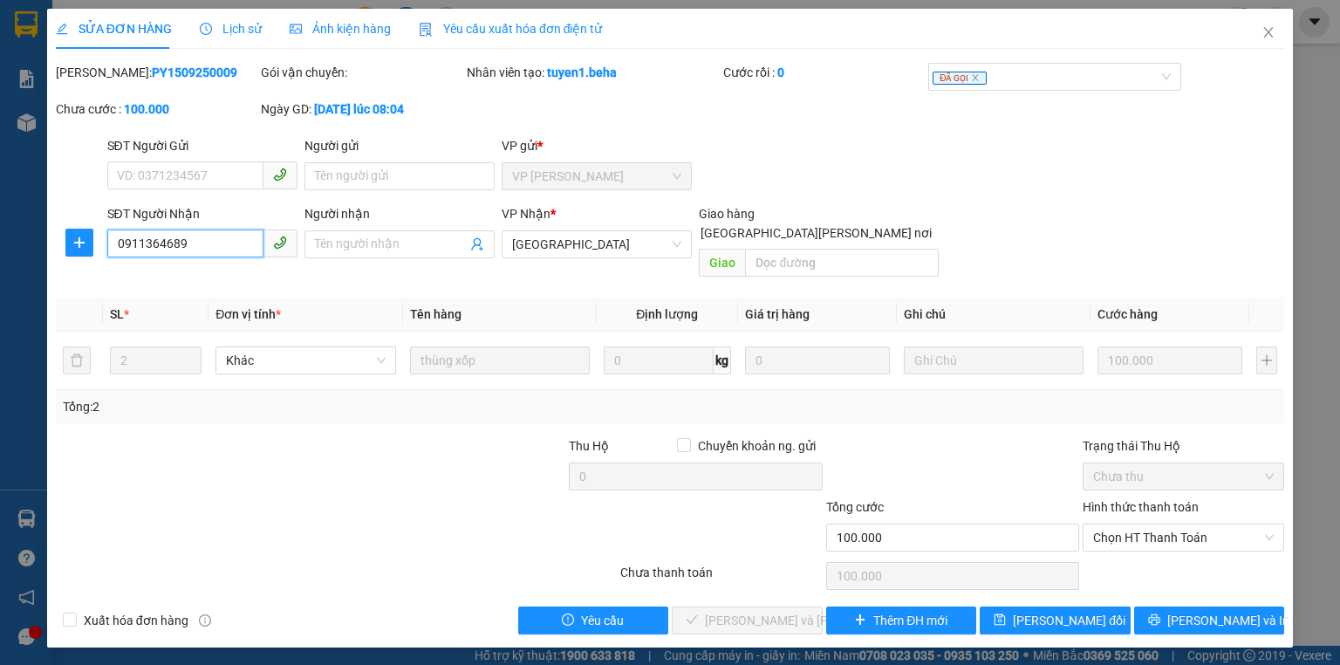
click at [215, 244] on input "0911364689" at bounding box center [185, 243] width 156 height 28
click at [1149, 524] on span "Chọn HT Thanh Toán" at bounding box center [1183, 537] width 181 height 26
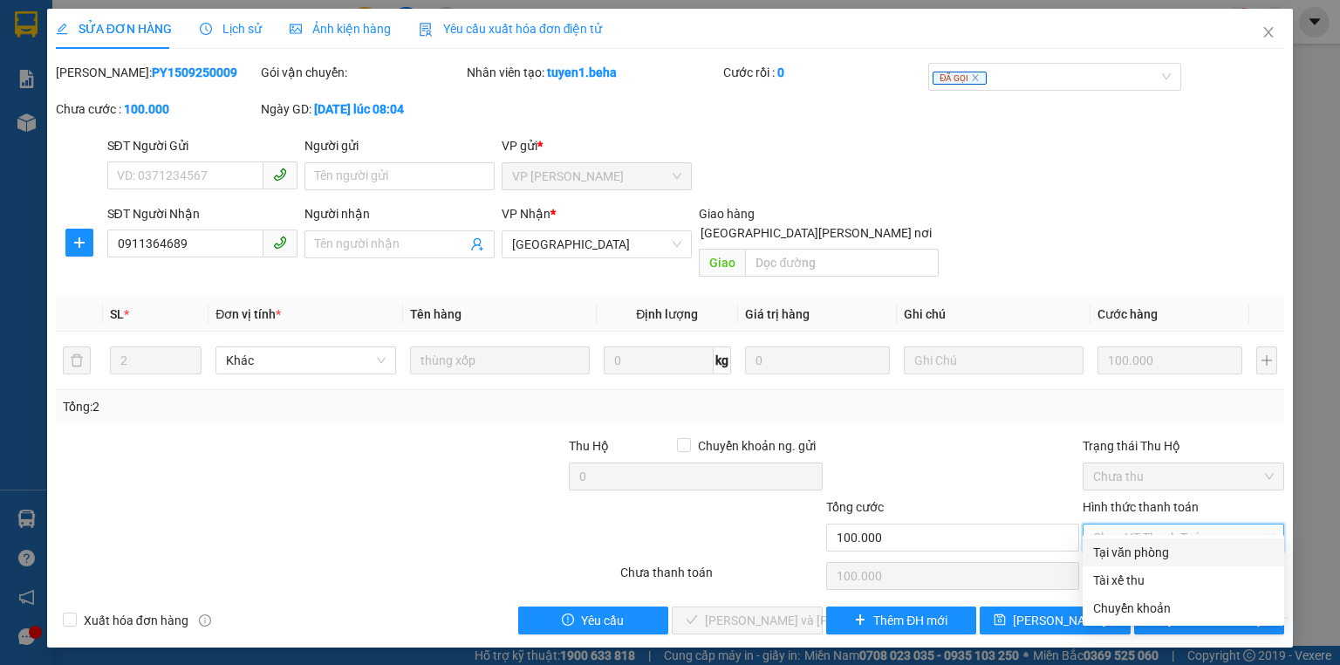
click at [1144, 544] on div "Tại văn phòng" at bounding box center [1183, 551] width 181 height 19
type input "0"
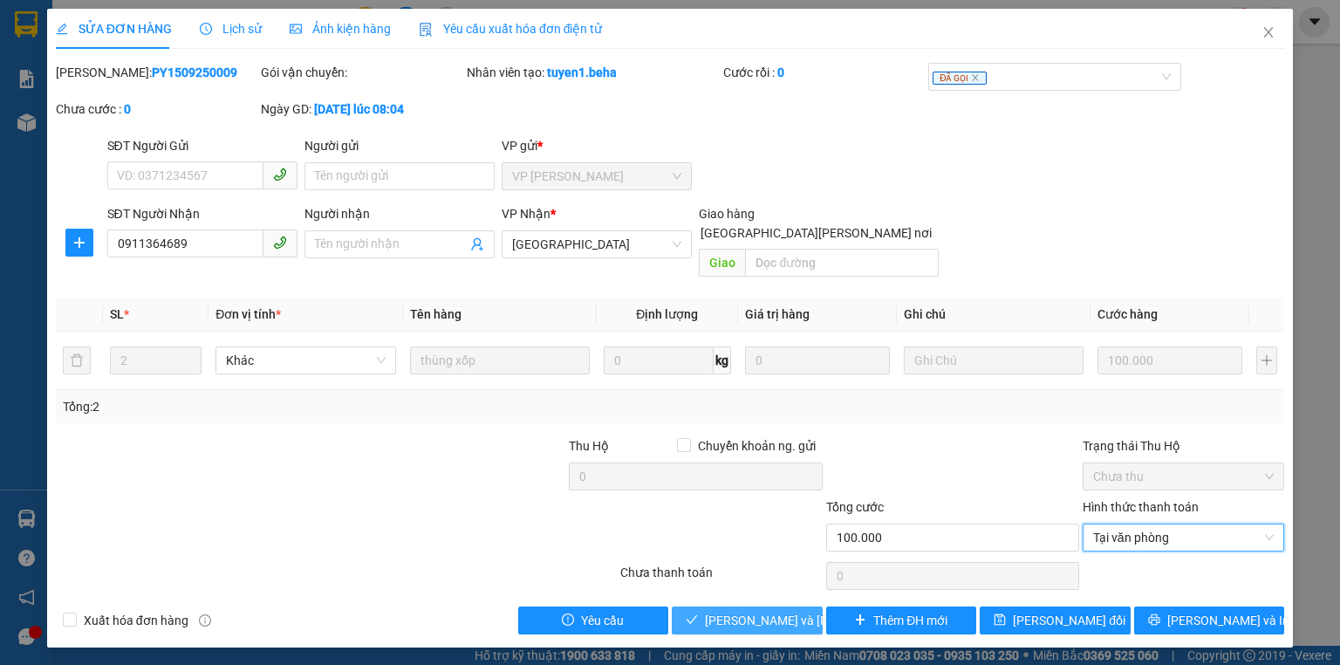
click at [788, 610] on span "[PERSON_NAME] và [PERSON_NAME] hàng" at bounding box center [822, 619] width 235 height 19
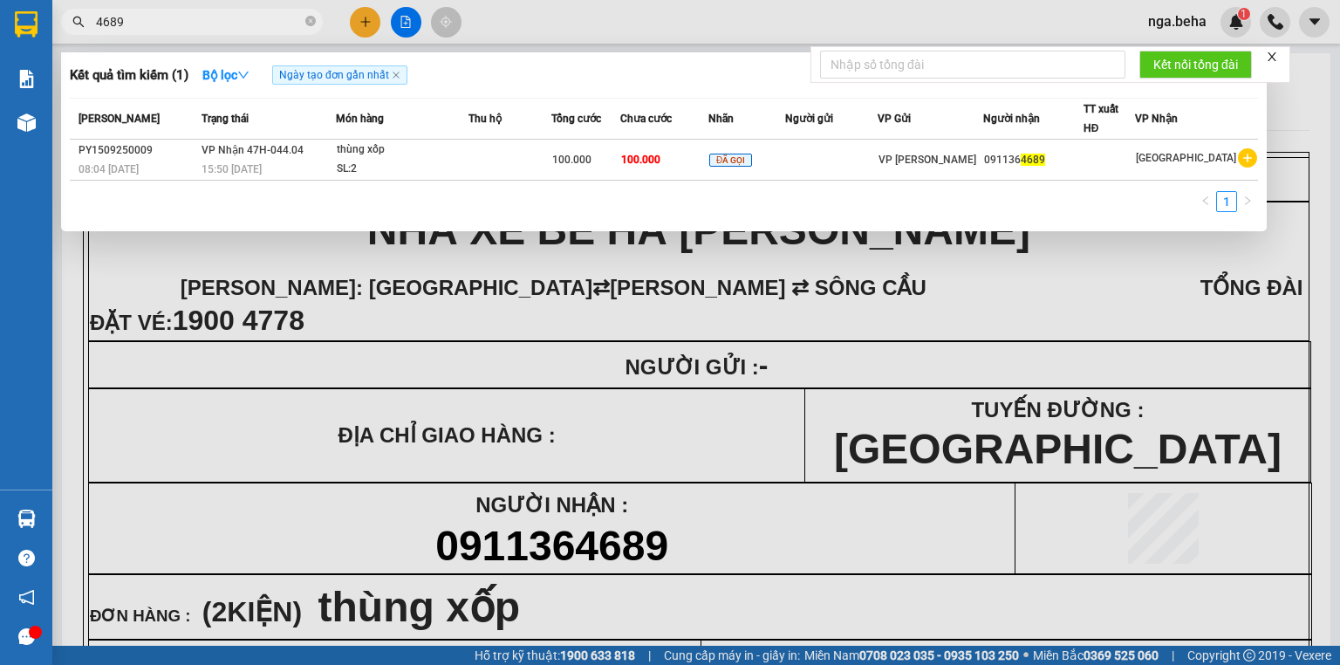
click at [198, 26] on input "4689" at bounding box center [199, 21] width 206 height 19
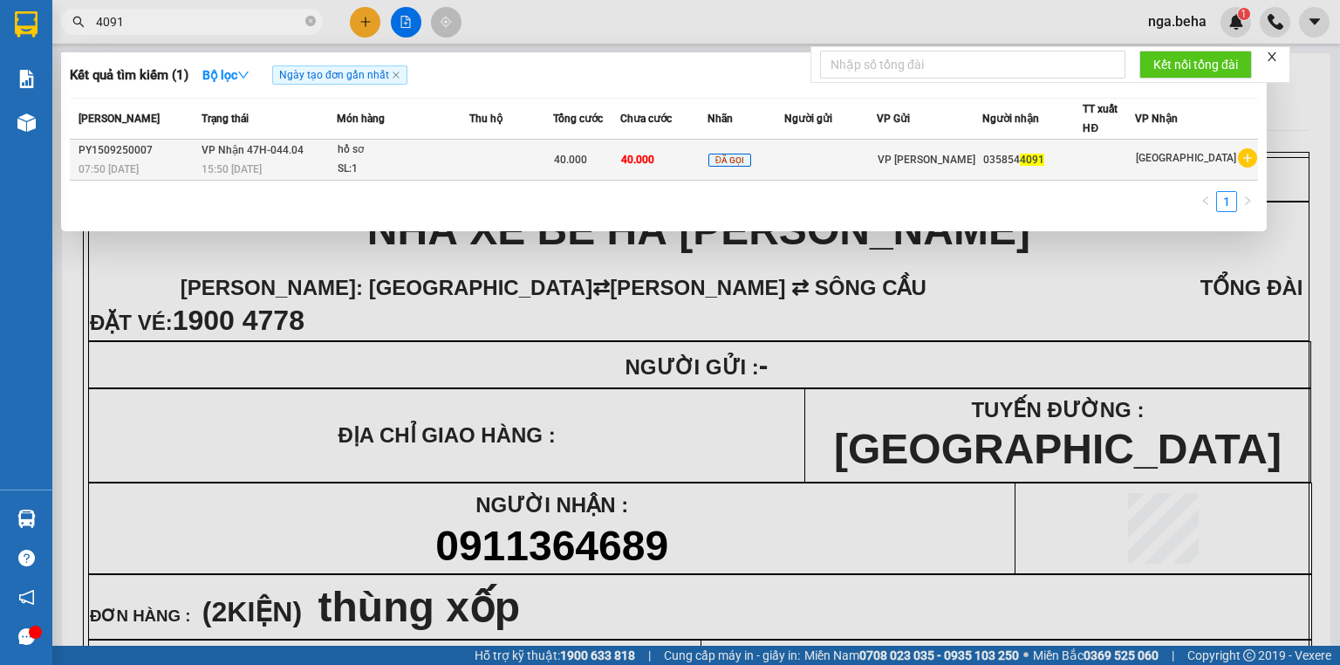
type input "4091"
click at [698, 173] on td "40.000" at bounding box center [663, 160] width 87 height 41
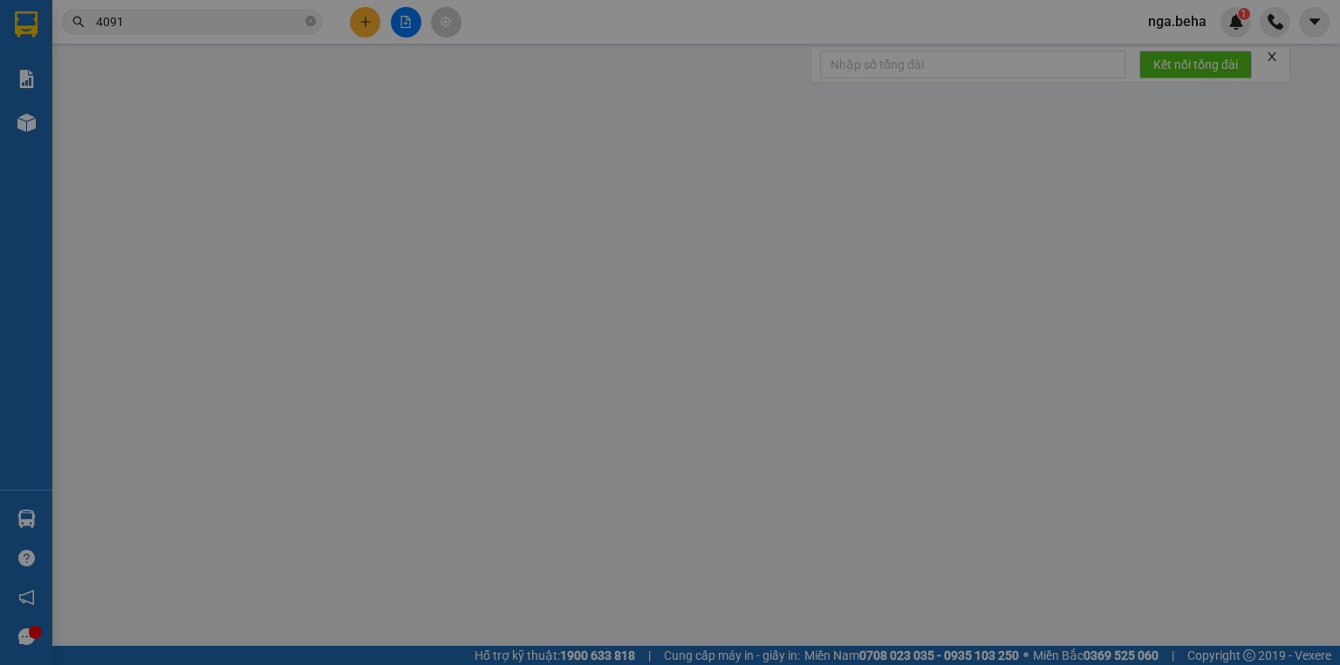
type input "0358544091"
type input "40.000"
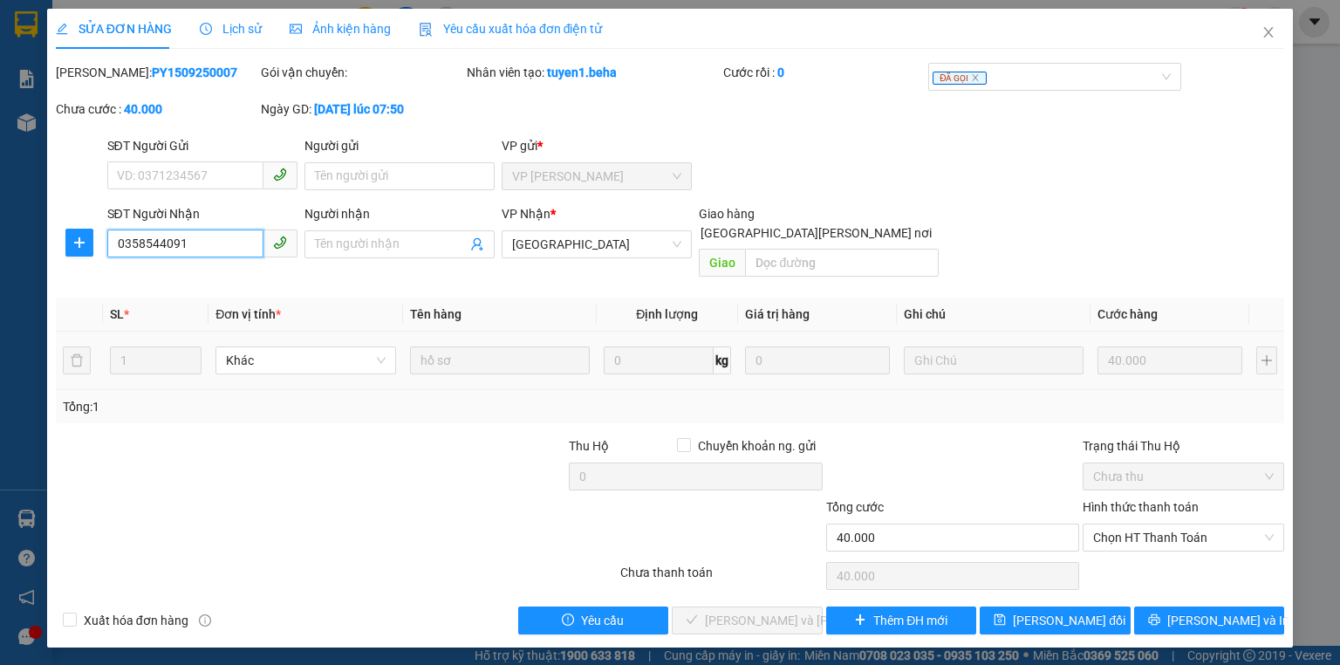
click at [216, 248] on input "0358544091" at bounding box center [185, 243] width 156 height 28
click at [1142, 524] on span "Chọn HT Thanh Toán" at bounding box center [1183, 537] width 181 height 26
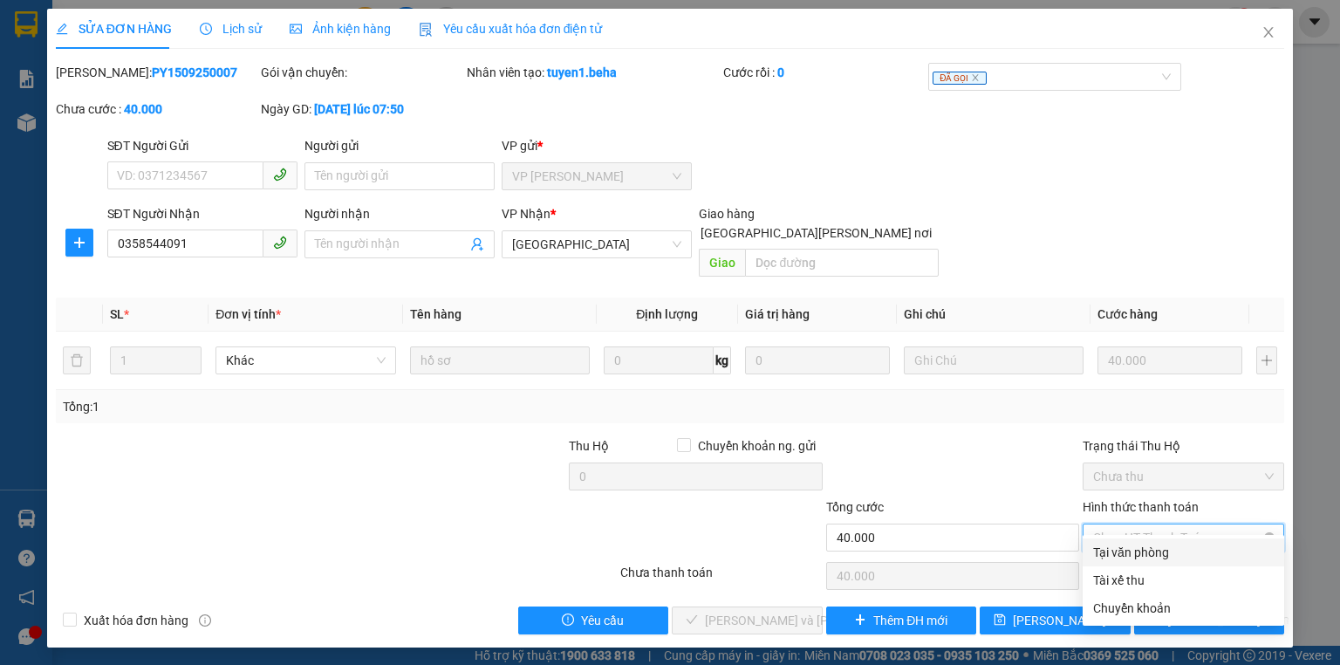
click at [1158, 563] on div "Tại văn phòng" at bounding box center [1182, 552] width 201 height 28
type input "0"
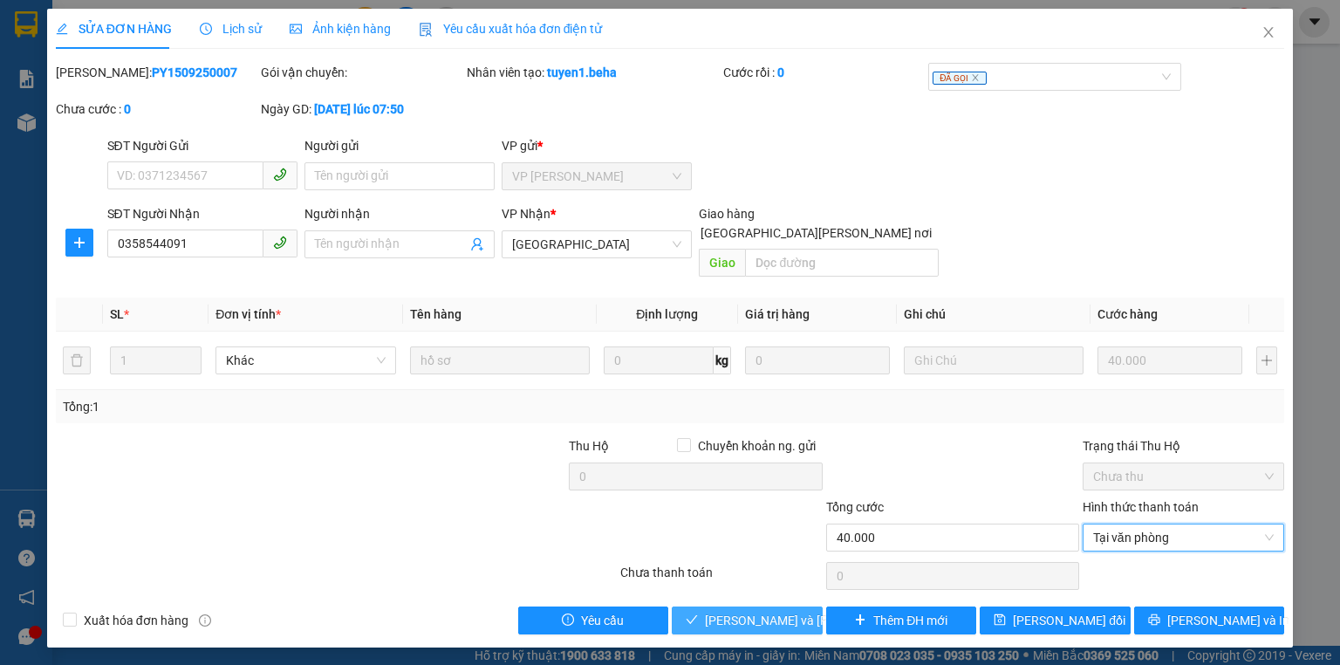
click at [750, 610] on span "[PERSON_NAME] và [PERSON_NAME] hàng" at bounding box center [822, 619] width 235 height 19
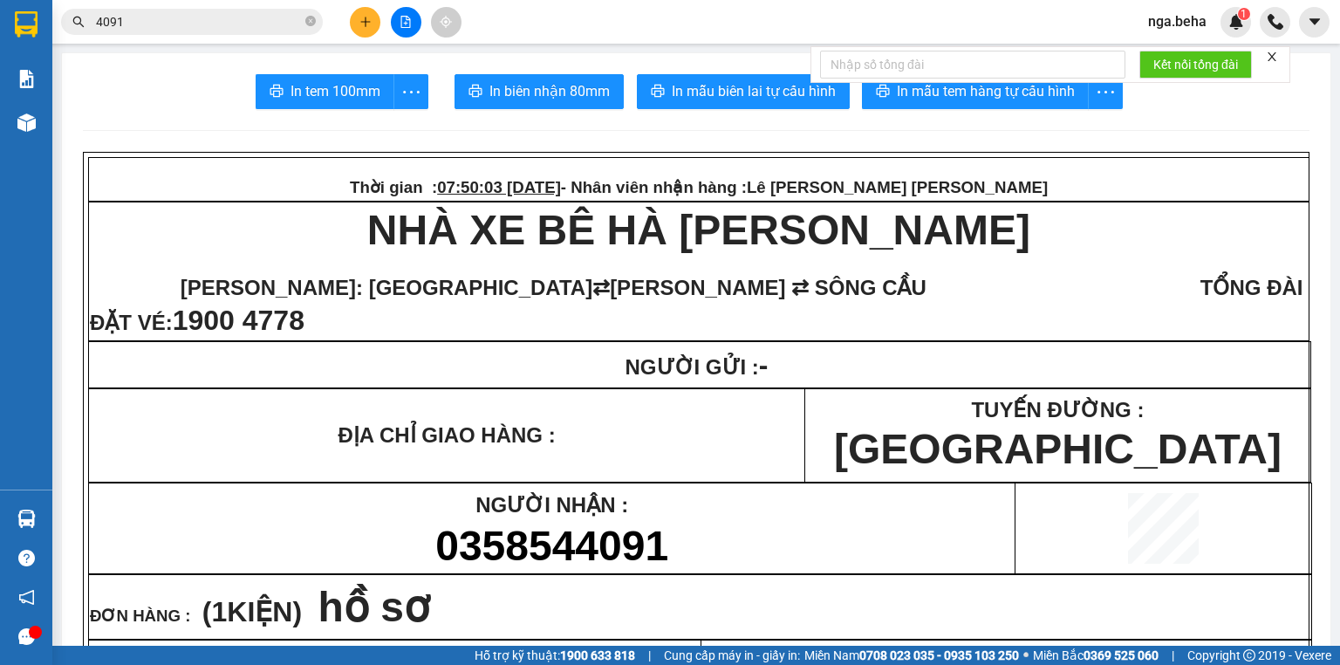
click at [163, 21] on input "4091" at bounding box center [199, 21] width 206 height 19
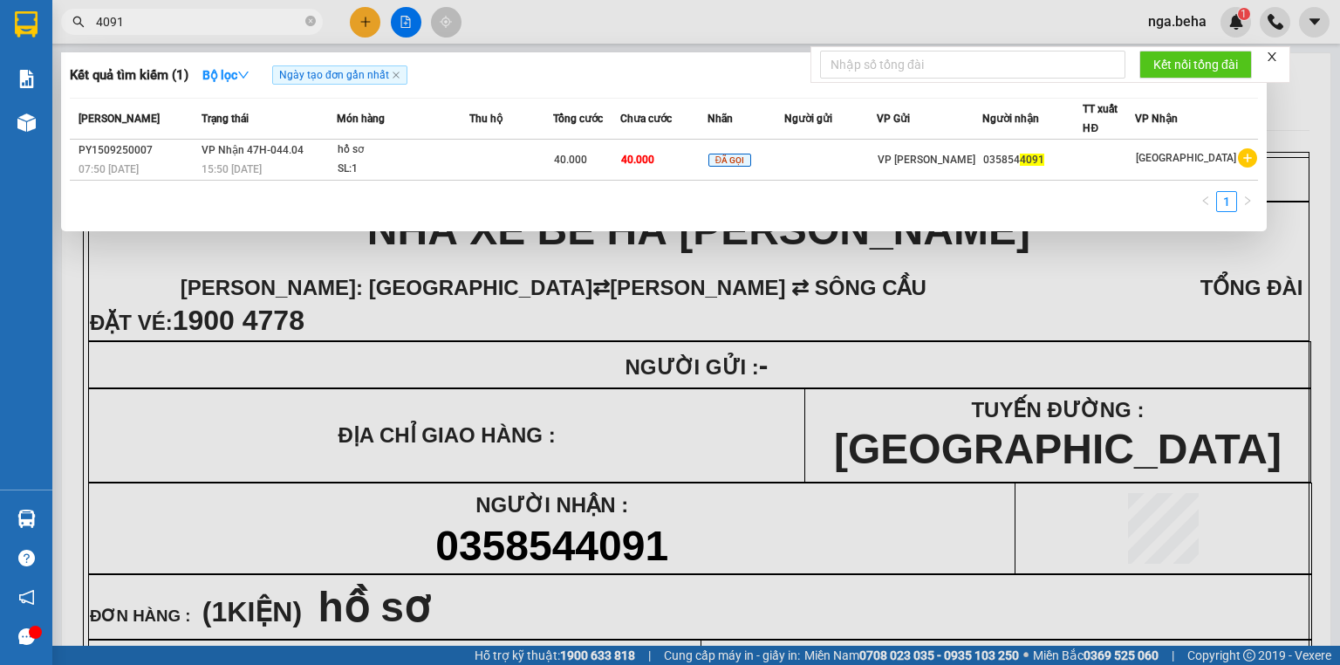
click at [163, 21] on input "4091" at bounding box center [199, 21] width 206 height 19
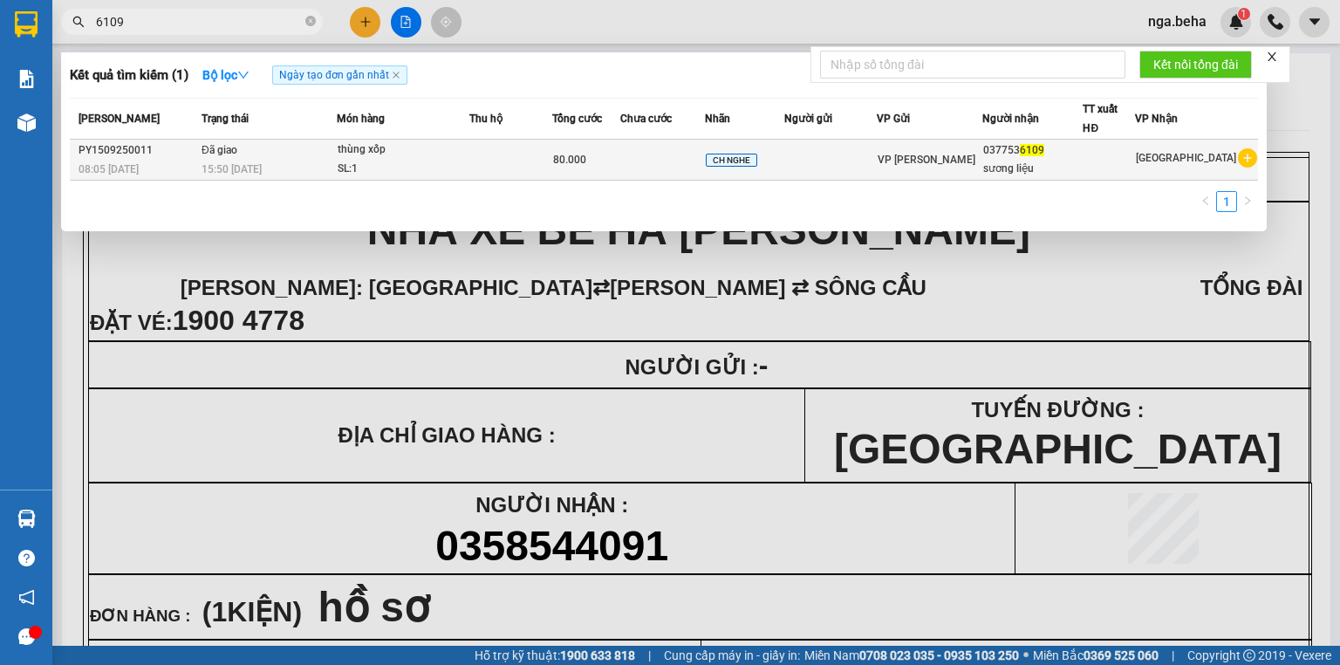
type input "6109"
click at [586, 164] on span "80.000" at bounding box center [569, 159] width 33 height 12
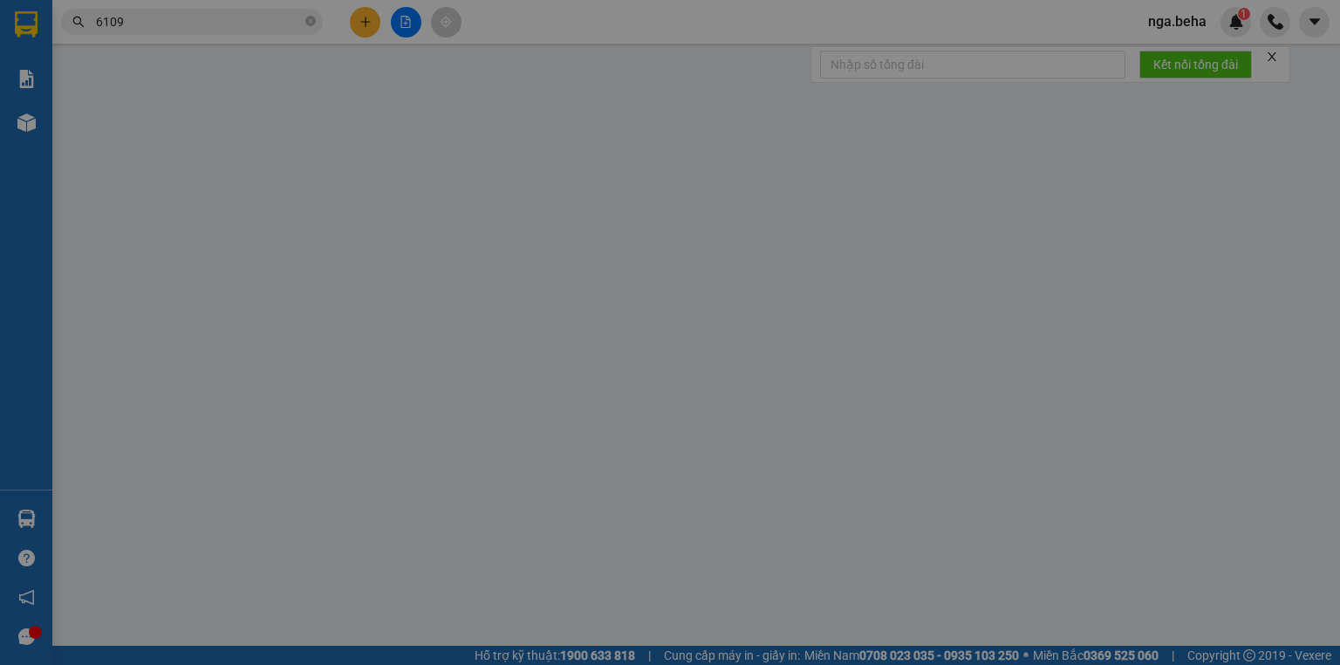
type input "0377536109"
type input "sương liệu"
type input "80.000"
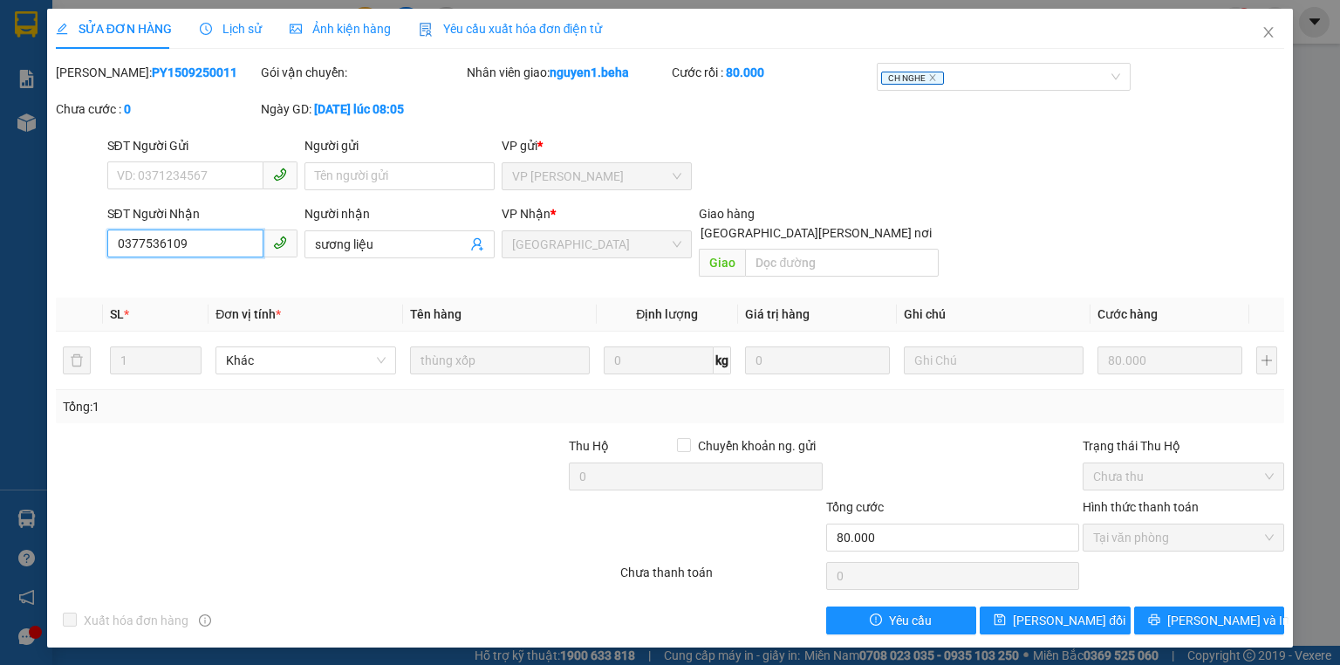
click at [172, 248] on input "0377536109" at bounding box center [185, 243] width 156 height 28
click at [1276, 30] on span "Close" at bounding box center [1268, 33] width 49 height 49
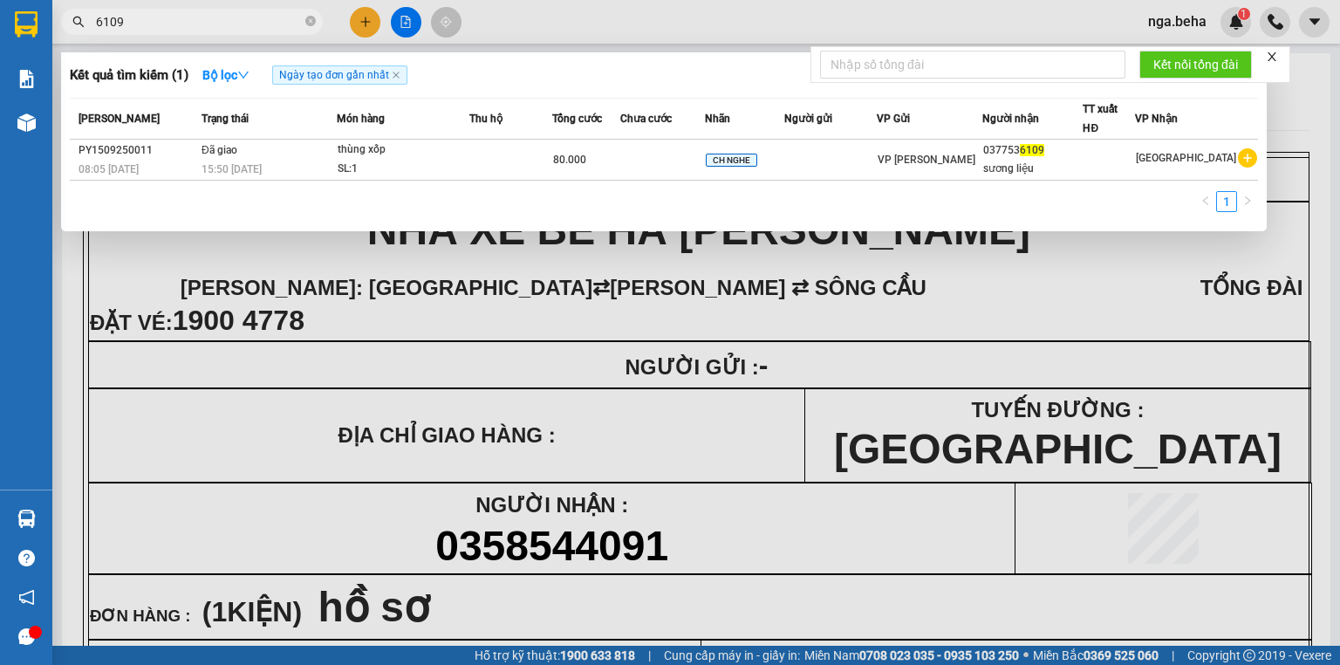
click at [179, 25] on input "6109" at bounding box center [199, 21] width 206 height 19
click at [180, 25] on input "6109" at bounding box center [199, 21] width 206 height 19
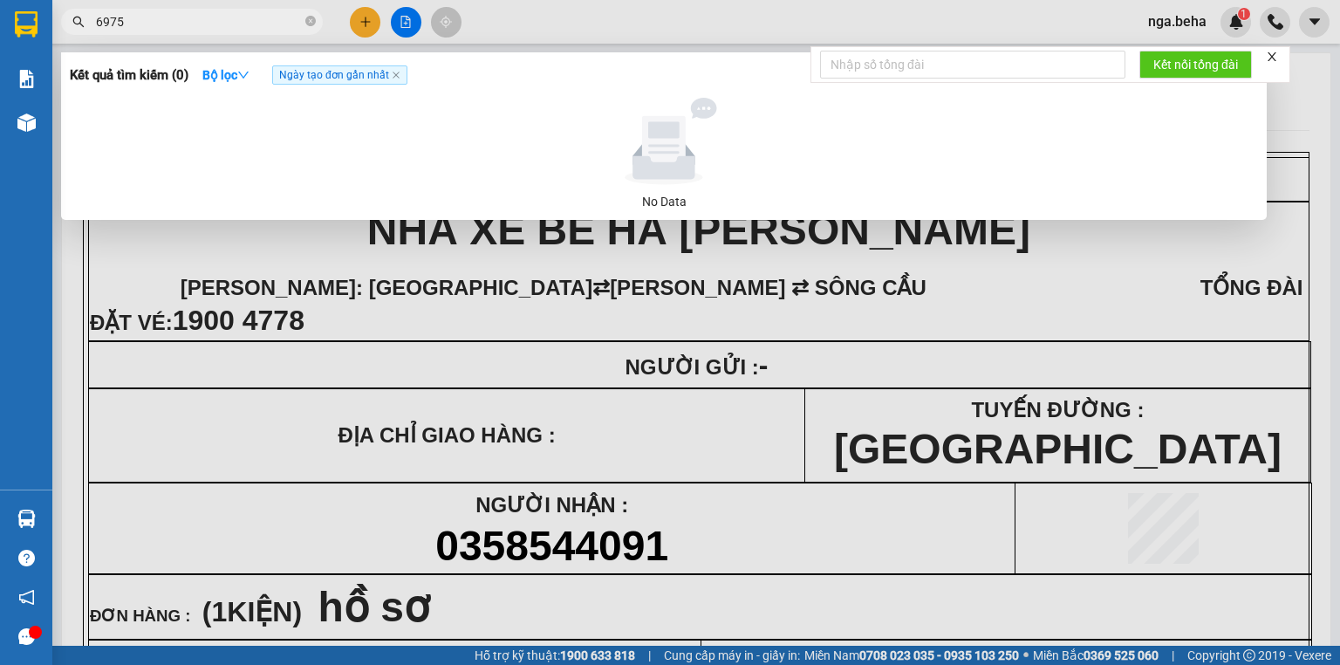
click at [132, 24] on input "6975" at bounding box center [199, 21] width 206 height 19
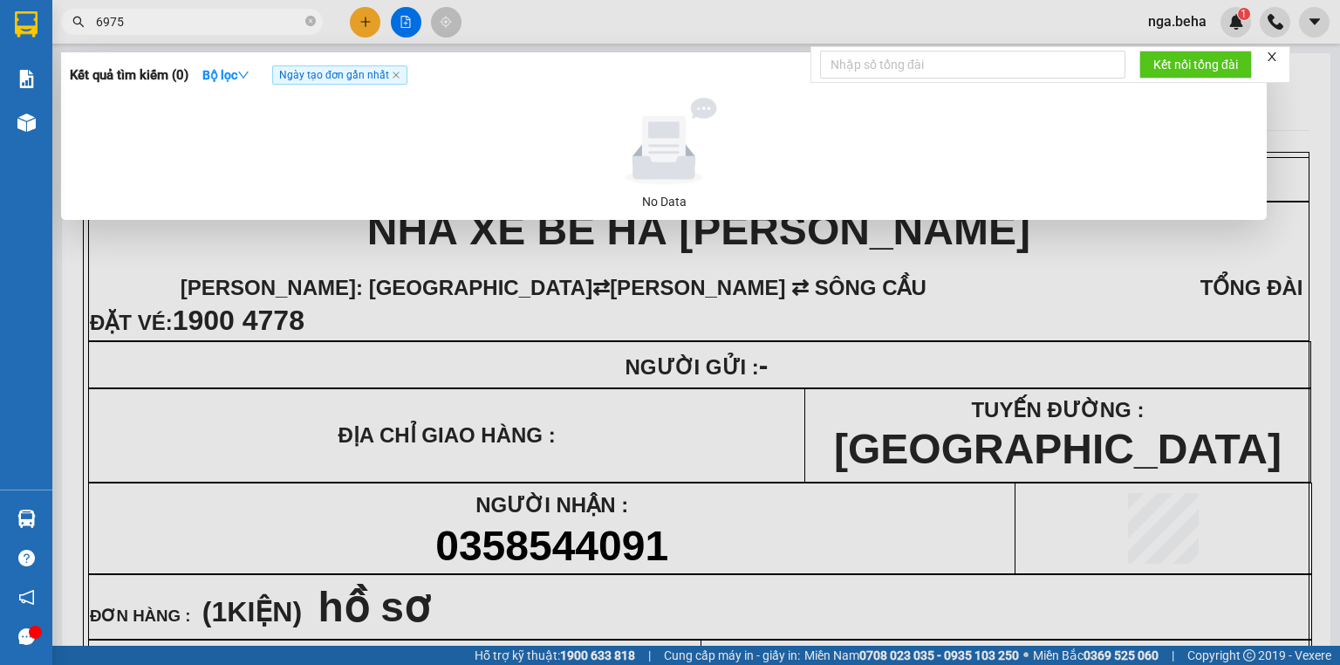
click at [132, 24] on input "6975" at bounding box center [199, 21] width 206 height 19
type input "6975"
click at [431, 377] on div at bounding box center [670, 332] width 1340 height 665
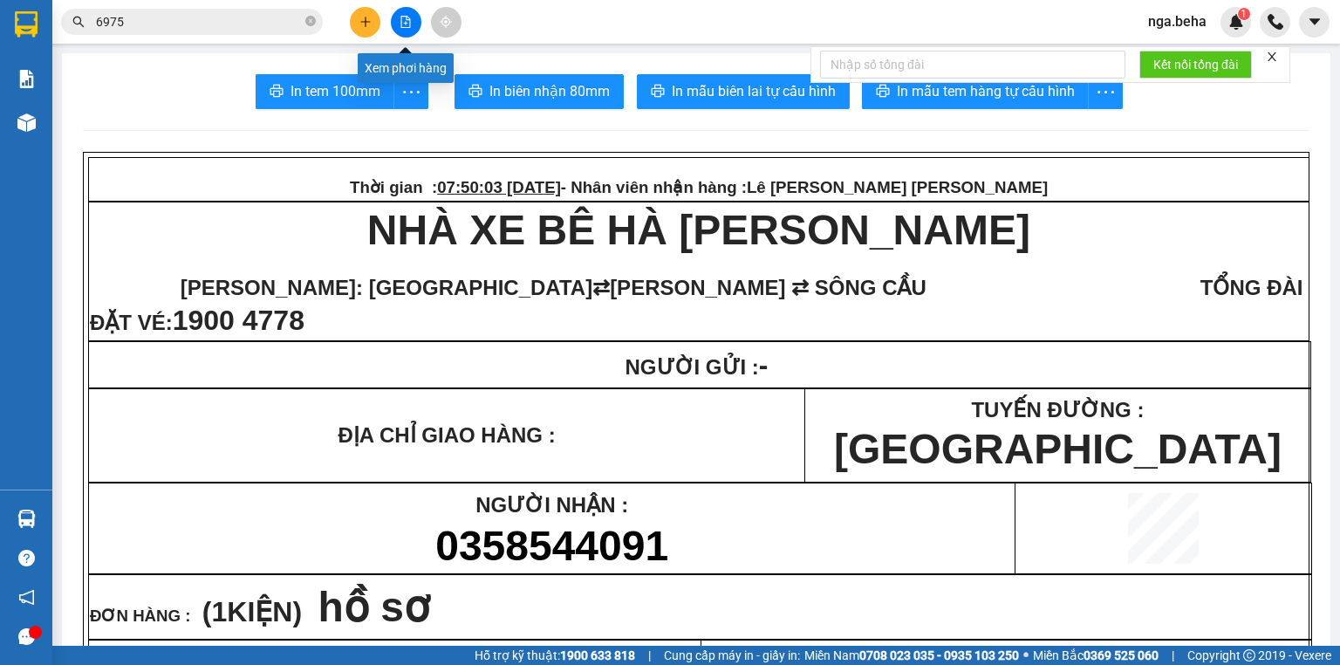
click at [398, 24] on button at bounding box center [406, 22] width 31 height 31
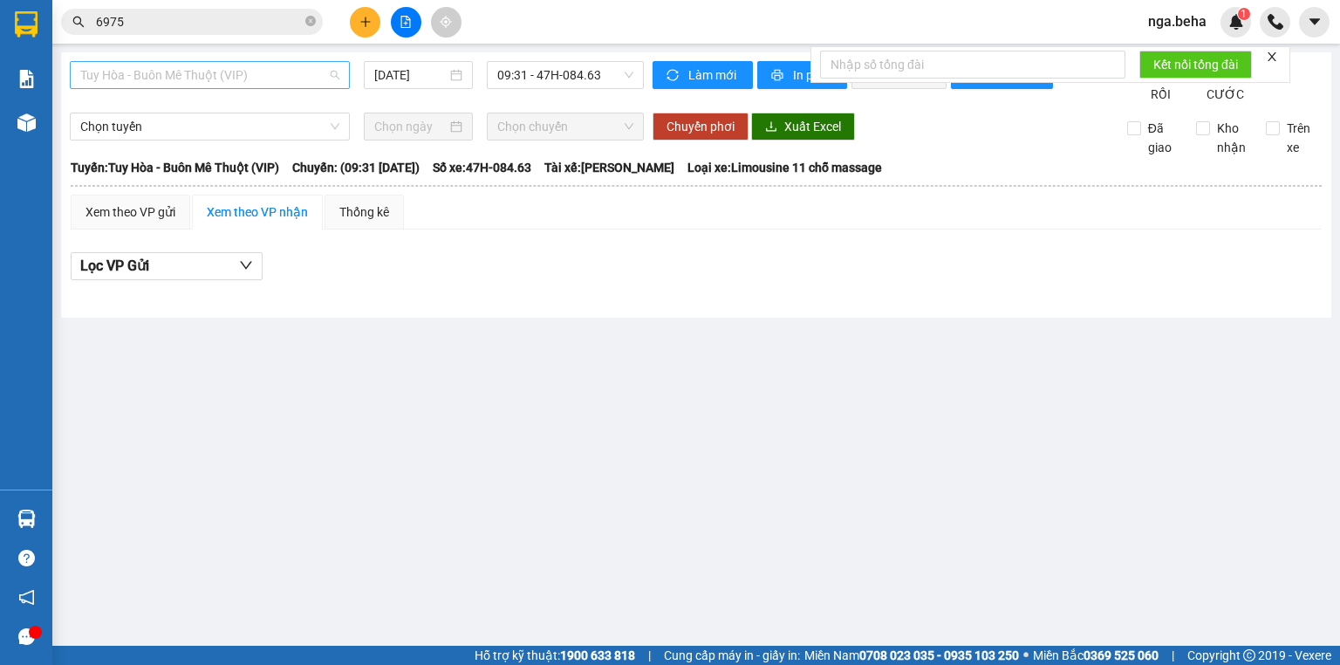
drag, startPoint x: 265, startPoint y: 78, endPoint x: 280, endPoint y: 131, distance: 55.2
click at [265, 78] on span "Tuy Hòa - Buôn Mê Thuột (VIP)" at bounding box center [209, 75] width 259 height 26
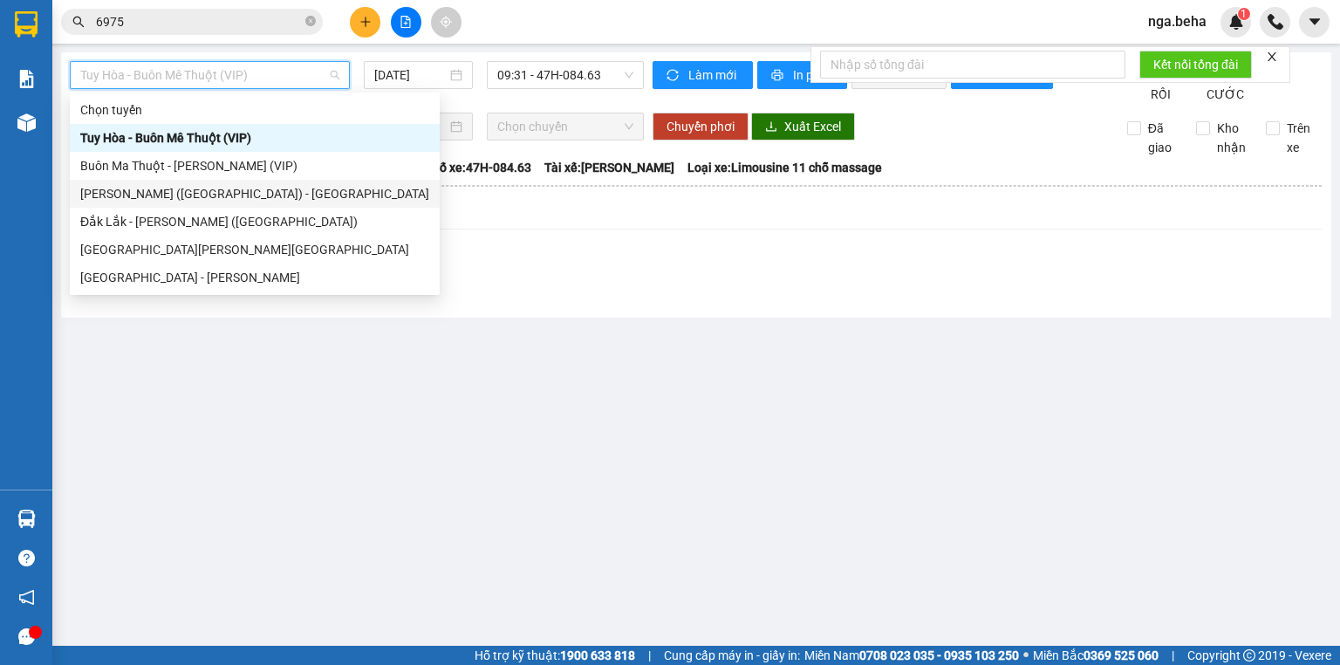
click at [277, 184] on div "[PERSON_NAME] ([GEOGRAPHIC_DATA]) - [GEOGRAPHIC_DATA]" at bounding box center [254, 193] width 349 height 19
type input "[DATE]"
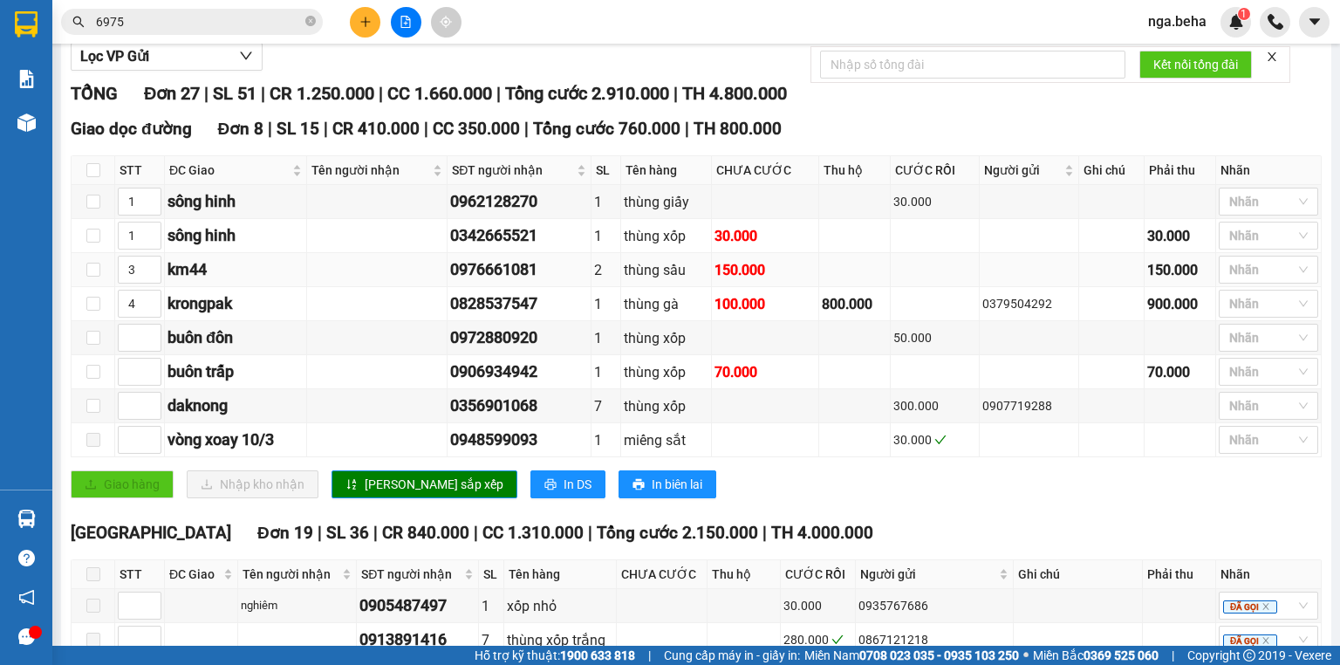
scroll to position [279, 0]
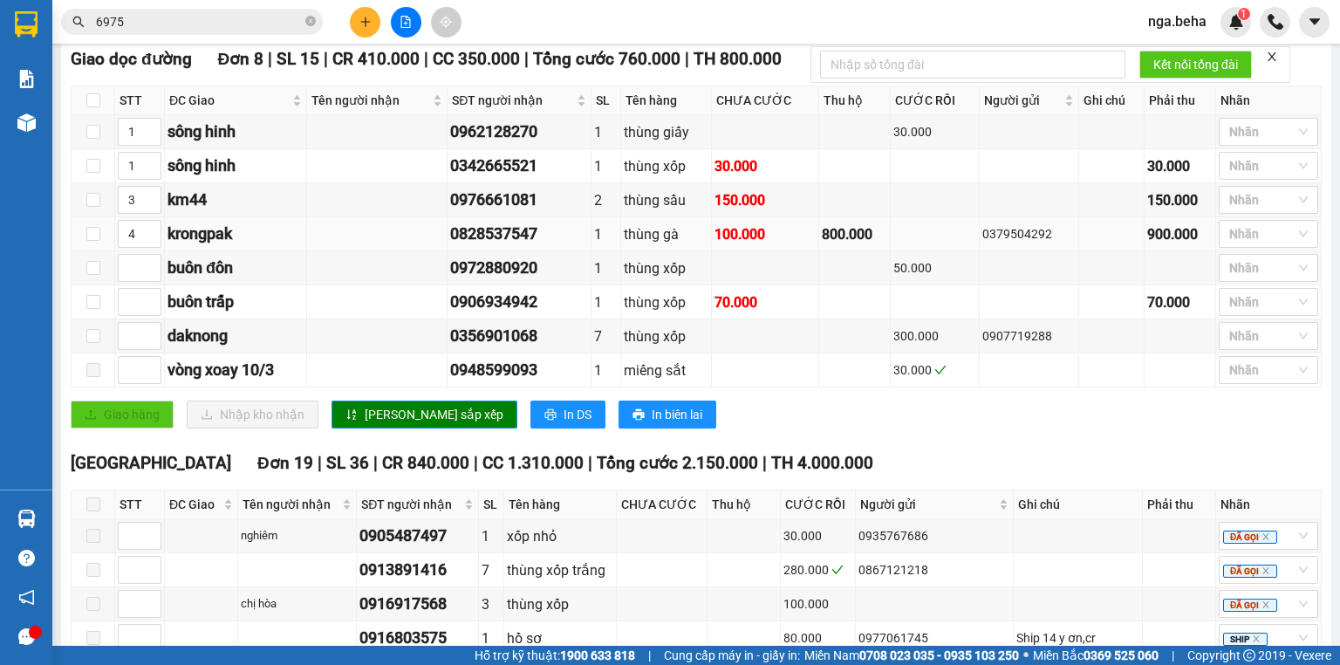
click at [1007, 243] on div "0379504292" at bounding box center [1028, 233] width 93 height 19
click at [153, 35] on div "Kết quả [PERSON_NAME] ( 0 ) Bộ lọc Ngày tạo [PERSON_NAME] nhất No Data 6975" at bounding box center [170, 22] width 340 height 31
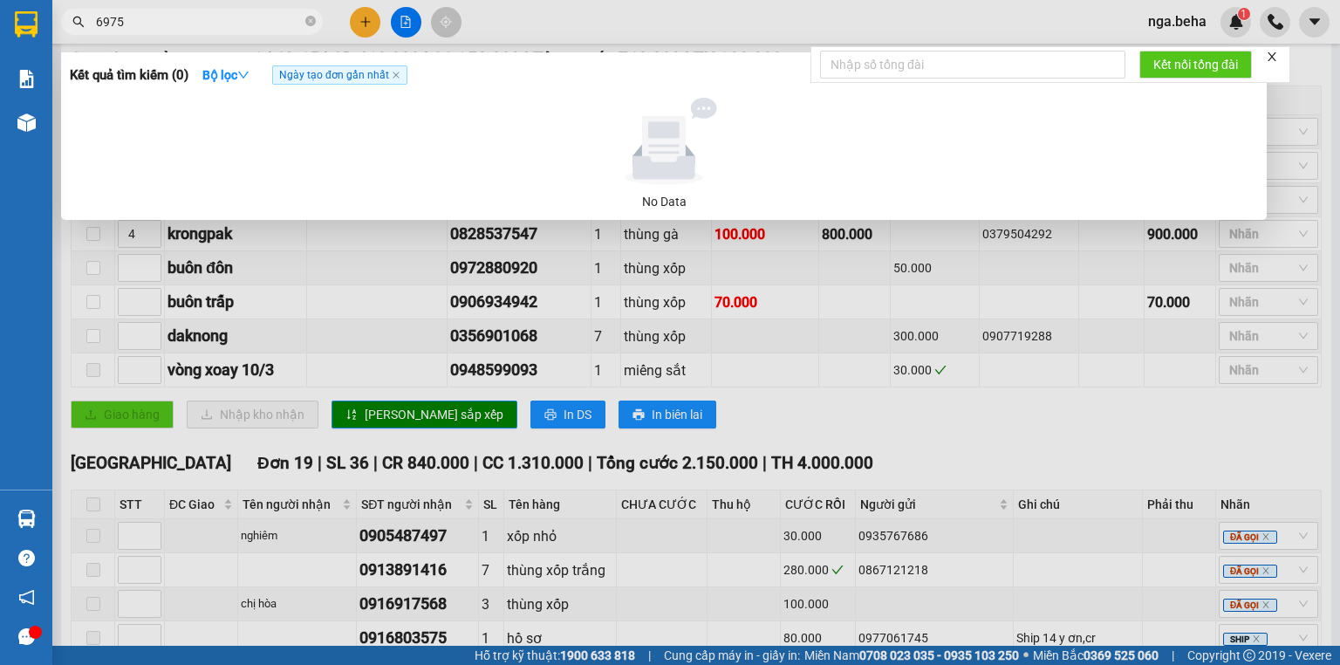
click at [168, 17] on input "6975" at bounding box center [199, 21] width 206 height 19
click at [391, 370] on div at bounding box center [670, 332] width 1340 height 665
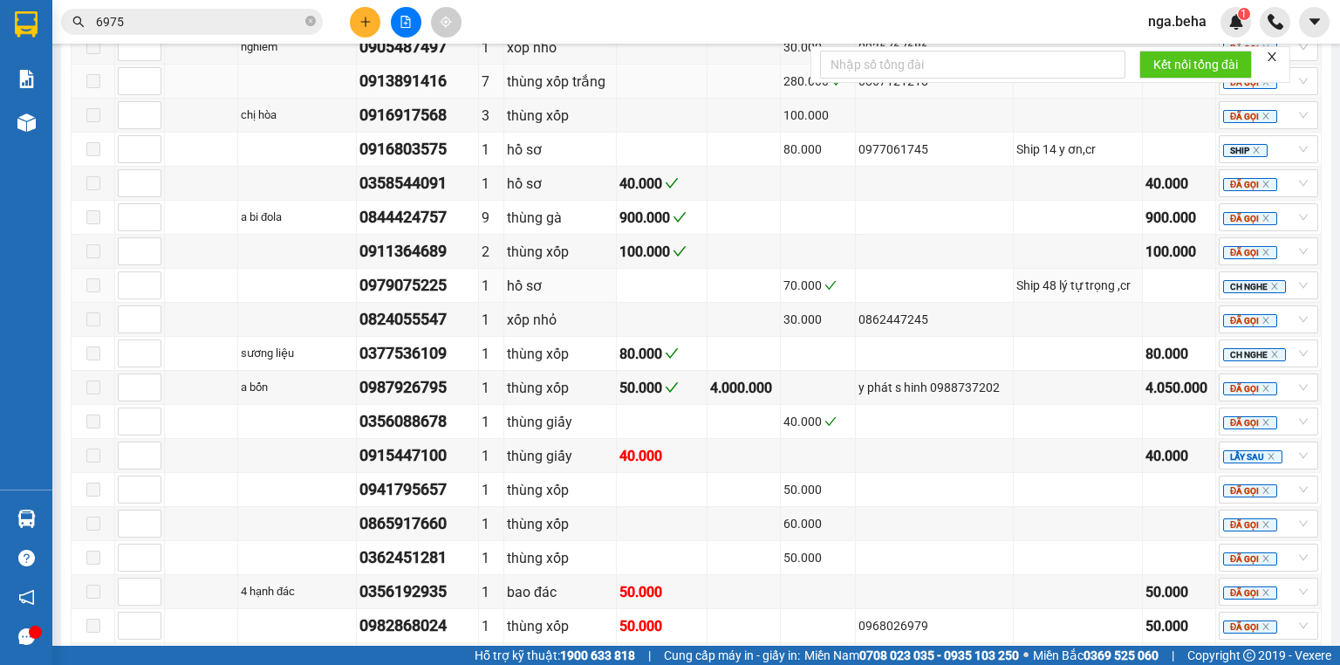
scroll to position [628, 0]
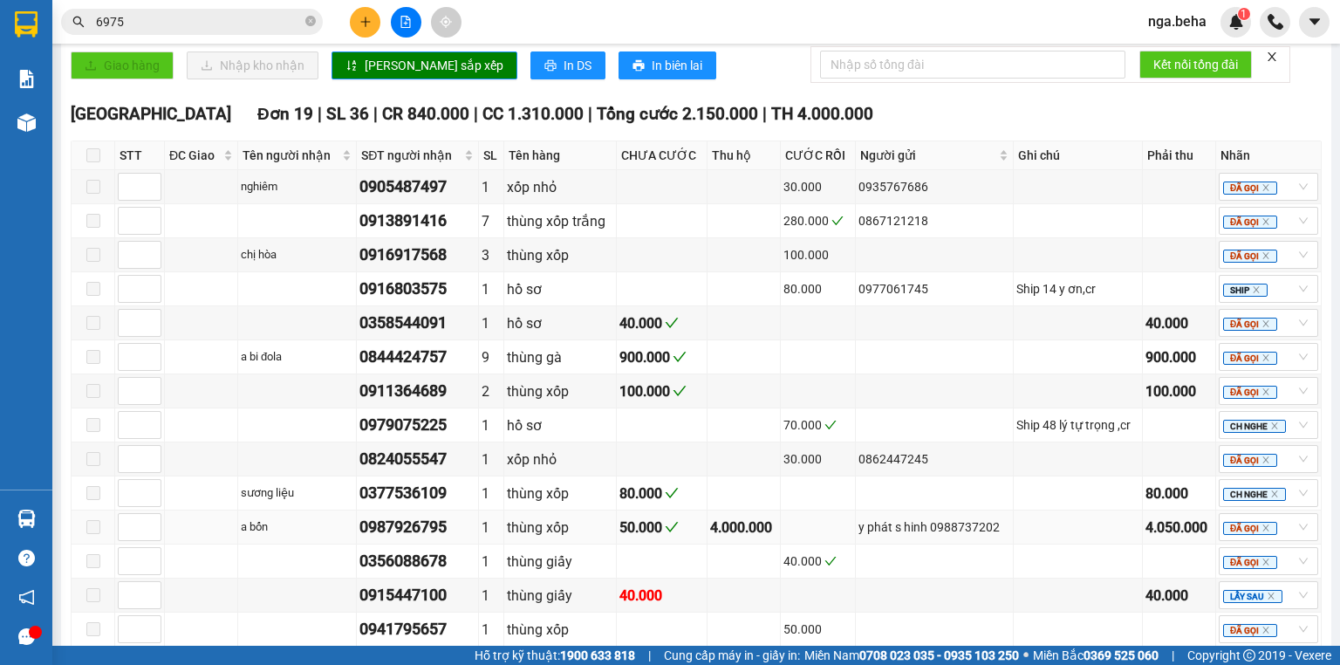
click at [419, 529] on div "0987926795" at bounding box center [417, 527] width 116 height 24
copy div "0987926795"
click at [958, 531] on div "y phát s hinh 0988737202" at bounding box center [934, 526] width 152 height 19
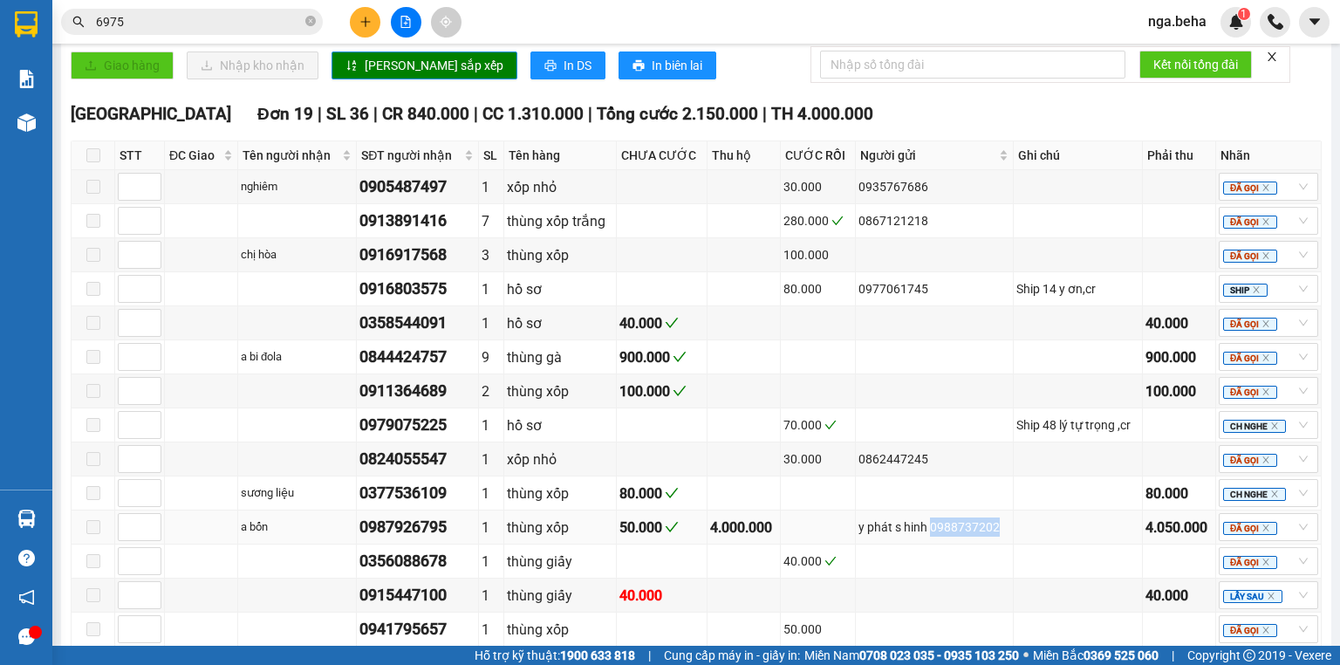
copy div "0988737202"
click at [223, 16] on input "6975" at bounding box center [199, 21] width 206 height 19
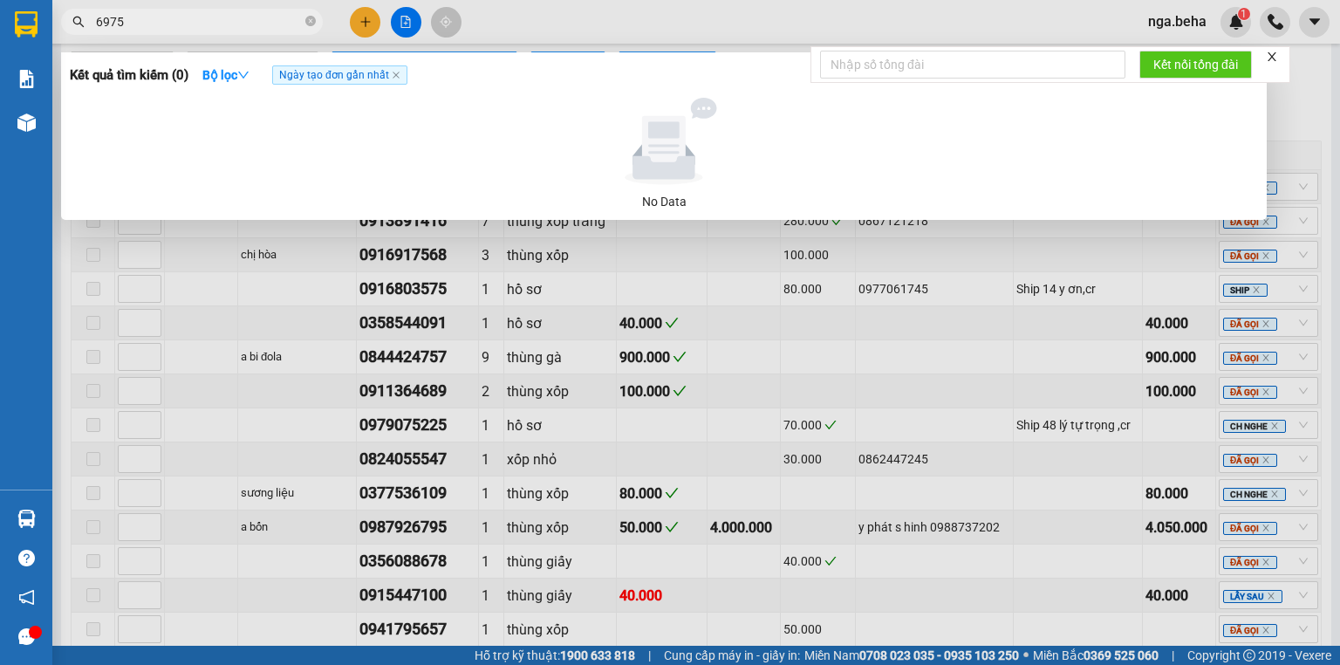
click at [223, 16] on input "6975" at bounding box center [199, 21] width 206 height 19
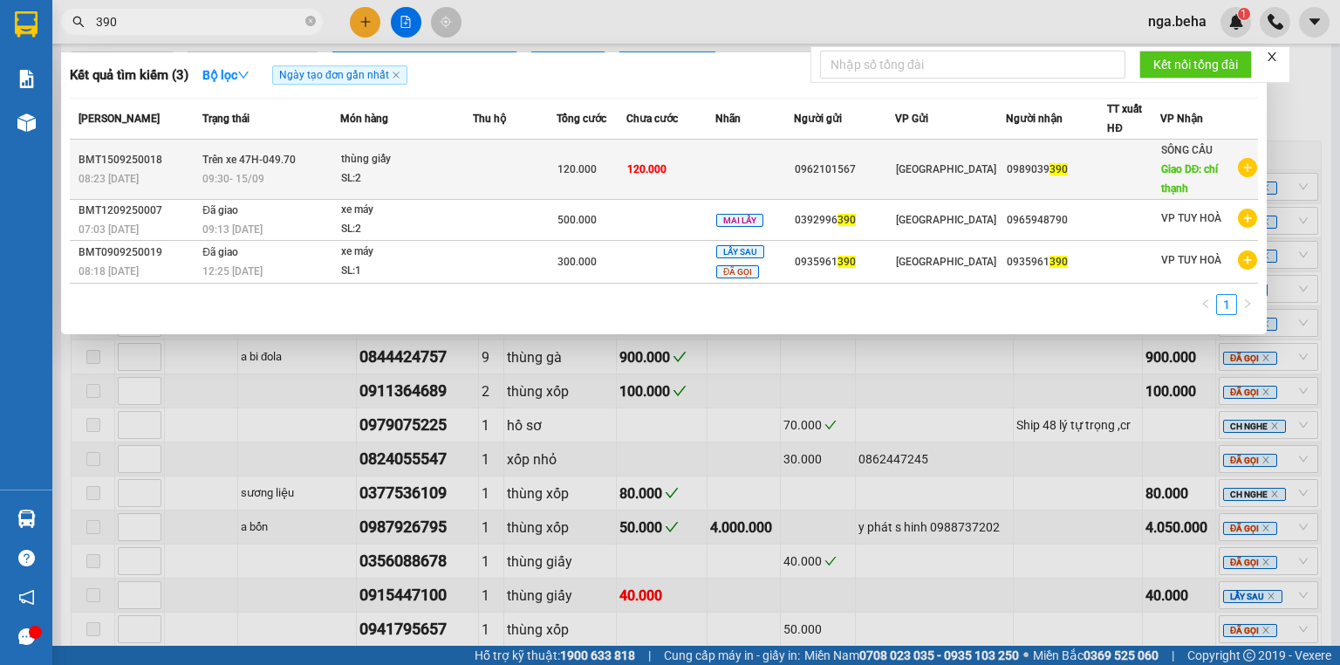
type input "390"
click at [471, 183] on div "SL: 2" at bounding box center [406, 178] width 131 height 19
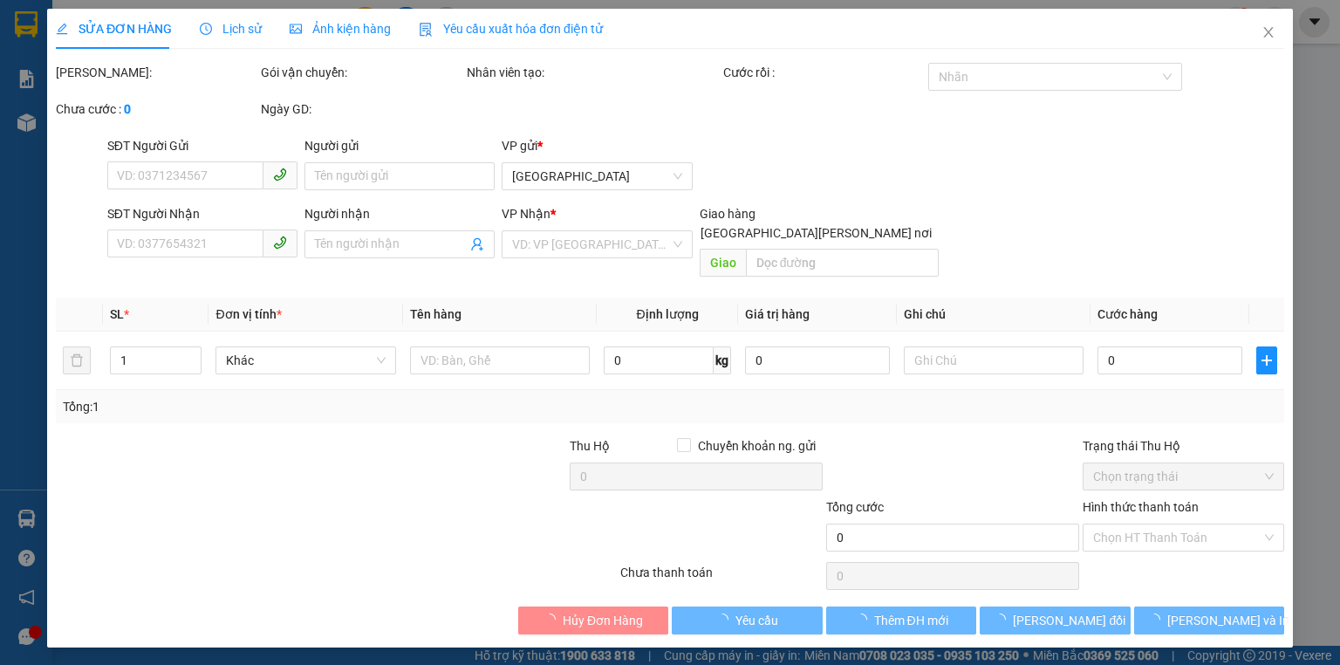
click at [329, 29] on span "Ảnh kiện hàng" at bounding box center [340, 29] width 101 height 14
